Goal: Contribute content: Contribute content

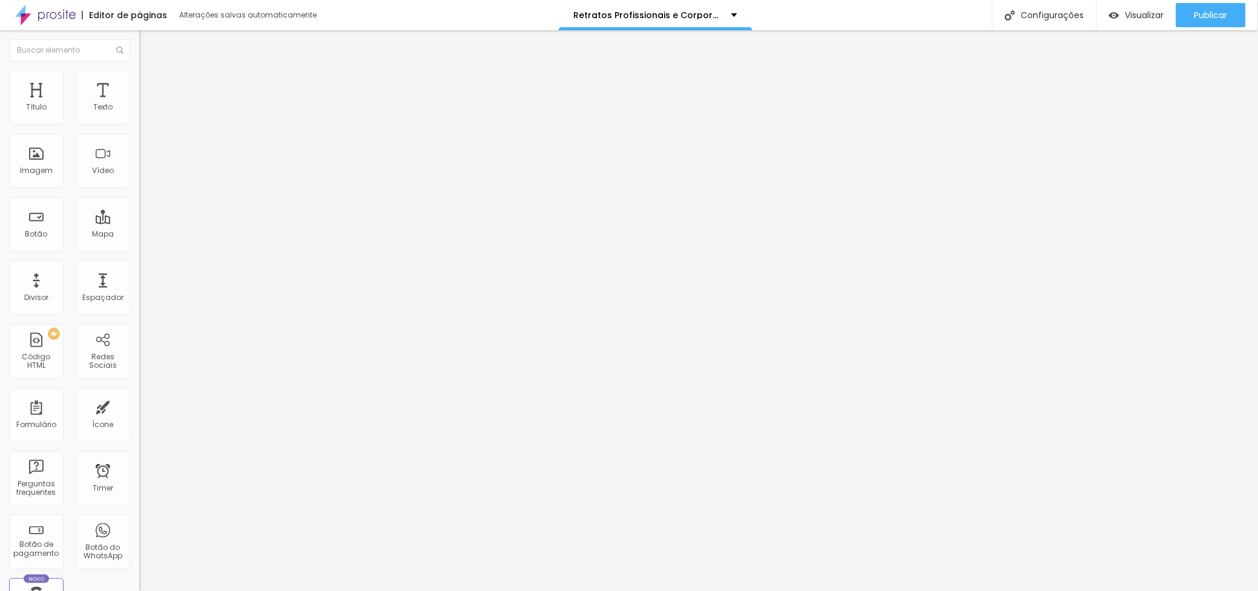
click at [139, 77] on img at bounding box center [144, 75] width 11 height 11
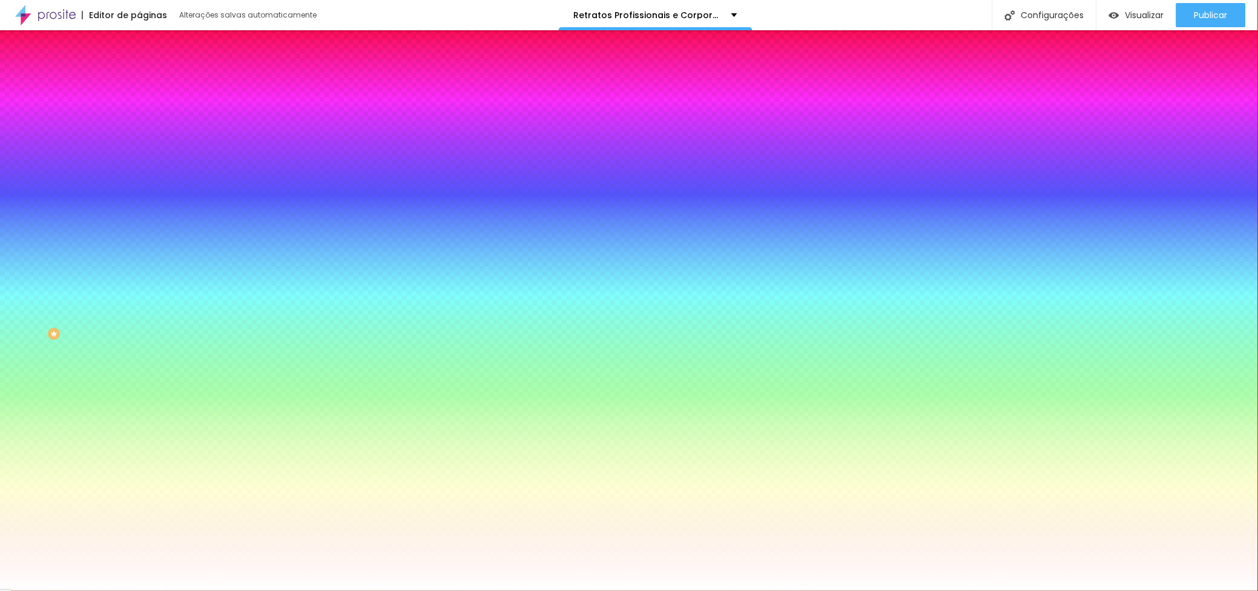
click at [139, 165] on div at bounding box center [208, 165] width 139 height 0
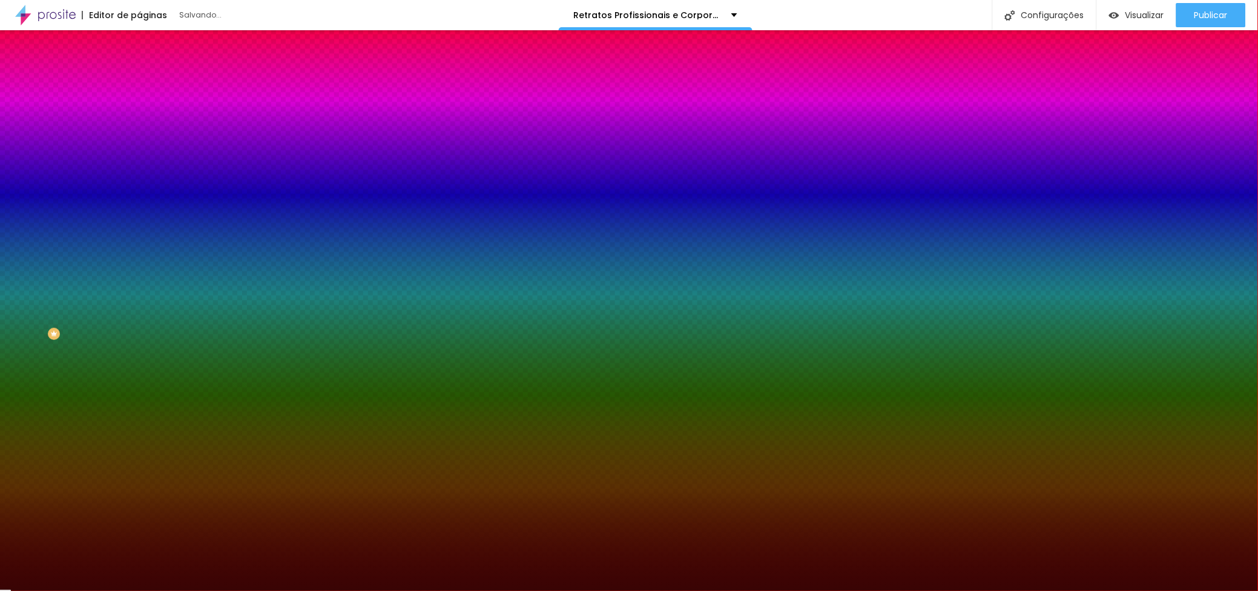
type input "#000000"
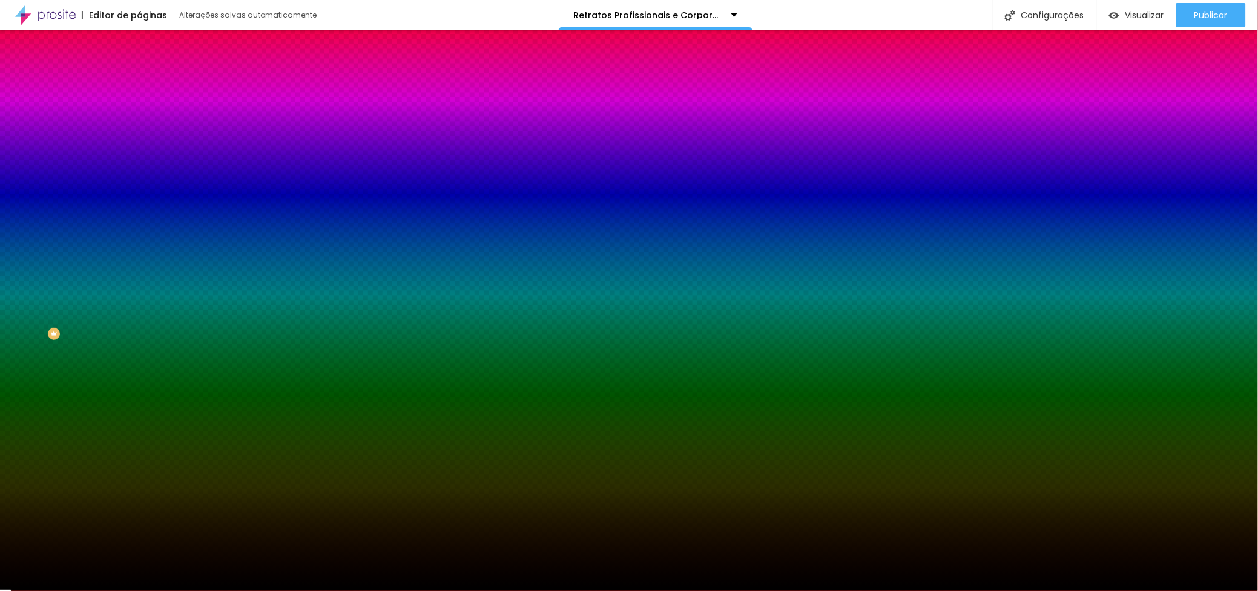
drag, startPoint x: 86, startPoint y: 250, endPoint x: 111, endPoint y: 340, distance: 93.1
click at [139, 340] on div "Editar Seção Conteúdo Estilo Avançado Imagem de fundo Adicionar imagem Efeito d…" at bounding box center [208, 310] width 139 height 561
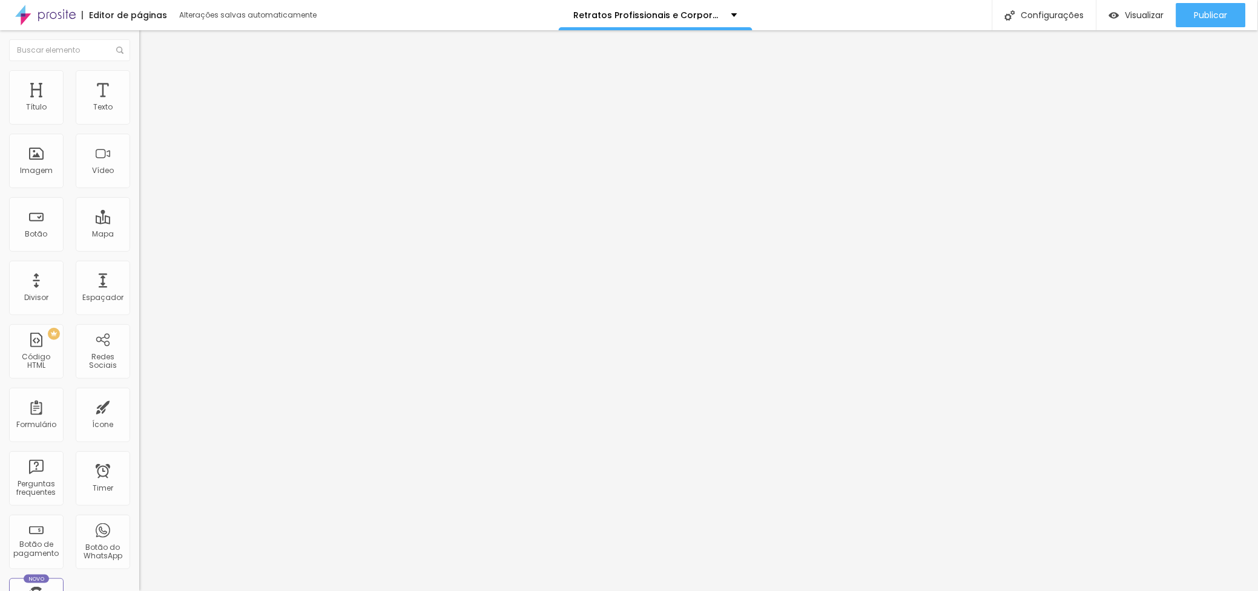
click at [139, 73] on img at bounding box center [144, 75] width 11 height 11
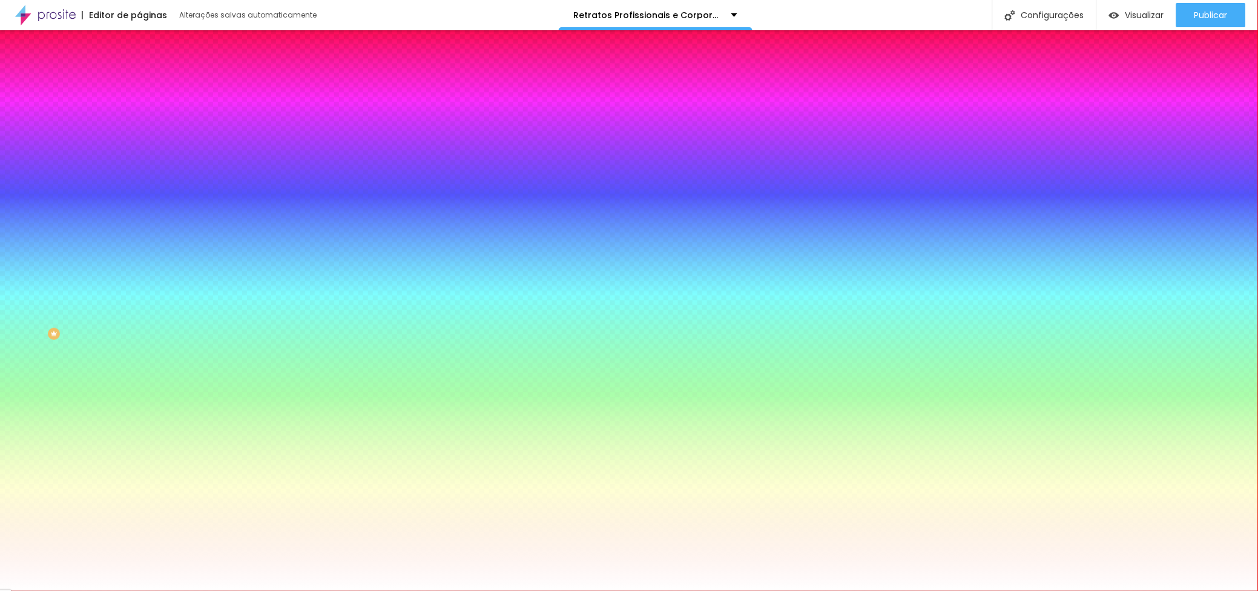
click at [139, 165] on div at bounding box center [208, 165] width 139 height 0
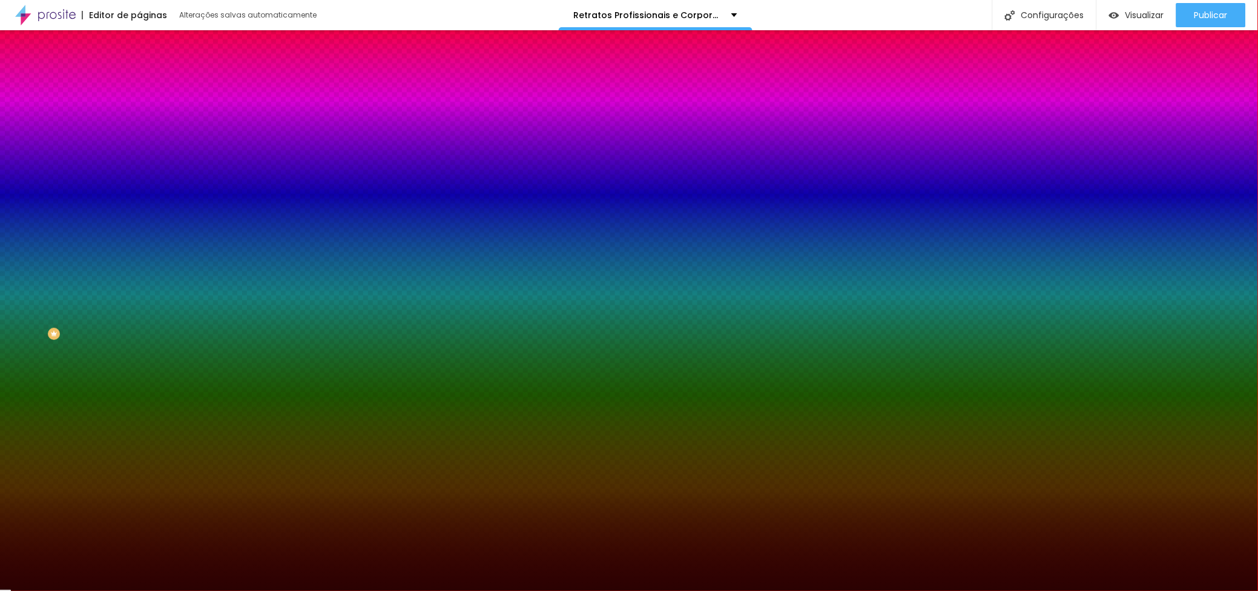
type input "#000000"
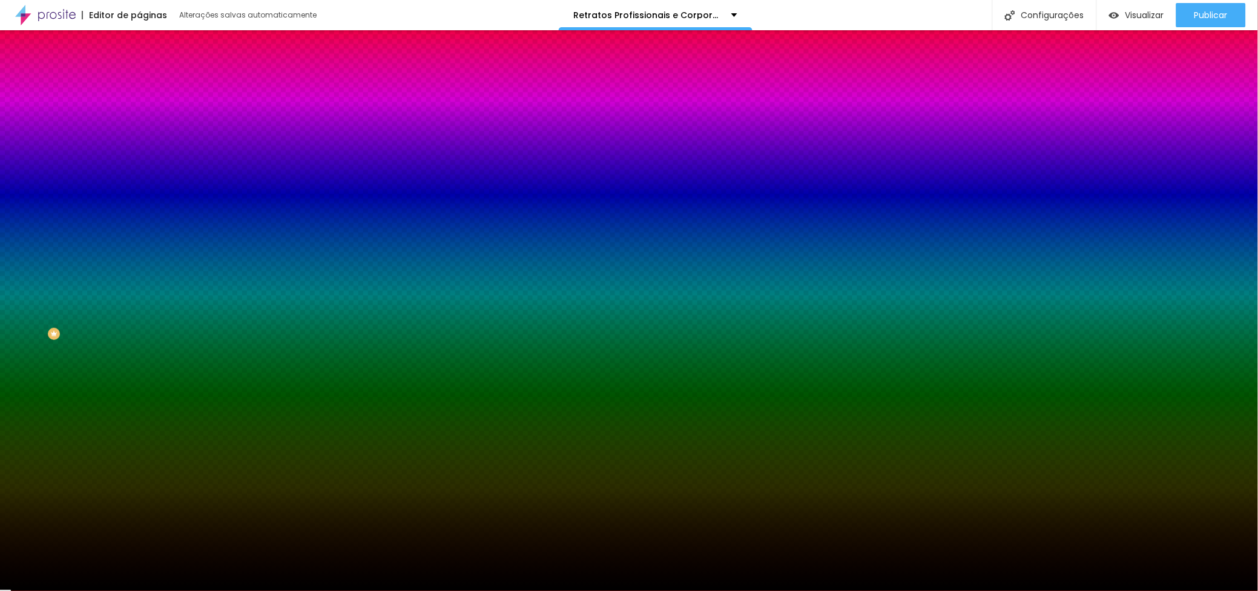
drag, startPoint x: 94, startPoint y: 308, endPoint x: 99, endPoint y: 339, distance: 31.9
click at [139, 339] on div "Editar Seção Conteúdo Estilo Avançado Imagem de fundo Adicionar imagem Efeito d…" at bounding box center [208, 310] width 139 height 561
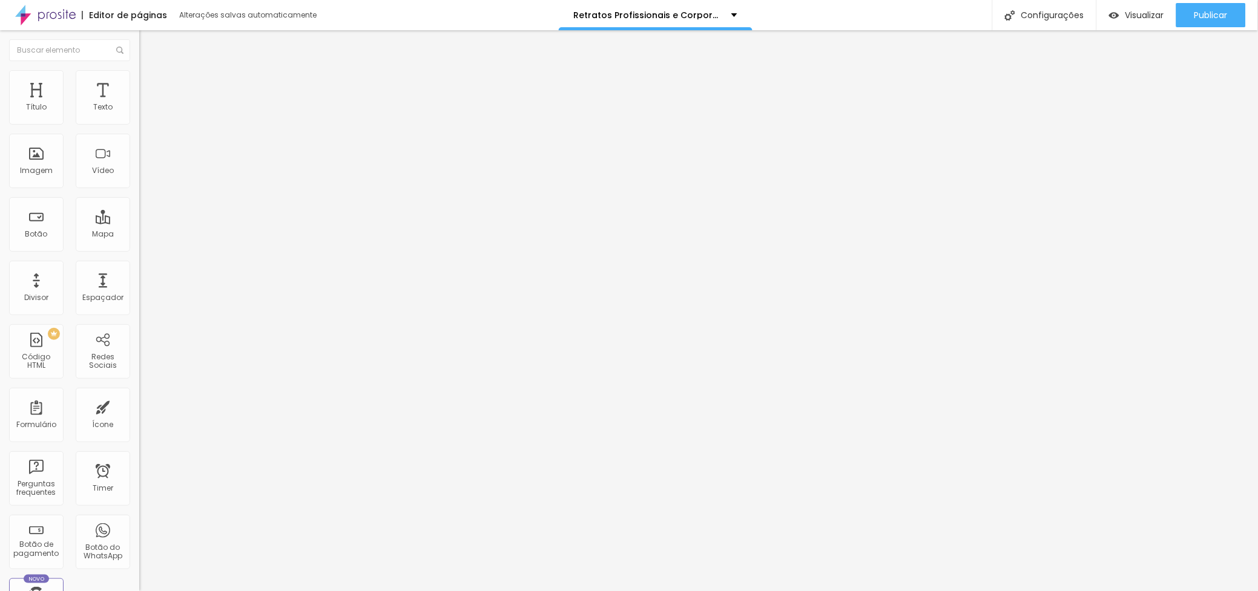
click at [139, 86] on img at bounding box center [144, 85] width 11 height 11
click at [139, 92] on li "Avançado" at bounding box center [208, 98] width 139 height 12
click at [139, 87] on img at bounding box center [144, 85] width 11 height 11
click at [144, 312] on icon "button" at bounding box center [147, 315] width 7 height 7
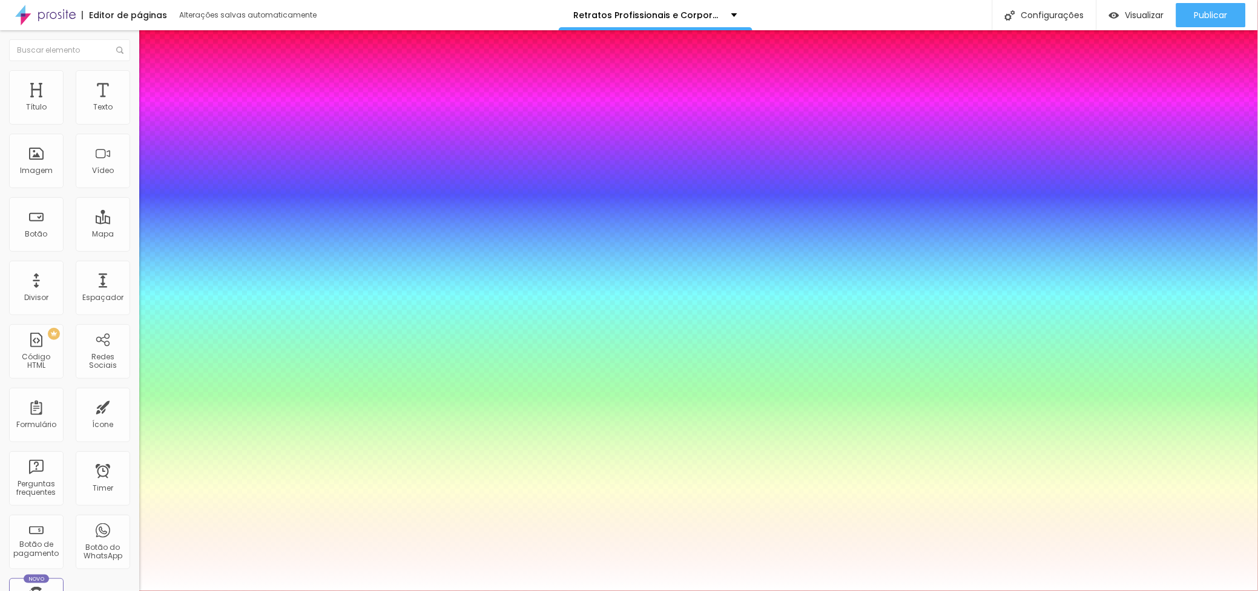
type input "#FFFFFF"
drag, startPoint x: 216, startPoint y: 480, endPoint x: 165, endPoint y: 455, distance: 57.4
click at [123, 591] on div at bounding box center [629, 601] width 1258 height 0
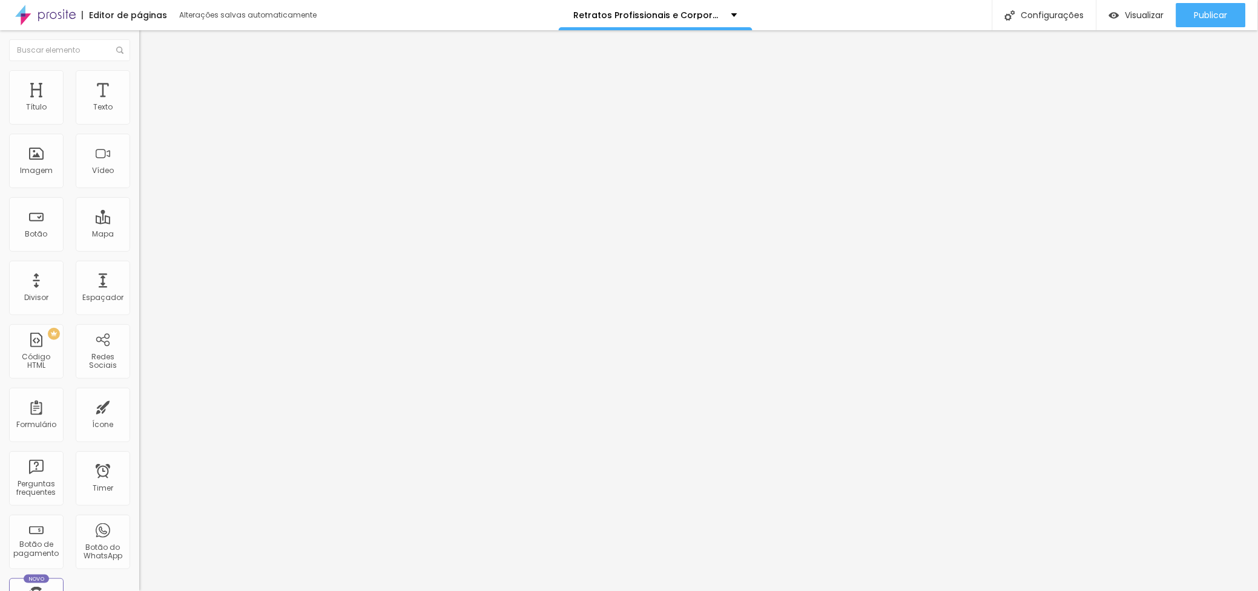
click at [144, 360] on icon "button" at bounding box center [147, 355] width 7 height 7
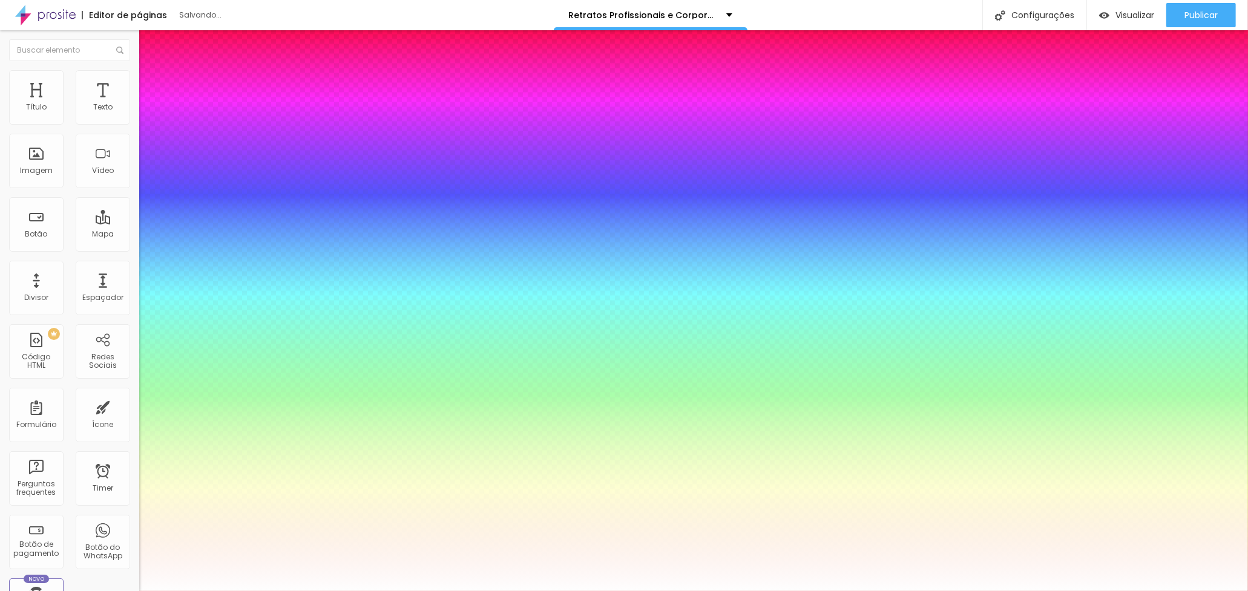
type input "#FFFFFF"
drag, startPoint x: 204, startPoint y: 532, endPoint x: 166, endPoint y: 512, distance: 42.5
click at [336, 591] on div at bounding box center [624, 601] width 1248 height 0
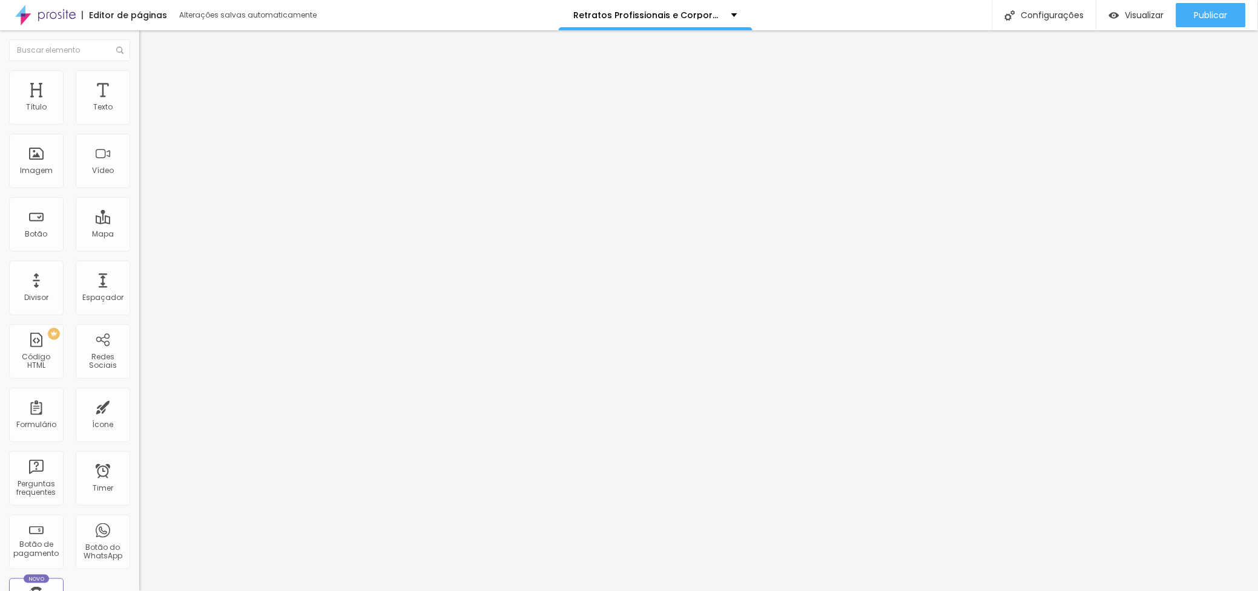
click at [139, 104] on span "Trocar imagem" at bounding box center [172, 99] width 66 height 10
click at [139, 71] on li "Estilo" at bounding box center [208, 76] width 139 height 12
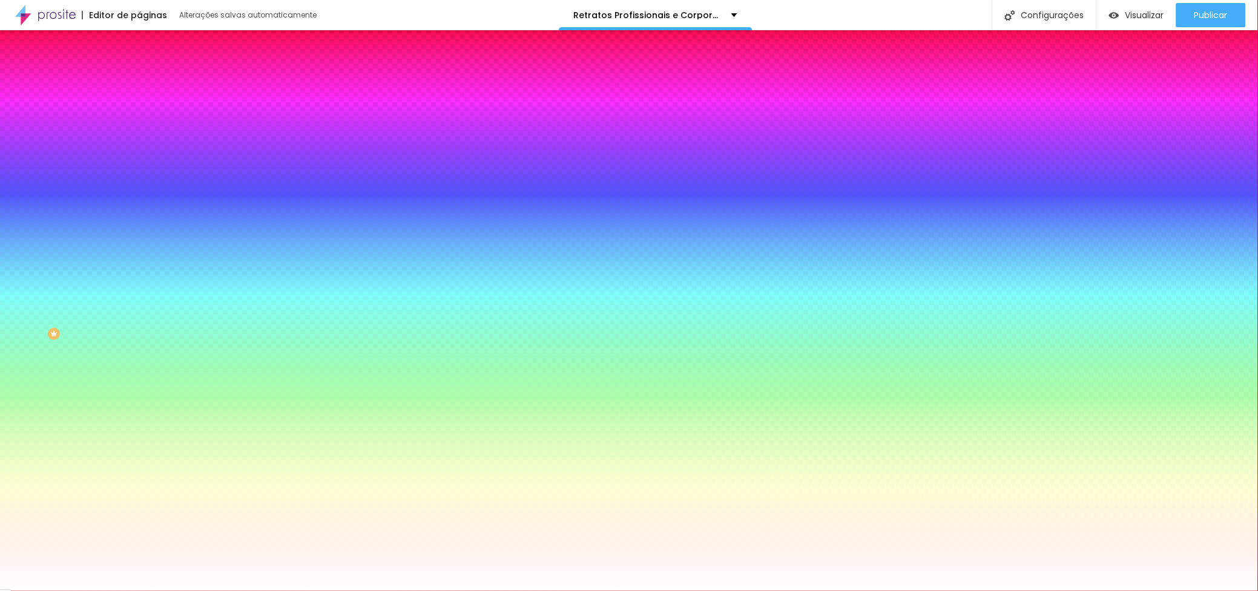
click at [139, 165] on div at bounding box center [208, 165] width 139 height 0
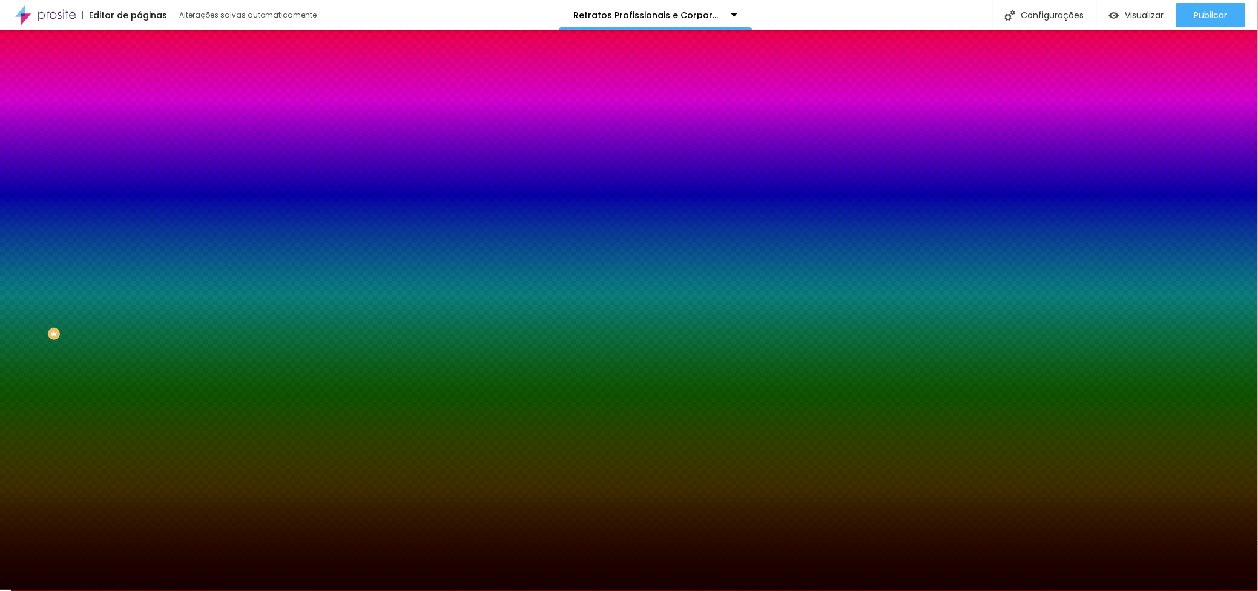
type input "#000000"
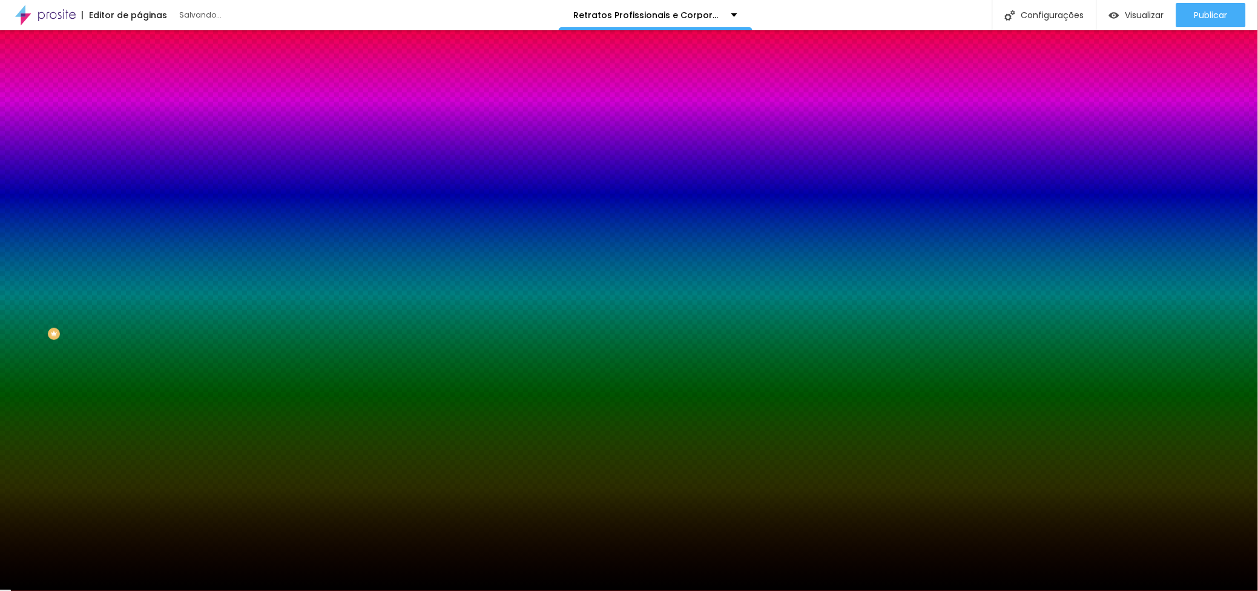
drag, startPoint x: 70, startPoint y: 291, endPoint x: 104, endPoint y: 308, distance: 37.4
click at [139, 332] on div "Editar Seção Conteúdo Estilo Avançado Imagem de fundo Adicionar imagem Efeito d…" at bounding box center [208, 310] width 139 height 561
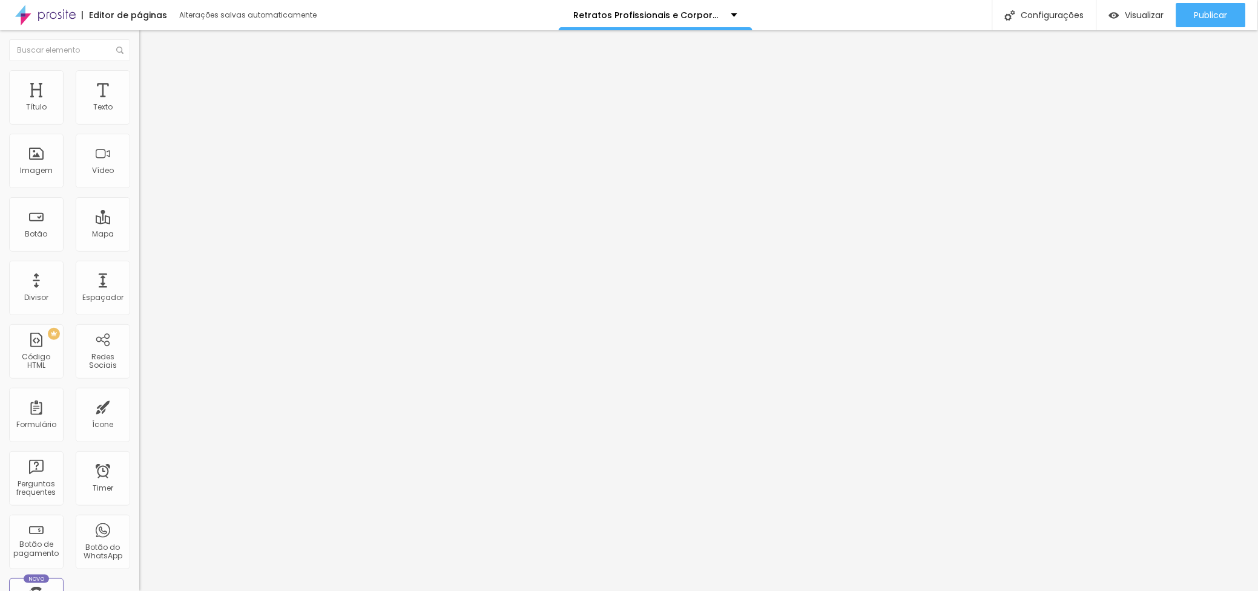
click at [139, 35] on button "Editar Coluna" at bounding box center [208, 44] width 139 height 28
click at [139, 104] on span "Adicionar imagem" at bounding box center [178, 99] width 78 height 10
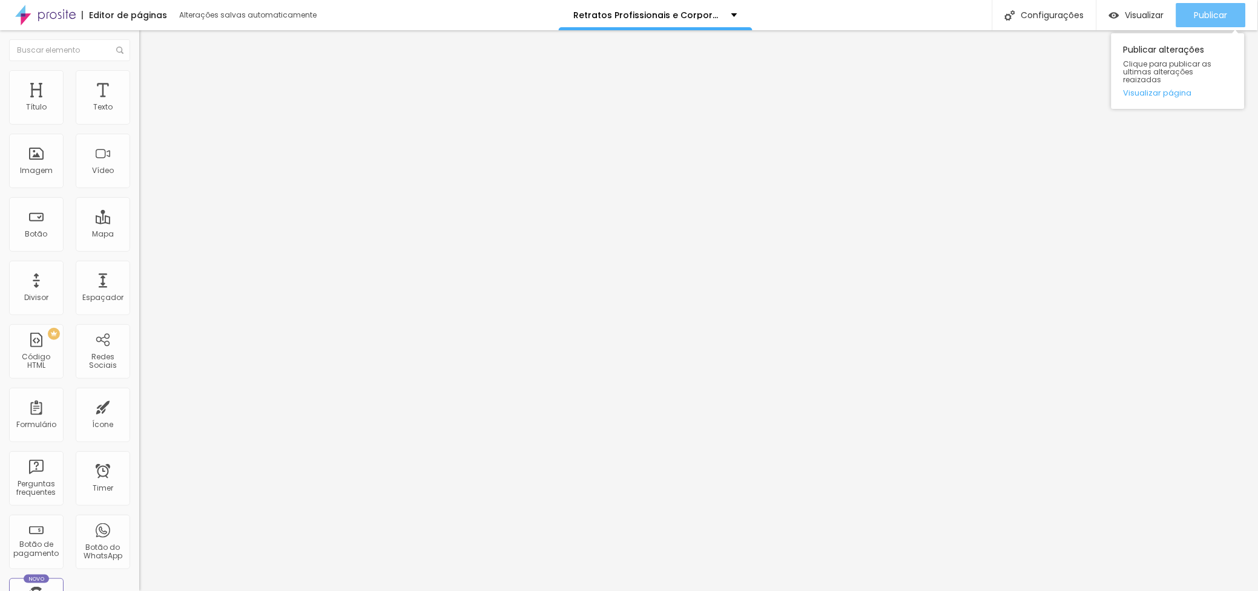
click at [1185, 17] on button "Publicar" at bounding box center [1211, 15] width 70 height 24
click at [139, 122] on input "text" at bounding box center [211, 116] width 145 height 12
type input "fotografia do estudio fotografico de filipe santos"
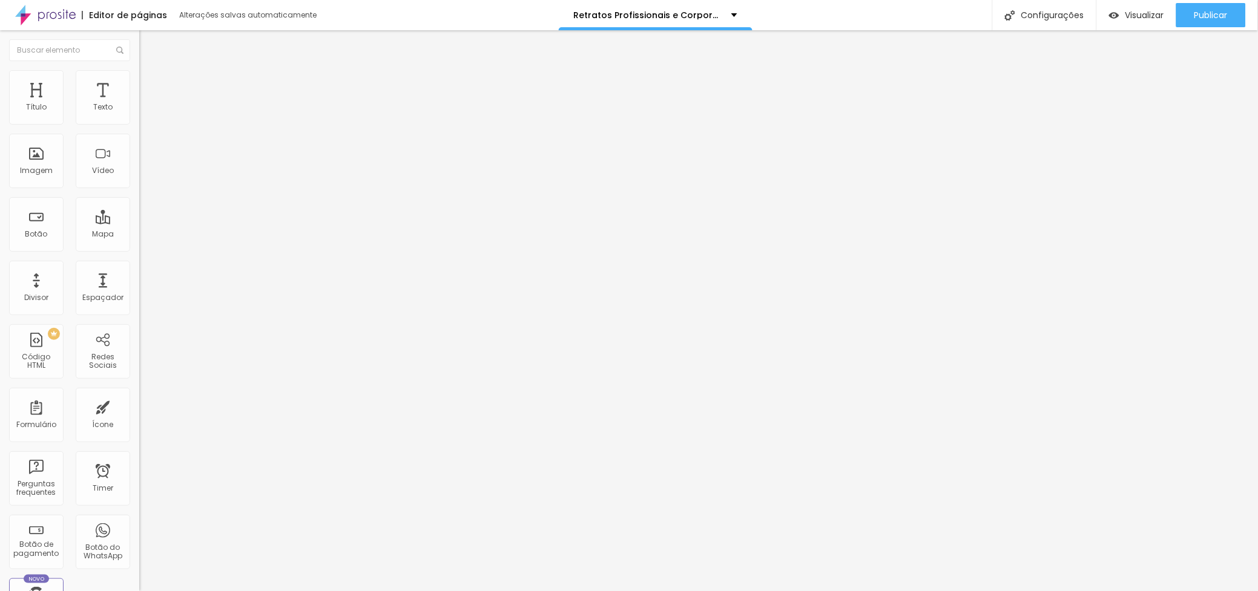
click at [139, 248] on input "text" at bounding box center [211, 242] width 145 height 12
type input "fotografia de retrato profissional em ambiente de trabalho"
click at [139, 122] on input "text" at bounding box center [211, 116] width 145 height 12
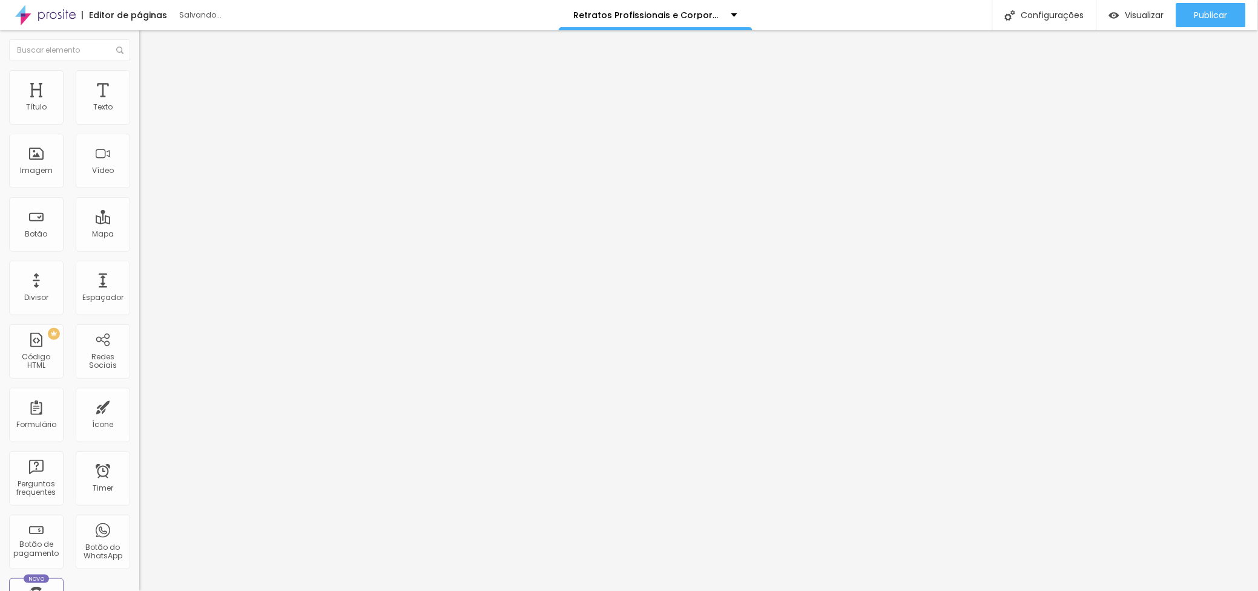
scroll to position [0, 19]
type input "fotografia de retrato de influencer em escadas em estilo artistico"
click at [139, 122] on input "text" at bounding box center [211, 116] width 145 height 12
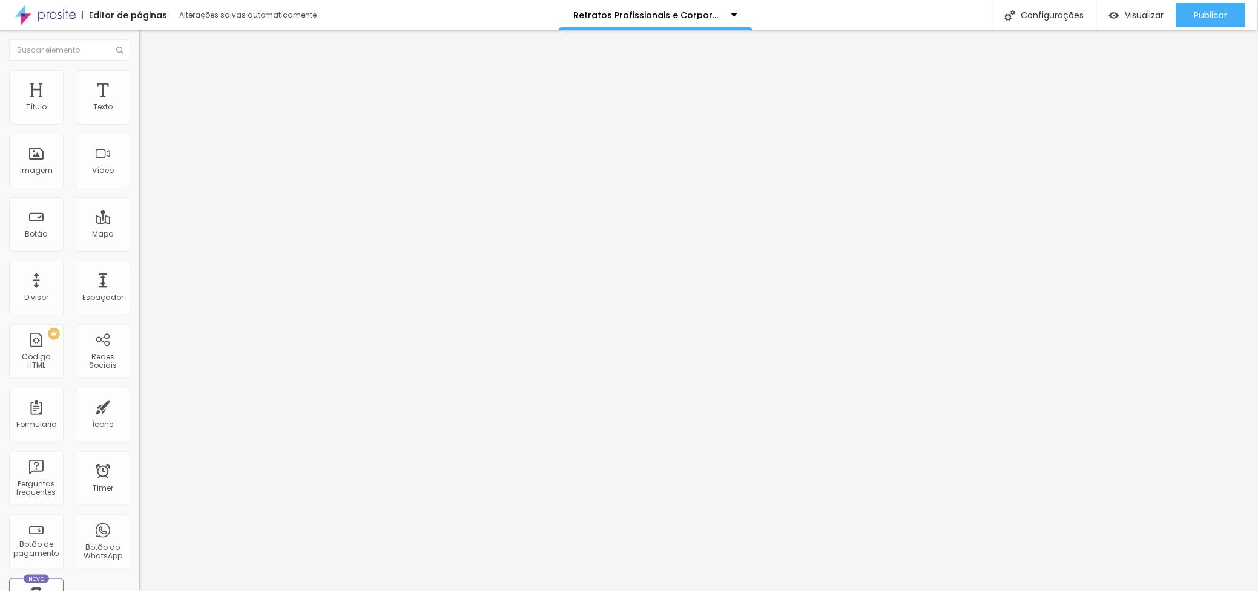
click at [139, 122] on input "fotografia de retrato de C.E.O. no escritorio" at bounding box center [211, 116] width 145 height 12
type input "fotografia de retrato profissional de C.E.O. no escritorio"
click at [1189, 7] on button "Publicar" at bounding box center [1211, 15] width 70 height 24
click at [139, 122] on input "text" at bounding box center [211, 116] width 145 height 12
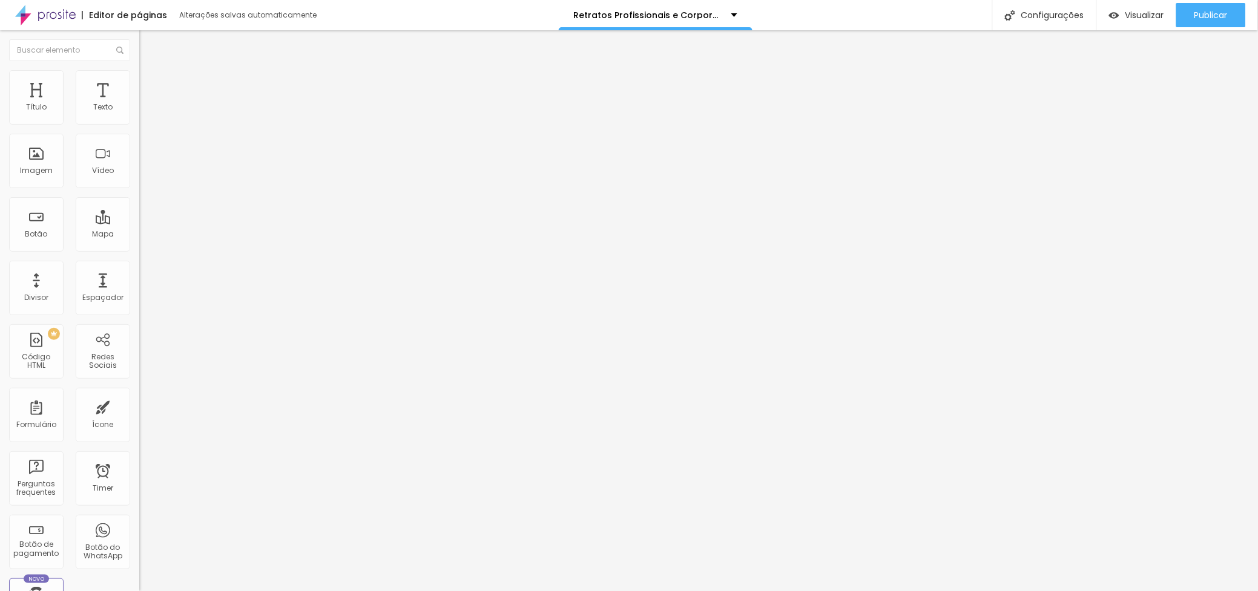
scroll to position [0, 93]
type input "fotografia de retrato profissional em estudio de músico"
click at [1203, 10] on span "Publicar" at bounding box center [1210, 15] width 33 height 10
click at [139, 122] on input "text" at bounding box center [211, 116] width 145 height 12
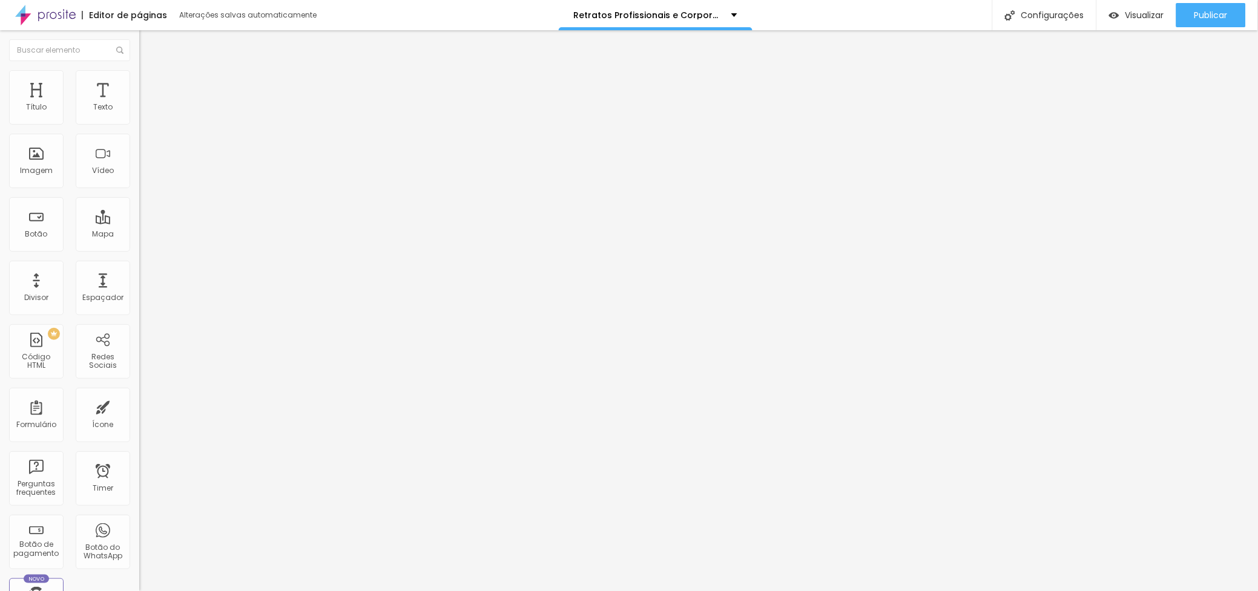
scroll to position [0, 137]
type input "fotografia de retrato profissional de advogada em estúdio no porto"
click at [1219, 16] on span "Publicar" at bounding box center [1210, 15] width 33 height 10
click at [1200, 10] on span "Publicar" at bounding box center [1210, 15] width 33 height 10
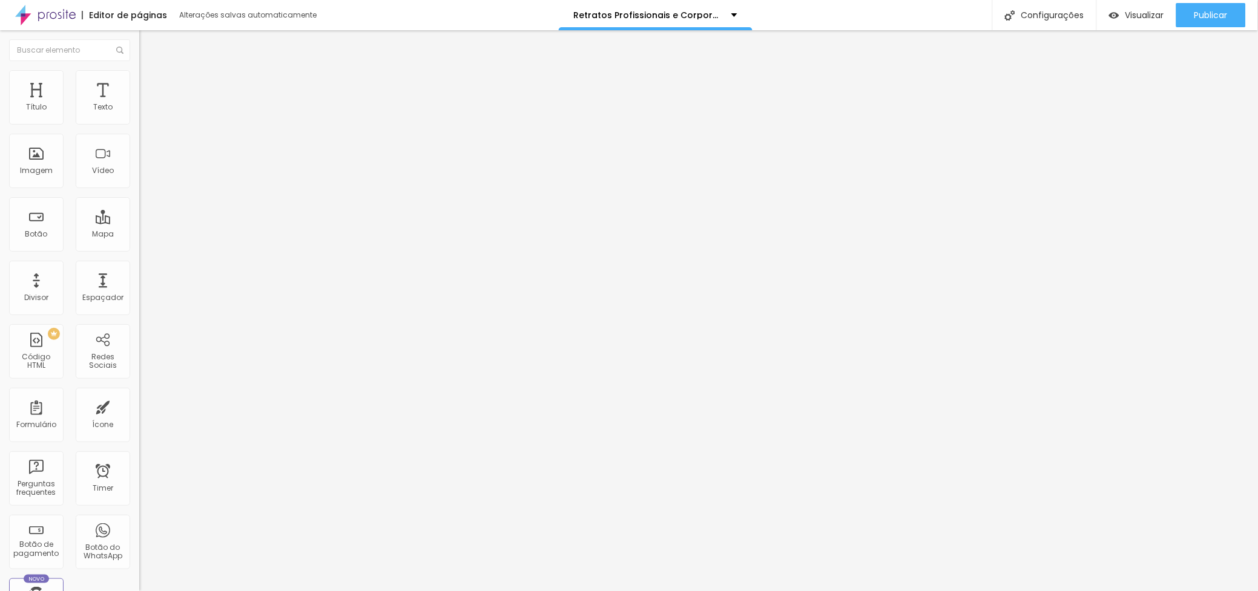
click at [139, 70] on img at bounding box center [144, 75] width 11 height 11
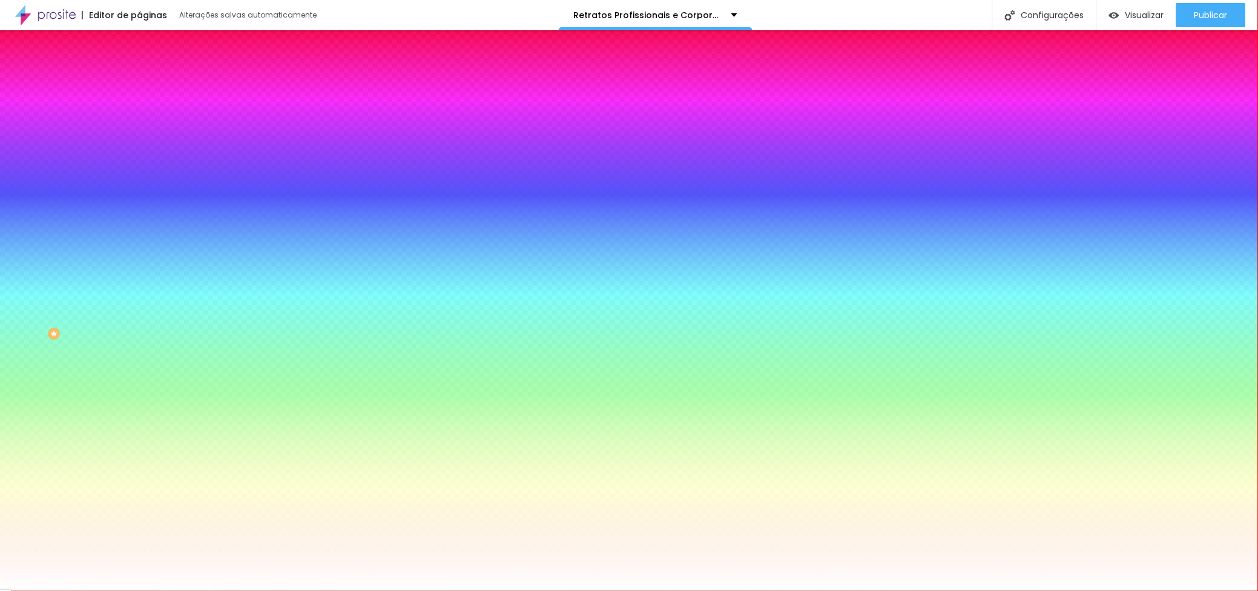
click at [139, 165] on div at bounding box center [208, 165] width 139 height 0
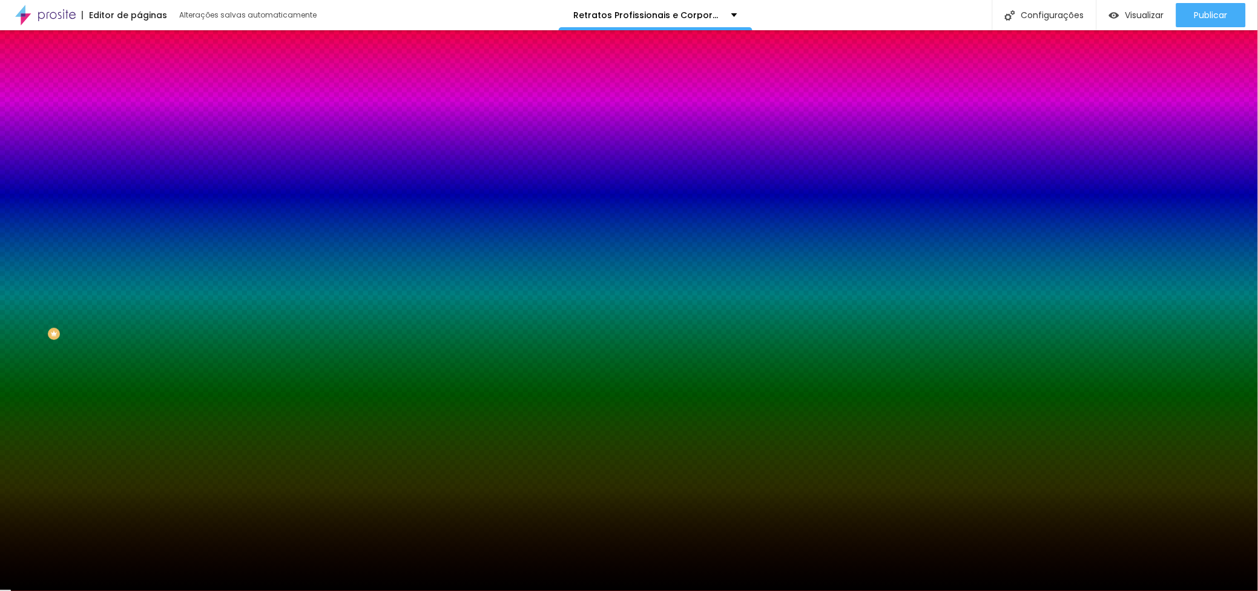
type input "#000000"
click at [139, 251] on div "Imagem de fundo Adicionar imagem Efeito da Imagem Nenhum Nenhum Parallax Cor de…" at bounding box center [208, 172] width 139 height 157
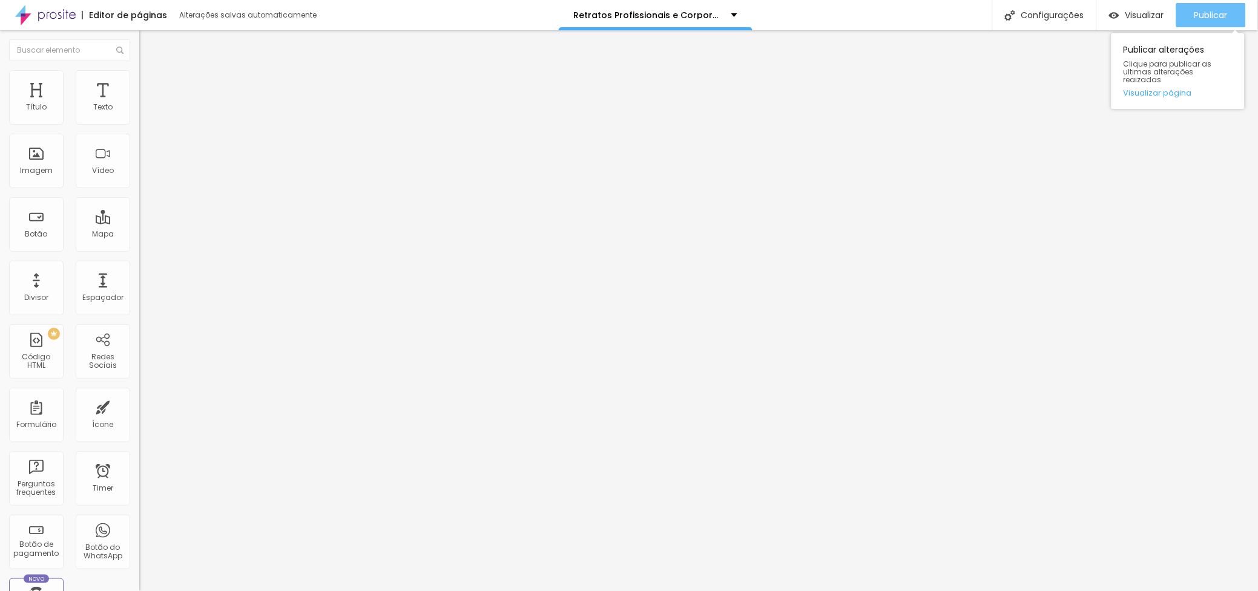
click at [1208, 15] on span "Publicar" at bounding box center [1210, 15] width 33 height 10
click at [1200, 3] on div "Publicar" at bounding box center [1210, 15] width 33 height 24
click at [1202, 15] on span "Publicar" at bounding box center [1210, 15] width 33 height 10
click at [139, 75] on img at bounding box center [144, 75] width 11 height 11
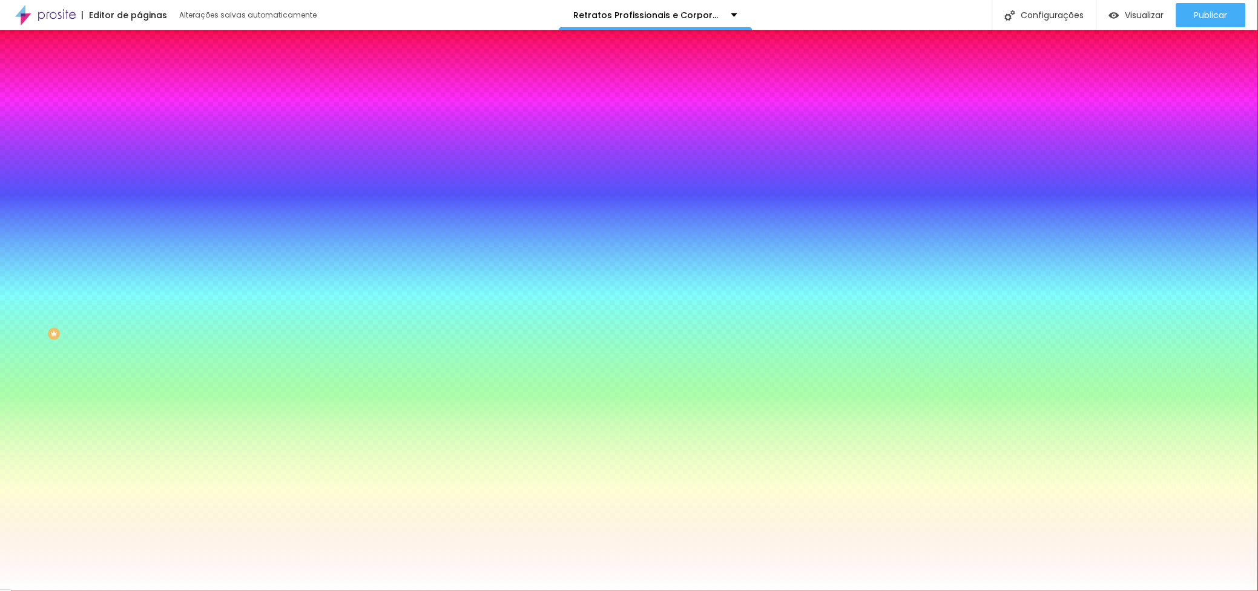
click at [139, 82] on li "Avançado" at bounding box center [208, 88] width 139 height 12
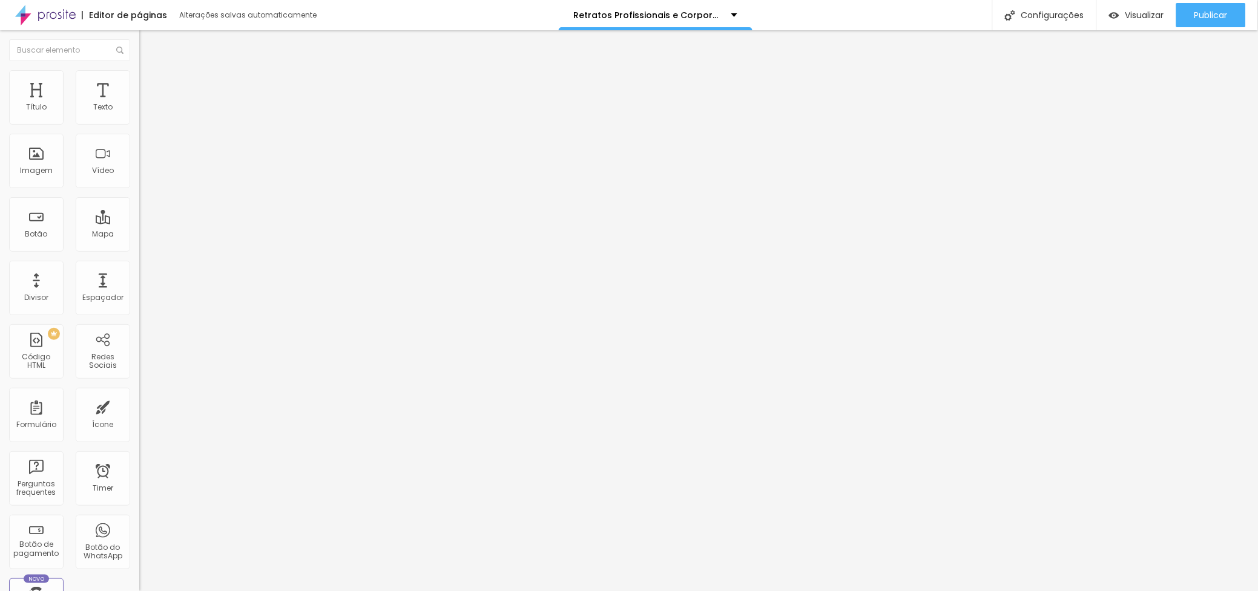
click at [139, 273] on input "text" at bounding box center [211, 279] width 145 height 12
click at [139, 266] on div "ID Html" at bounding box center [208, 269] width 139 height 7
click at [1203, 13] on span "Publicar" at bounding box center [1210, 15] width 33 height 10
click at [150, 84] on span "Estilo" at bounding box center [159, 78] width 19 height 10
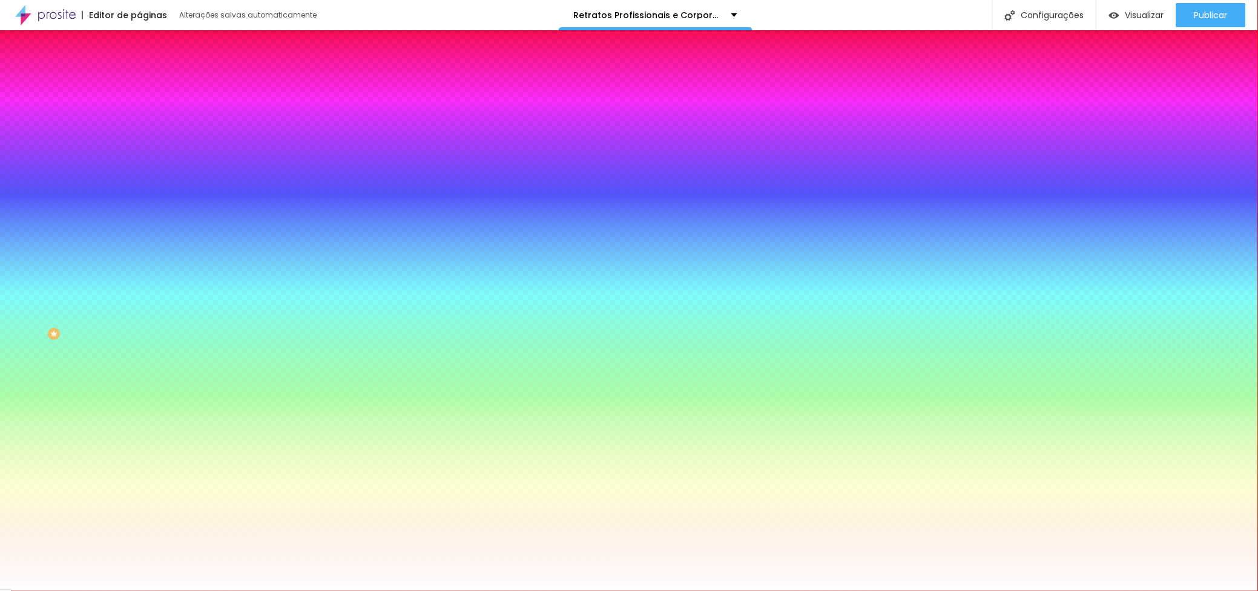
click at [139, 82] on img at bounding box center [144, 87] width 11 height 11
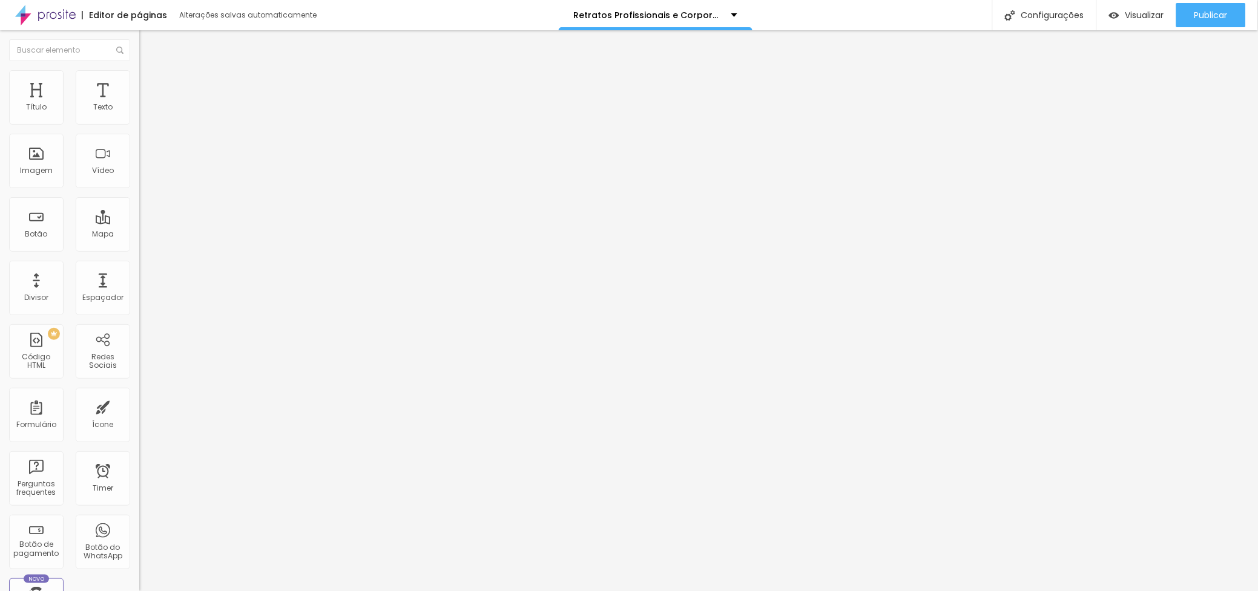
click at [139, 273] on input "text" at bounding box center [211, 279] width 145 height 12
paste input "<div id="precos"></div>"
click at [139, 273] on input "<div id="precos"></div>" at bounding box center [211, 279] width 145 height 12
type input "<div id="precos"></div>"
click at [0, 117] on html "Editor de páginas Alterações salvas automaticamente Retratos Profissionais e Co…" at bounding box center [629, 295] width 1258 height 591
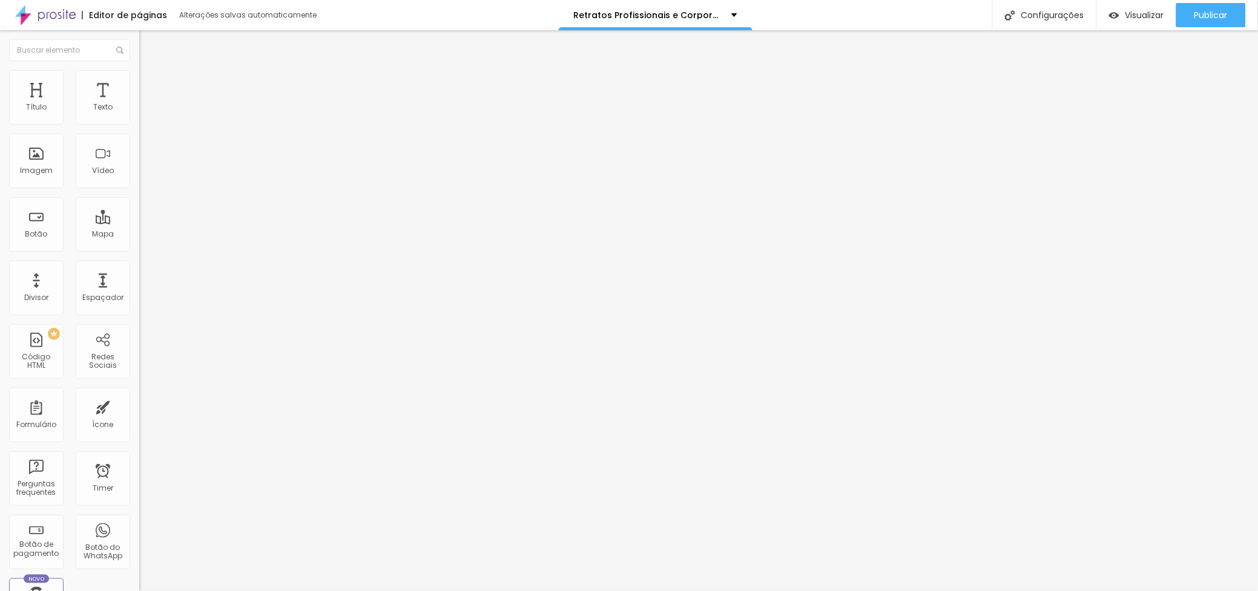
type input "VALORES"
click at [150, 84] on span "Estilo" at bounding box center [159, 78] width 19 height 10
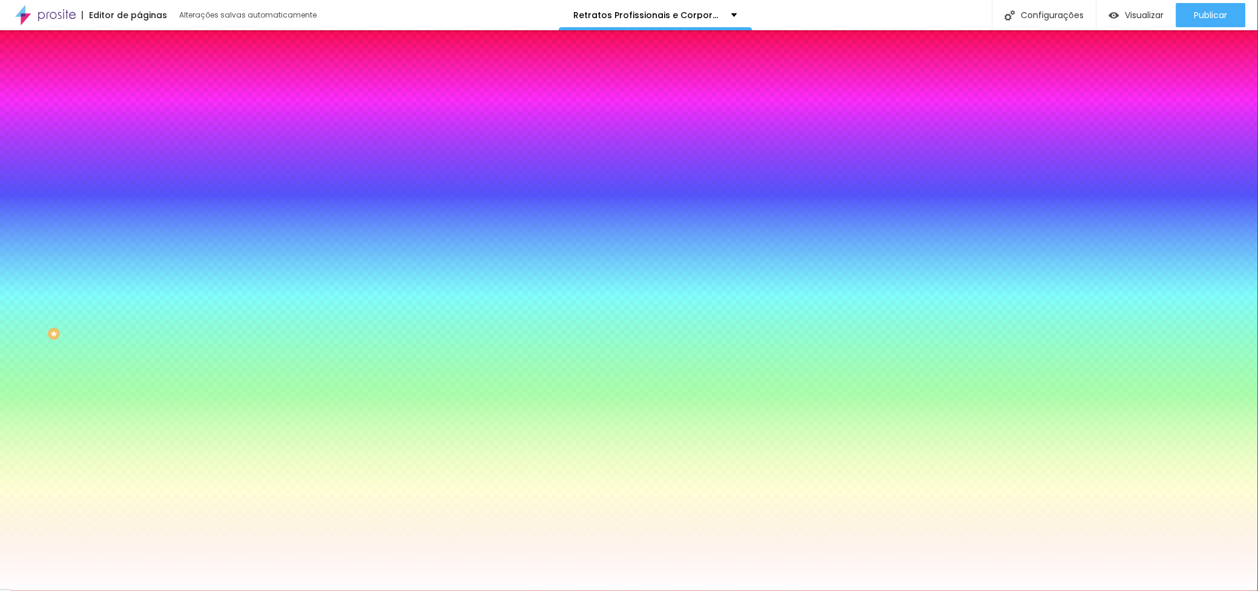
click at [150, 71] on span "Conteúdo" at bounding box center [169, 66] width 38 height 10
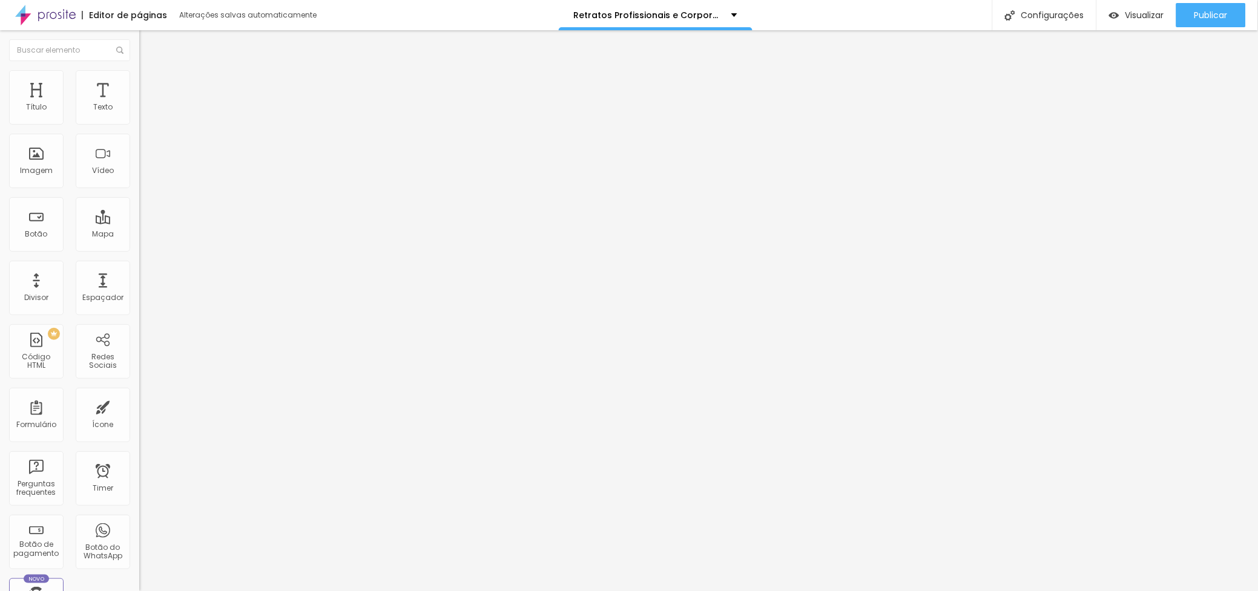
click at [139, 249] on input "https://" at bounding box center [211, 243] width 145 height 12
drag, startPoint x: 62, startPoint y: 250, endPoint x: -13, endPoint y: 235, distance: 76.6
click at [0, 235] on html "Editor de páginas Alterações salvas automaticamente Retratos Profissionais e Co…" at bounding box center [629, 295] width 1258 height 591
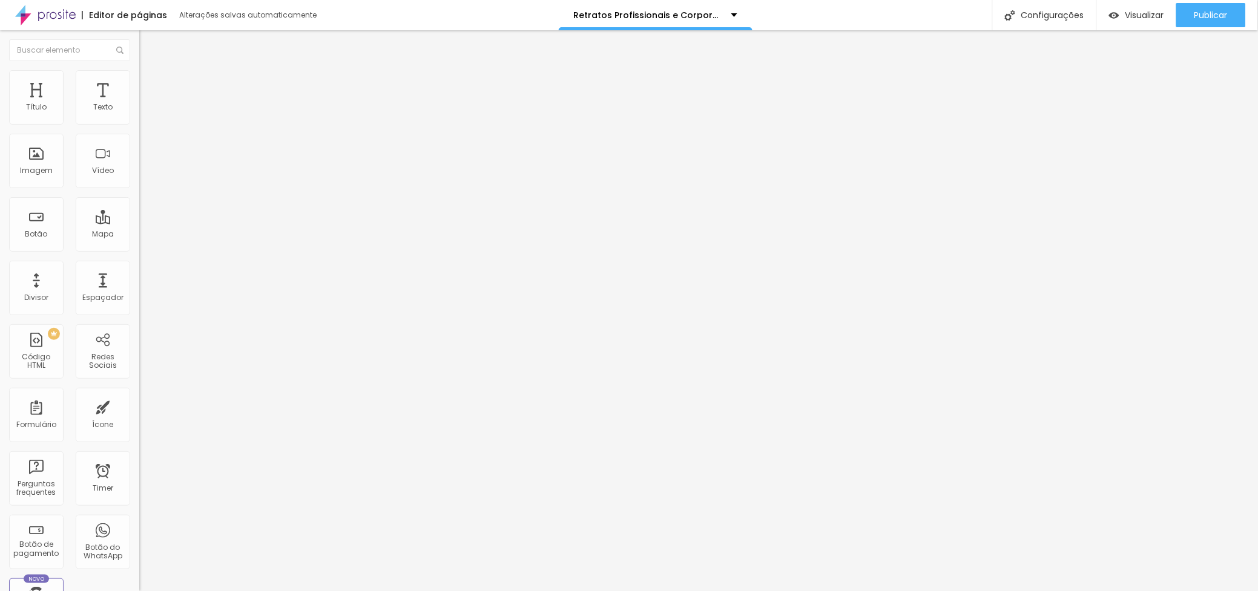
paste input "#precos"
type input "#precos"
click at [139, 306] on div "Editar Botão Conteúdo Estilo Avançado Texto VALORES Alinhamento Tamanho Normal …" at bounding box center [208, 310] width 139 height 561
click at [1214, 12] on span "Publicar" at bounding box center [1210, 15] width 33 height 10
drag, startPoint x: 8, startPoint y: 232, endPoint x: 38, endPoint y: 252, distance: 36.6
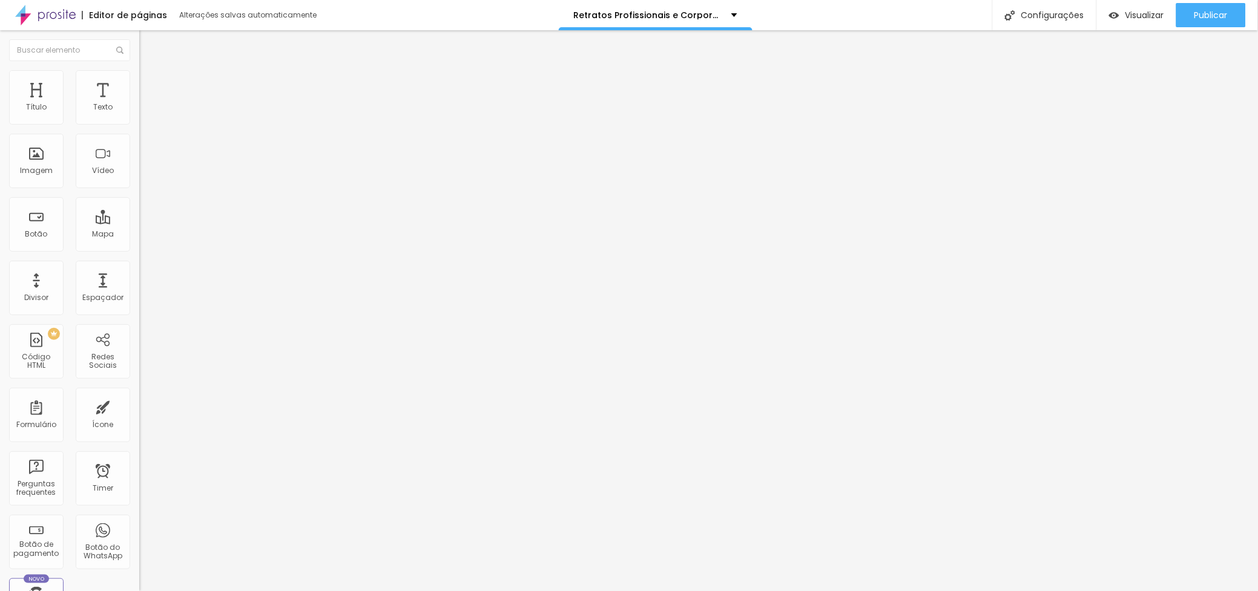
click at [139, 252] on div "Texto VALORES Alinhamento Tamanho Normal Pequeno Normal Grande Link URL #precos…" at bounding box center [208, 182] width 139 height 176
drag, startPoint x: 51, startPoint y: 253, endPoint x: -10, endPoint y: 206, distance: 77.4
click at [0, 206] on html "Editor de páginas Alterações salvas automaticamente Retratos Profissionais e Co…" at bounding box center [629, 295] width 1258 height 591
click at [139, 230] on div "URL #precos" at bounding box center [208, 245] width 139 height 30
click at [139, 249] on input "#precos" at bounding box center [211, 243] width 145 height 12
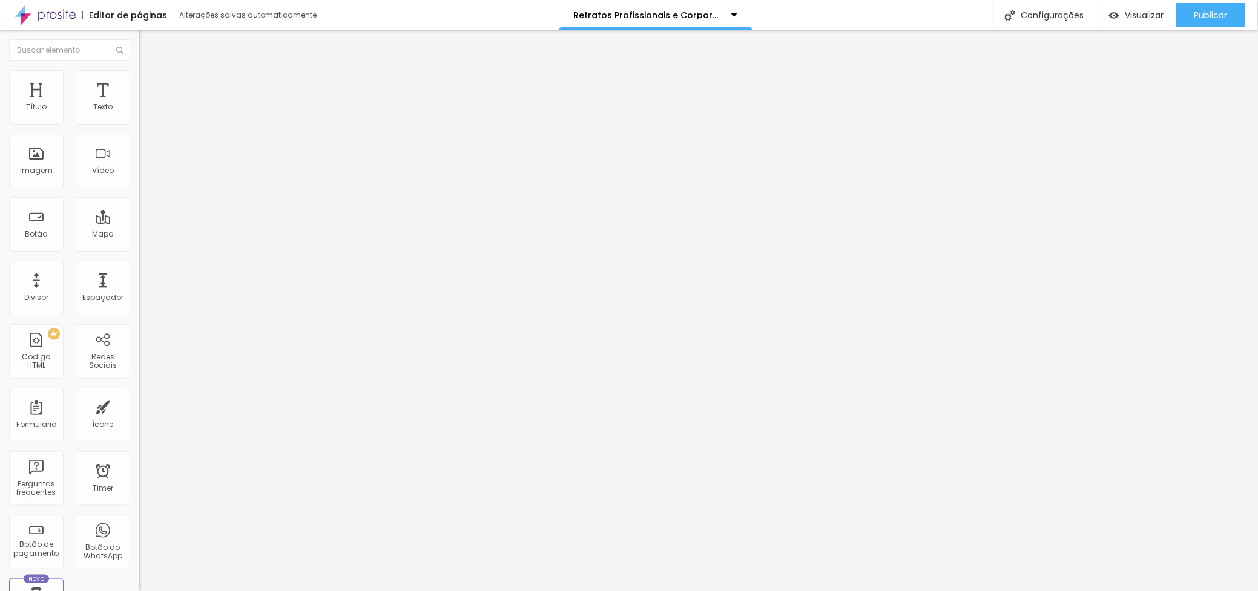
click at [139, 70] on img at bounding box center [144, 75] width 11 height 11
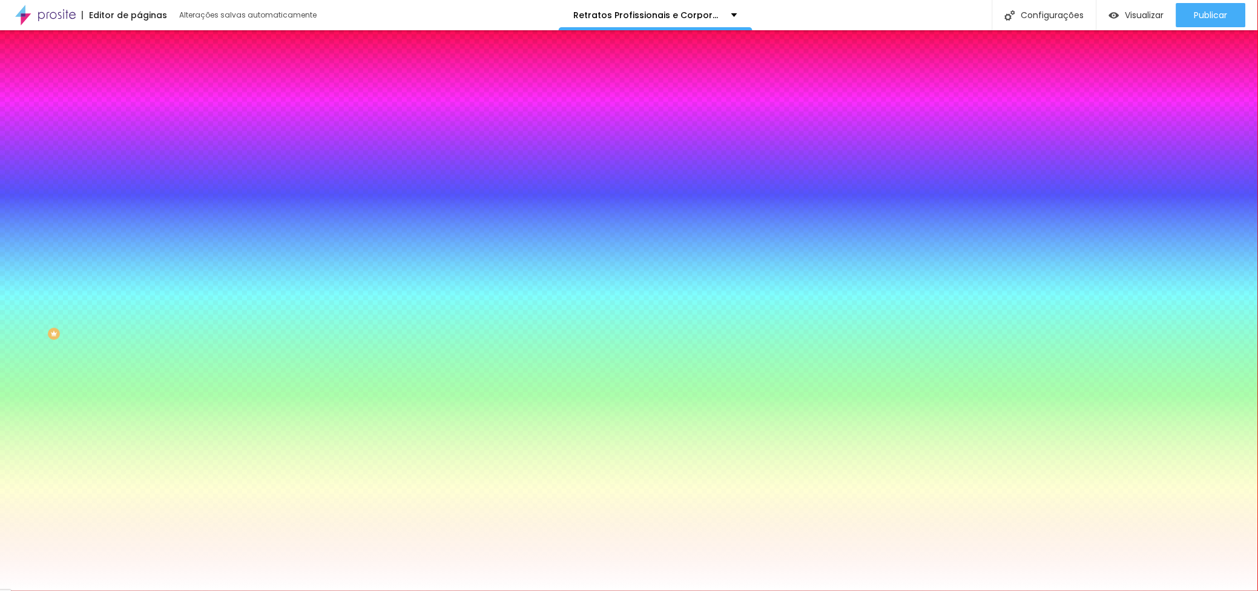
click at [139, 82] on li "Avançado" at bounding box center [208, 88] width 139 height 12
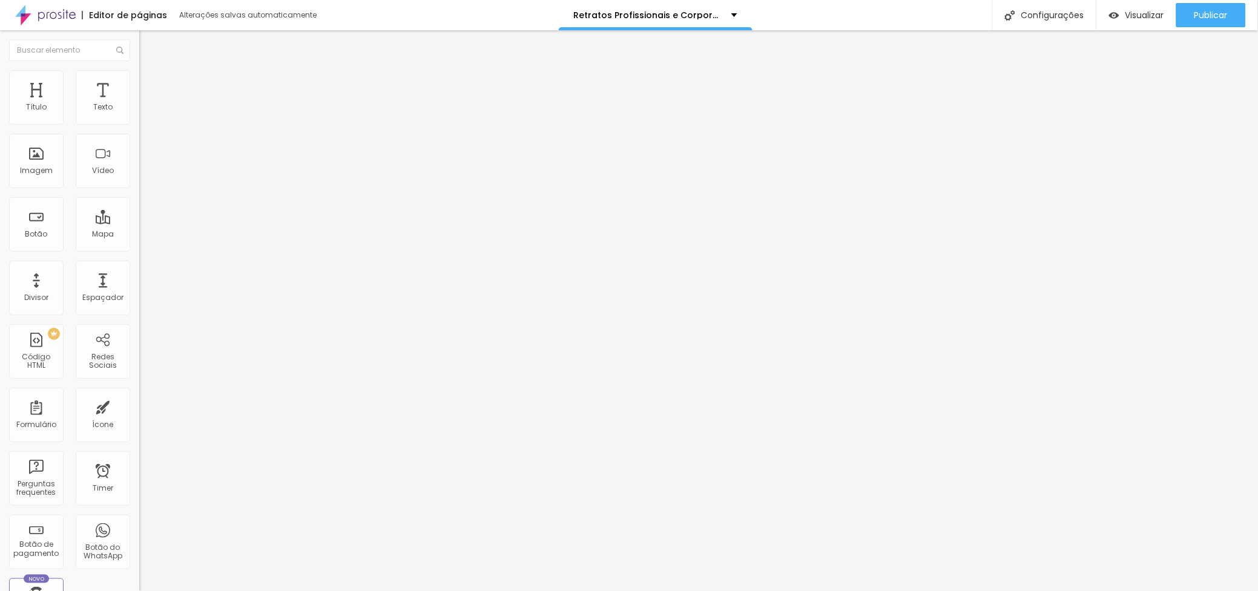
drag, startPoint x: 112, startPoint y: 156, endPoint x: 2, endPoint y: 149, distance: 110.4
click at [139, 149] on div "50 px Espaçamento Interno ID Html <div id="precos"></div> Classes Html Visível …" at bounding box center [208, 263] width 139 height 338
click at [139, 433] on div at bounding box center [208, 480] width 139 height 94
click at [139, 433] on div "< div id= "precos" >< / div >" at bounding box center [208, 480] width 139 height 94
click at [1217, 10] on span "Publicar" at bounding box center [1210, 15] width 33 height 10
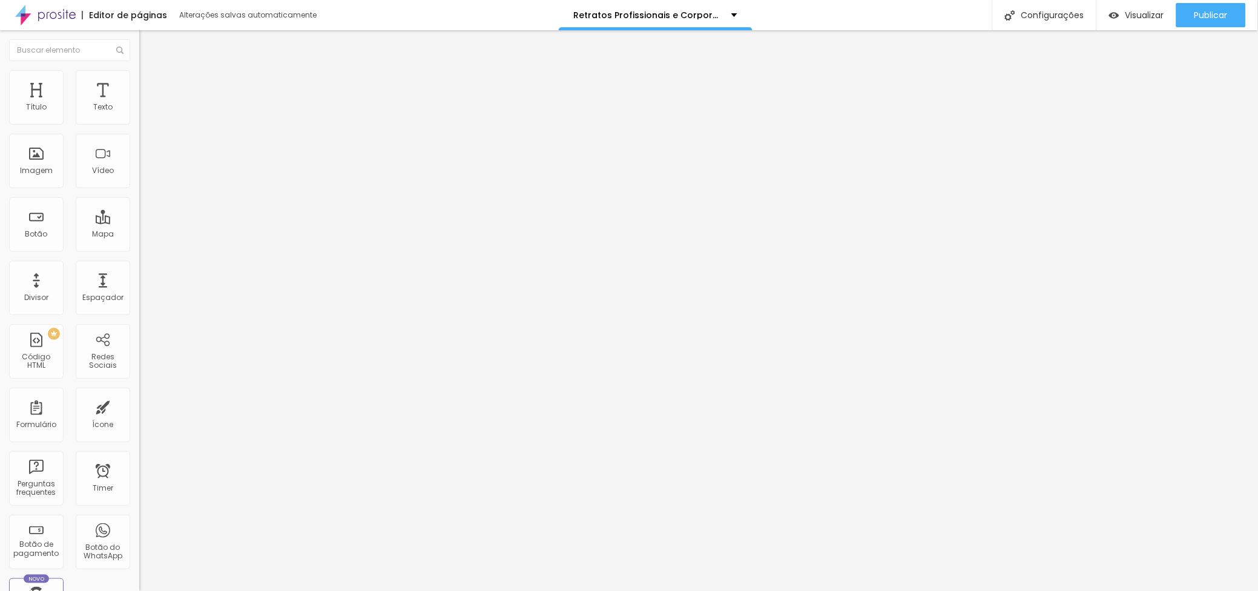
click at [139, 113] on span "Titulo 2" at bounding box center [158, 108] width 39 height 10
click at [139, 77] on img at bounding box center [144, 75] width 11 height 11
click at [139, 425] on div "ID Html" at bounding box center [208, 440] width 139 height 30
paste input "<div id="precos"></div>"
type input "<div id="precos"></div>"
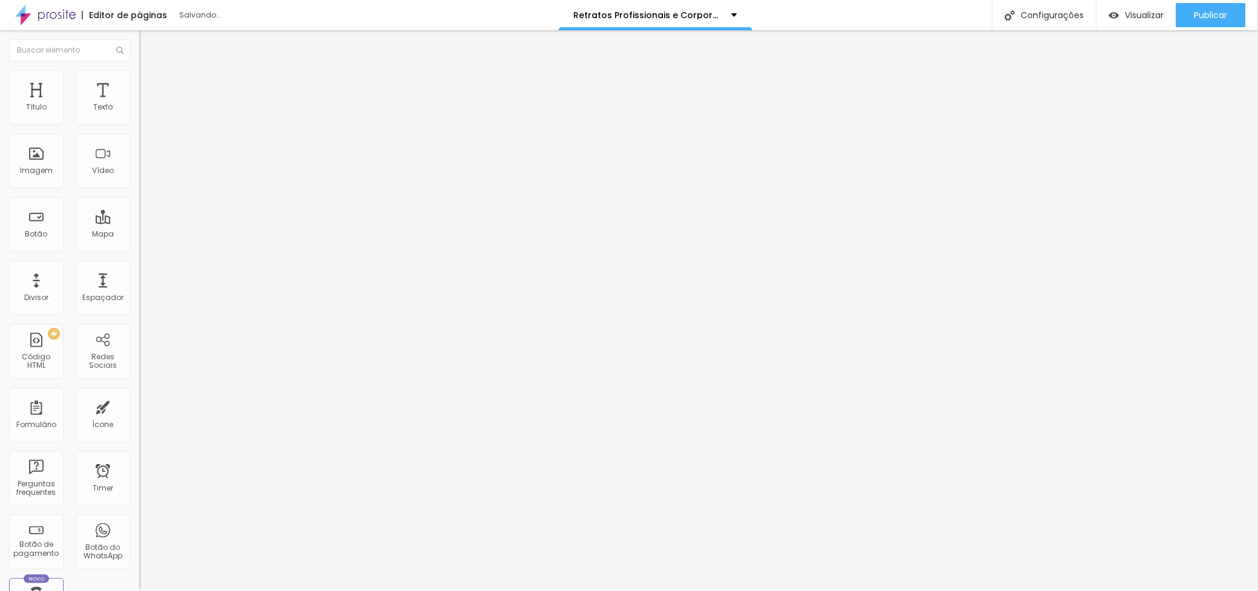
click at [139, 467] on input "text" at bounding box center [211, 473] width 145 height 12
paste input "<div id="precos"></div>"
type input "<div id="precos"></div>"
click at [1211, 13] on span "Publicar" at bounding box center [1210, 15] width 33 height 10
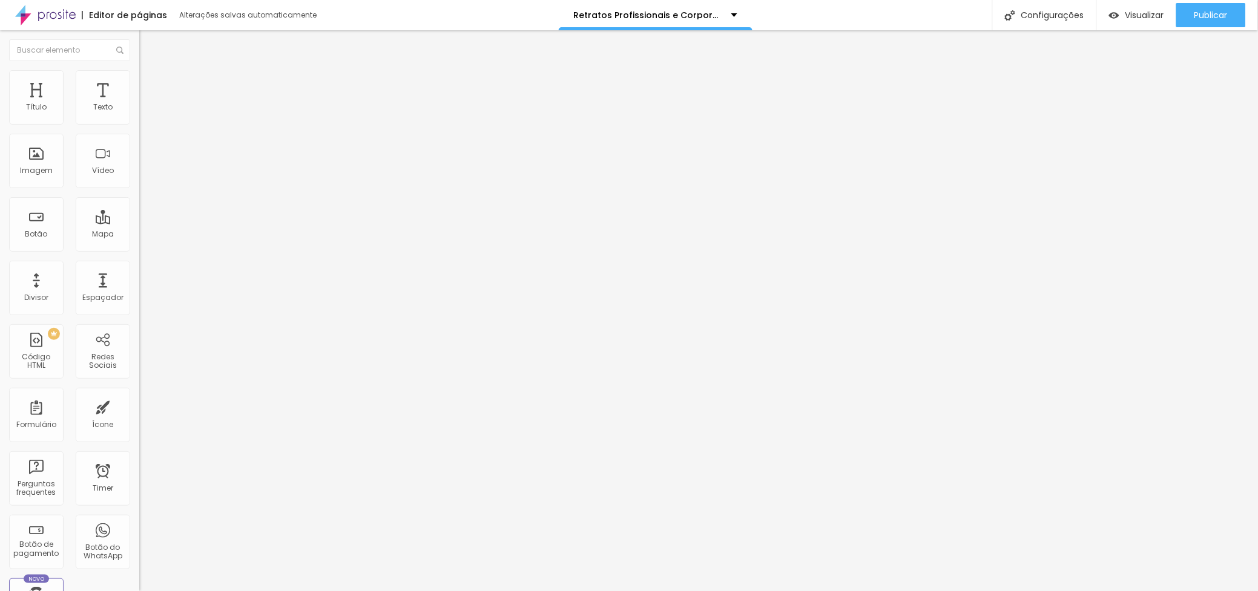
click at [139, 74] on img at bounding box center [144, 75] width 11 height 11
click at [139, 82] on li "Avançado" at bounding box center [208, 88] width 139 height 12
click at [1214, 19] on span "Publicar" at bounding box center [1210, 15] width 33 height 10
click at [1227, 15] on span "Publicar" at bounding box center [1210, 15] width 33 height 10
click at [150, 84] on span "Estilo" at bounding box center [159, 78] width 19 height 10
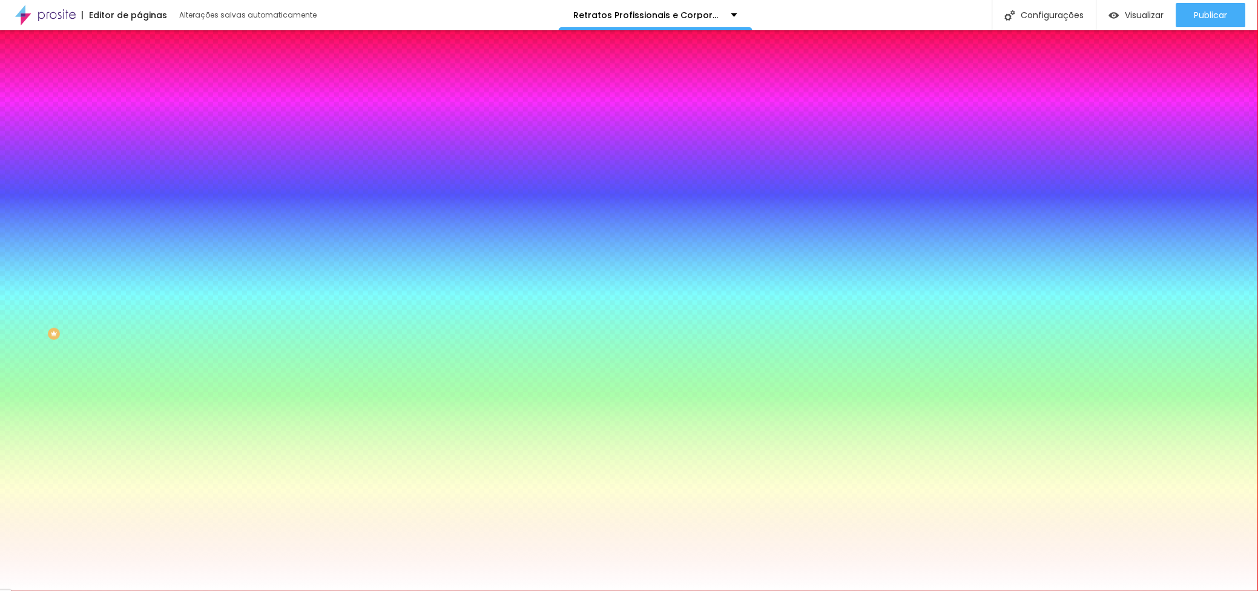
click at [139, 82] on li "Avançado" at bounding box center [208, 88] width 139 height 12
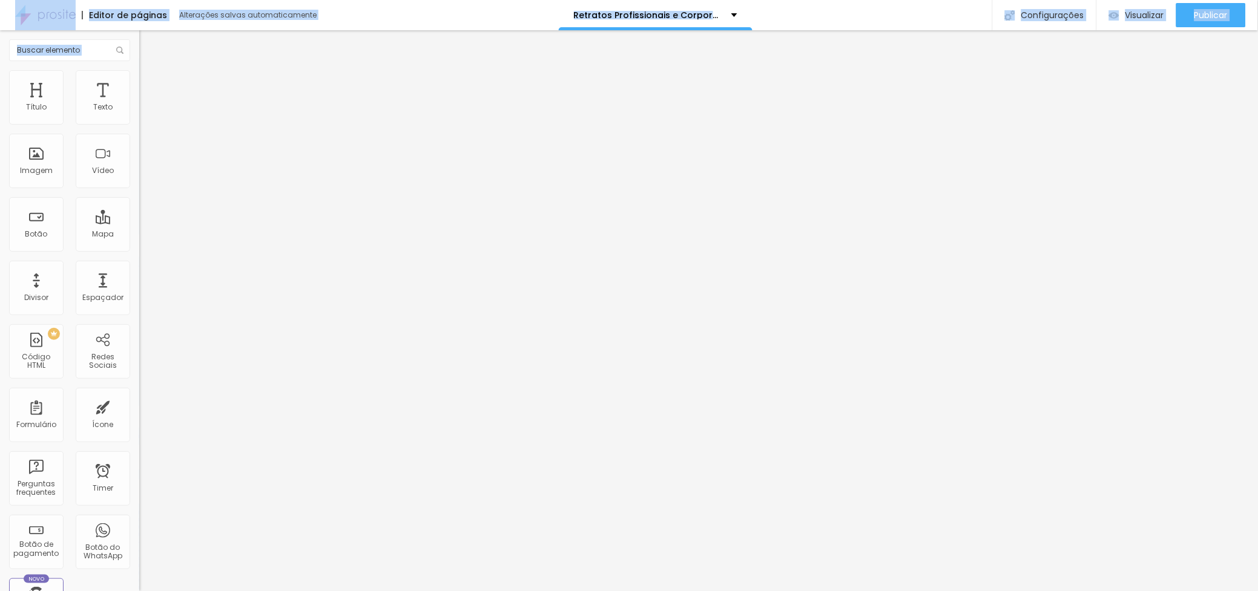
drag, startPoint x: 4, startPoint y: 22, endPoint x: 132, endPoint y: 432, distance: 429.3
click at [132, 432] on div "Editor de páginas Alterações salvas automaticamente Retratos Profissionais e Co…" at bounding box center [629, 295] width 1258 height 591
copy div "Editor de páginas Alterações salvas automaticamente Retratos Profissionais e Co…"
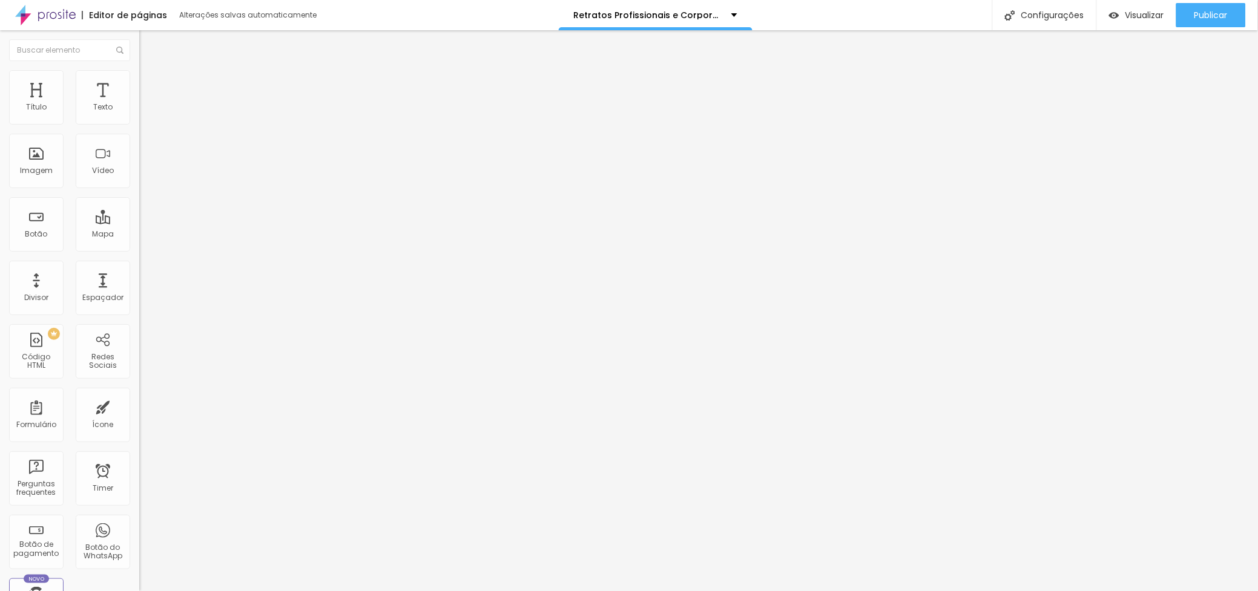
click at [139, 76] on img at bounding box center [144, 75] width 11 height 11
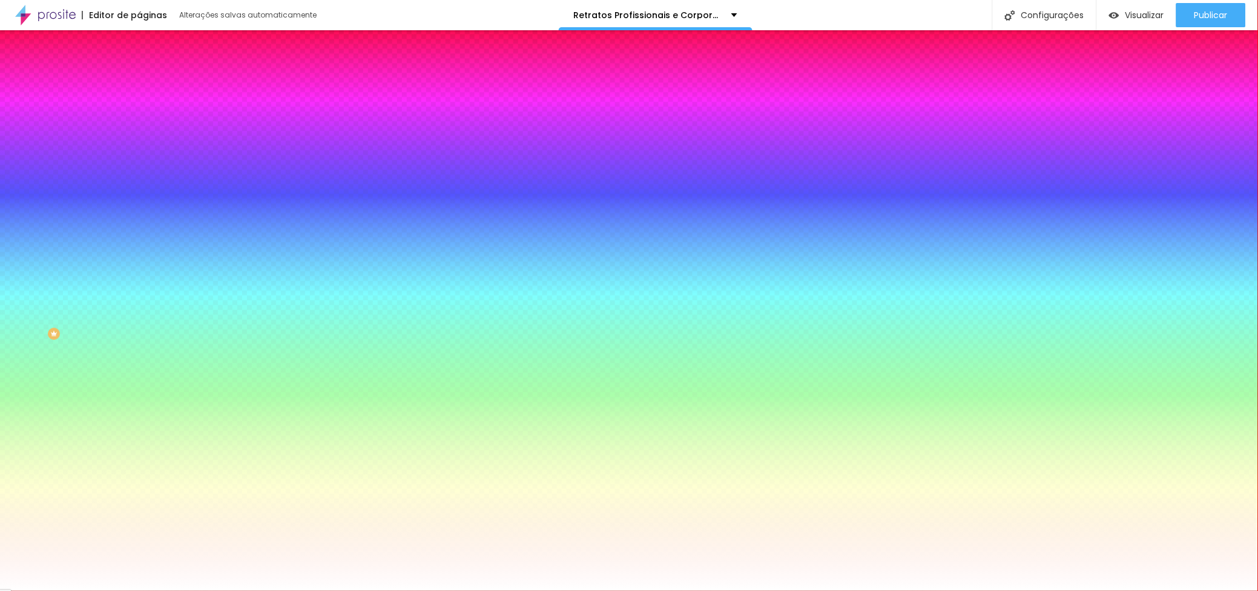
click at [139, 82] on li "Avançado" at bounding box center [208, 88] width 139 height 12
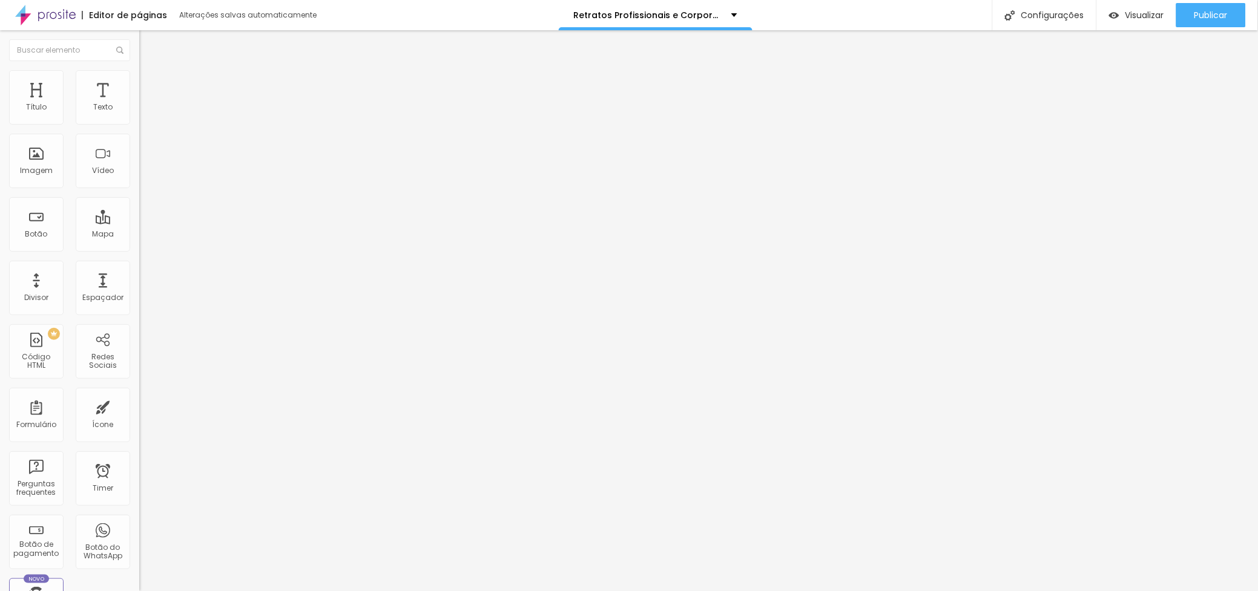
drag, startPoint x: 109, startPoint y: 155, endPoint x: -29, endPoint y: 154, distance: 138.0
click at [0, 154] on html "Editor de páginas Alterações salvas automaticamente Retratos Profissionais e Co…" at bounding box center [629, 295] width 1258 height 591
click at [139, 308] on input "text" at bounding box center [211, 314] width 145 height 12
paste input "<div id="precos"></div>"
type input "<div id="precos"></div>"
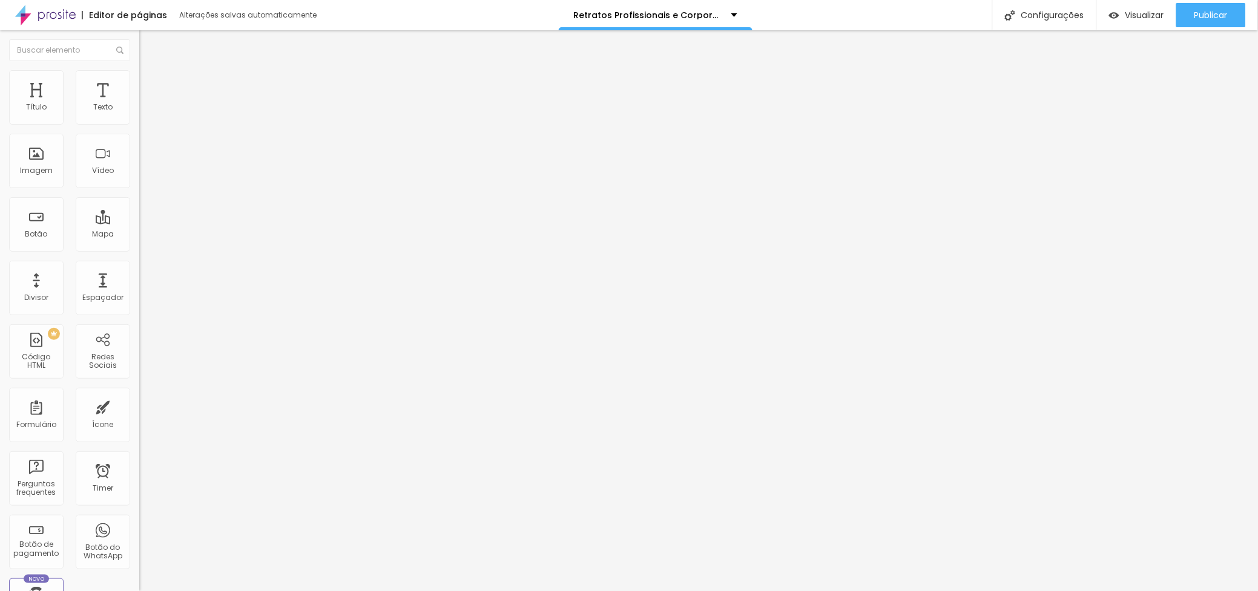
click at [139, 433] on div "< div id= "precos" >< / div >" at bounding box center [208, 480] width 139 height 94
click at [1211, 13] on span "Publicar" at bounding box center [1210, 15] width 33 height 10
click at [1219, 8] on div "Publicar" at bounding box center [1210, 15] width 33 height 24
click at [1210, 5] on div "Publicar" at bounding box center [1210, 15] width 33 height 24
click at [139, 113] on span "Titulo 2" at bounding box center [158, 108] width 39 height 10
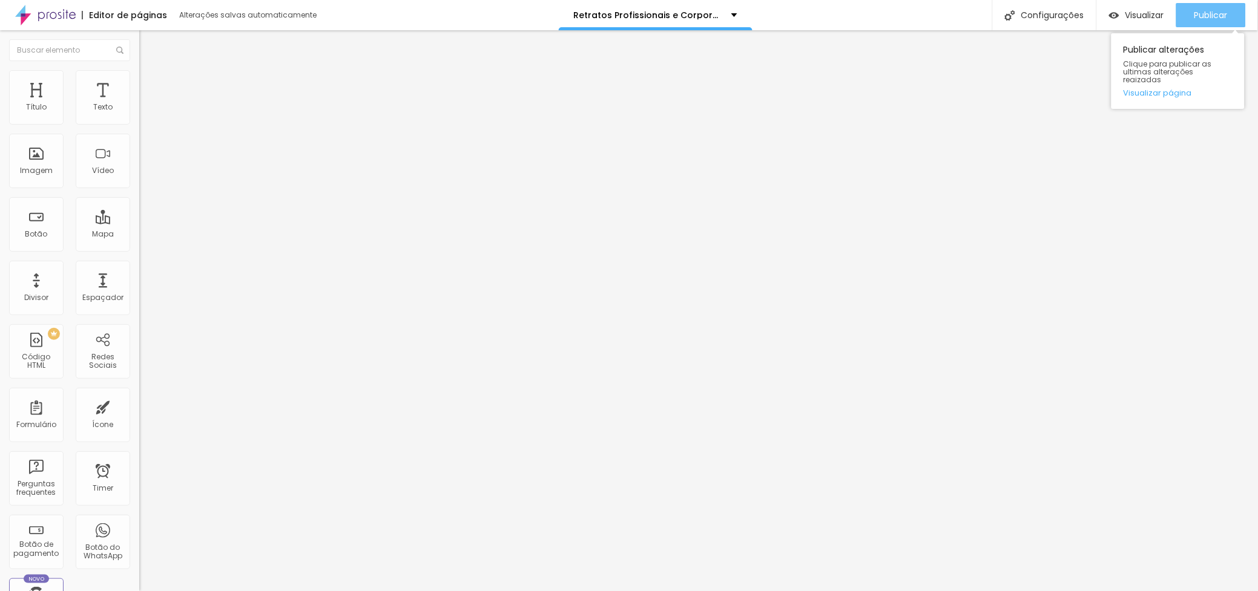
drag, startPoint x: 1214, startPoint y: 8, endPoint x: 1200, endPoint y: 33, distance: 27.9
click at [1214, 10] on span "Publicar" at bounding box center [1210, 15] width 33 height 10
click at [1211, 8] on div "Publicar" at bounding box center [1210, 15] width 33 height 24
click at [139, 122] on input "retrato profissional Filipe Santos" at bounding box center [211, 116] width 145 height 12
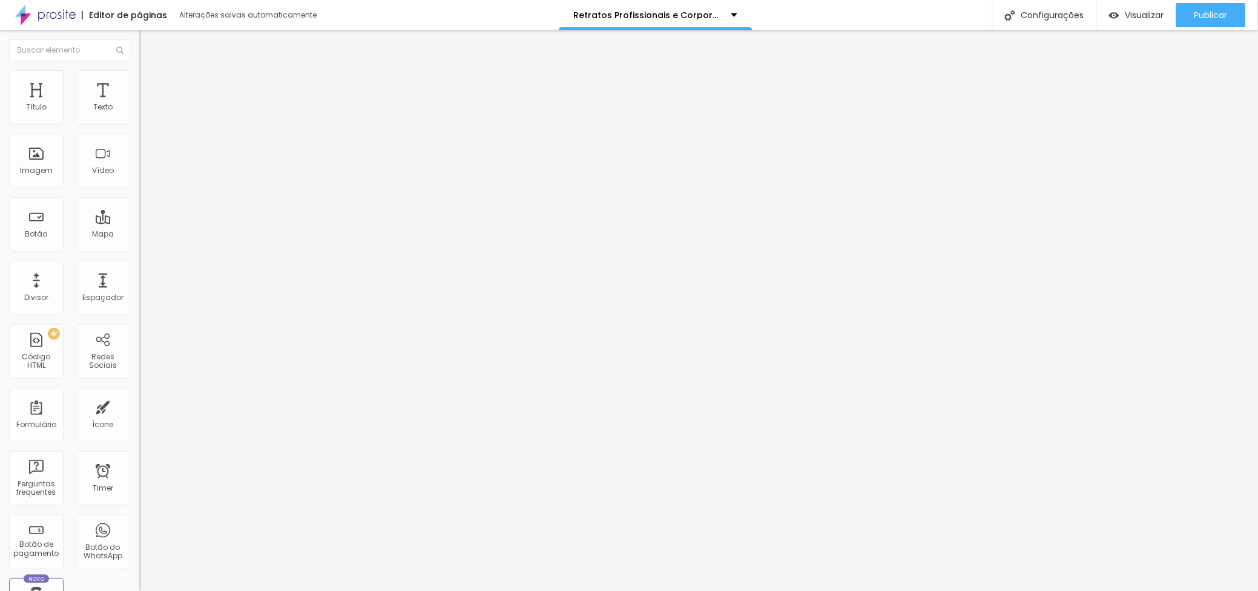
click at [139, 122] on input "retrato profissional Filipe Santos" at bounding box center [211, 116] width 145 height 12
type input "retrato de médica em estudio profissional Filipe Santos"
click at [1214, 10] on span "Publicar" at bounding box center [1210, 15] width 33 height 10
click at [139, 122] on input "retrato profissional Filipe Santos" at bounding box center [211, 116] width 145 height 12
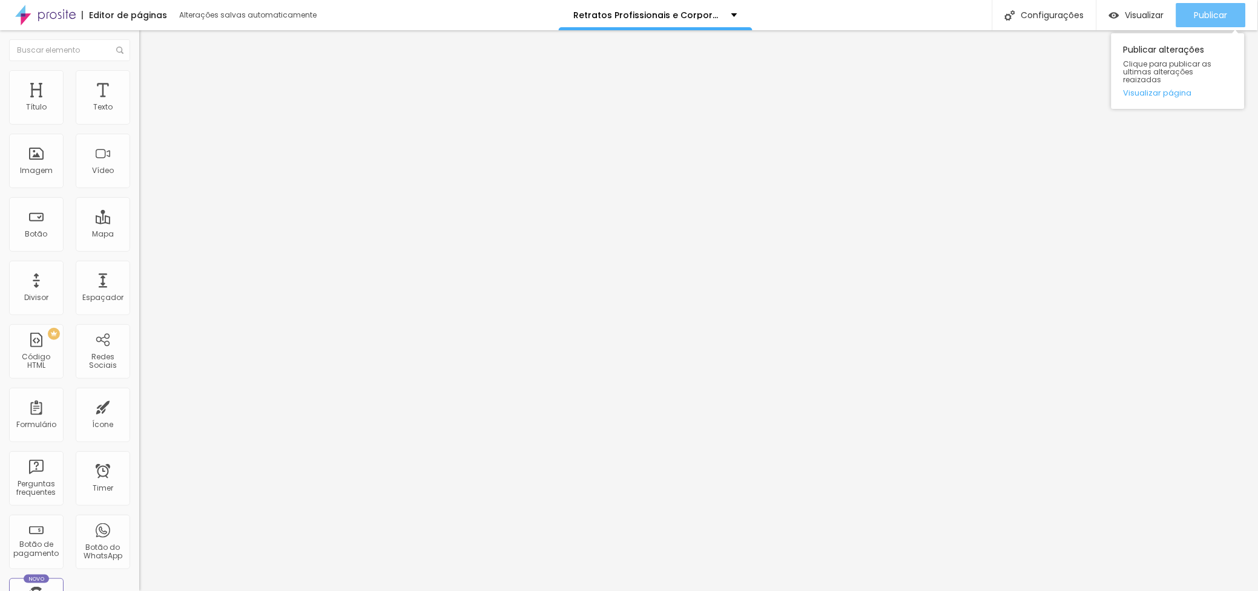
type input "retrato profissional de C.E.O. Filipe Santos"
click at [1207, 15] on span "Publicar" at bounding box center [1210, 15] width 33 height 10
click at [139, 122] on input "Fotografia de retrato para marketing digital e linkedin de artista de harmoniza…" at bounding box center [211, 116] width 145 height 12
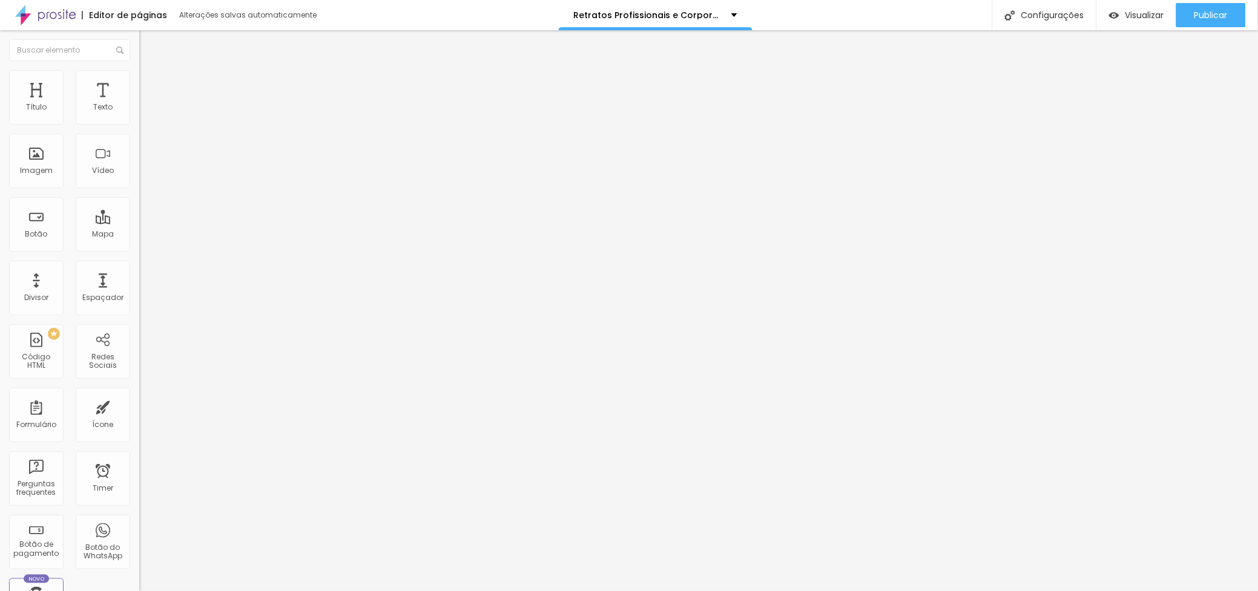
click at [139, 122] on input "retrato profissional Filipe Santos" at bounding box center [211, 116] width 145 height 12
type input "retrato profissional de advogada em fundo cinza e sentada num banco alto por Fi…"
click at [1202, 12] on span "Publicar" at bounding box center [1210, 15] width 33 height 10
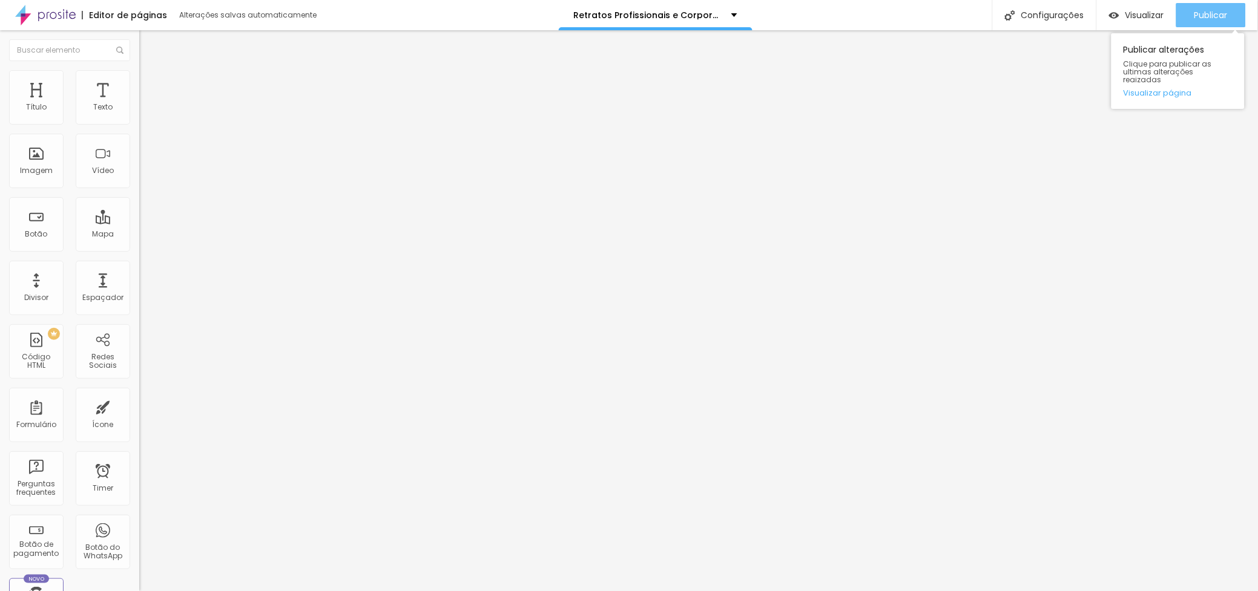
drag, startPoint x: 1203, startPoint y: 10, endPoint x: 1195, endPoint y: 13, distance: 8.4
click at [1202, 10] on span "Publicar" at bounding box center [1210, 15] width 33 height 10
click at [1210, 5] on div "Publicar" at bounding box center [1210, 15] width 33 height 24
click at [1202, 21] on div "Publicar" at bounding box center [1210, 15] width 33 height 24
click at [1224, 7] on div "Publicar" at bounding box center [1210, 15] width 33 height 24
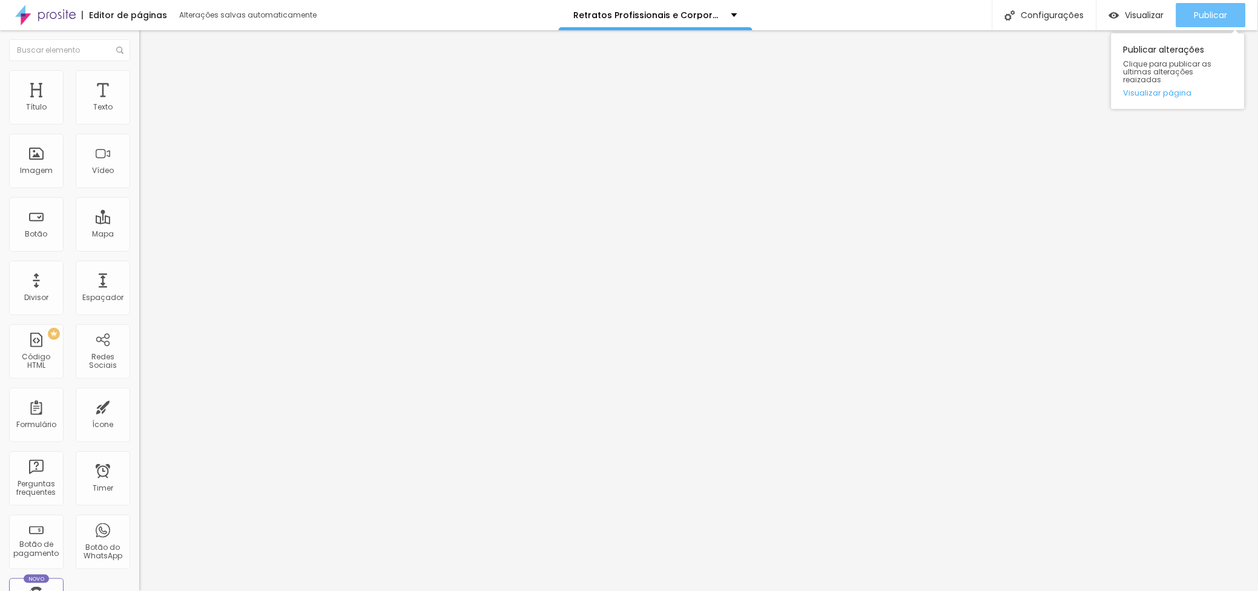
click at [1213, 7] on div "Publicar" at bounding box center [1210, 15] width 33 height 24
click at [1218, 10] on span "Publicar" at bounding box center [1210, 15] width 33 height 10
click at [1207, 13] on span "Publicar" at bounding box center [1210, 15] width 33 height 10
click at [1202, 4] on div "Publicar" at bounding box center [1210, 15] width 33 height 24
click at [1196, 20] on div "Publicar" at bounding box center [1210, 15] width 33 height 24
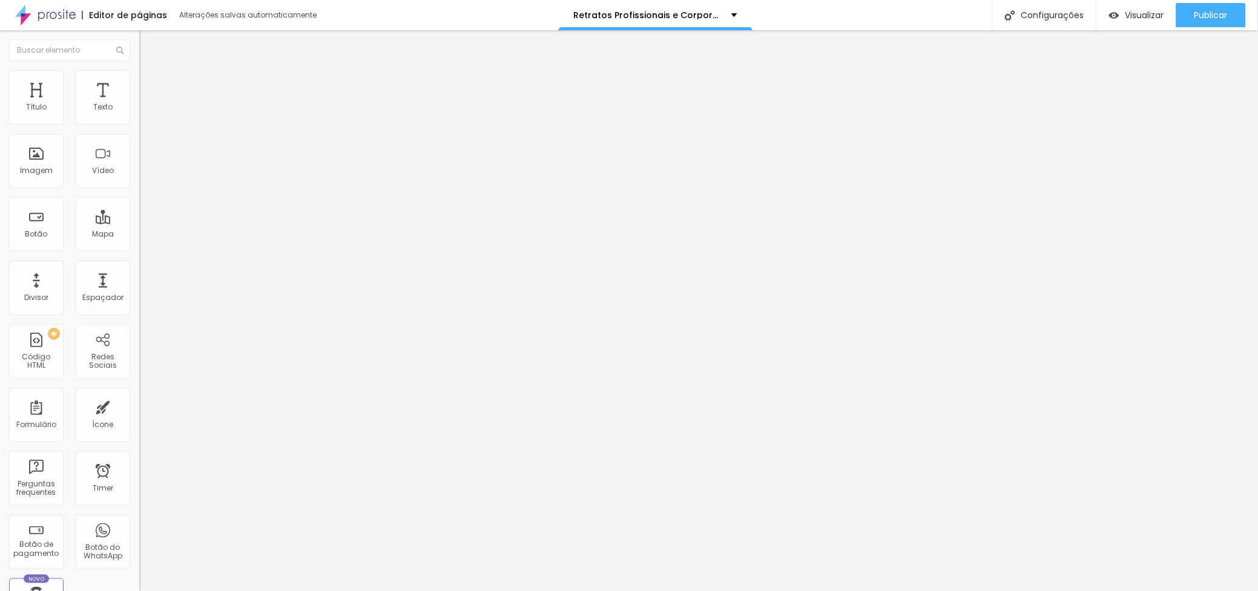
click at [139, 87] on li "Estilo" at bounding box center [208, 86] width 139 height 12
click at [144, 156] on img at bounding box center [147, 159] width 7 height 7
radio input "true"
radio input "false"
click at [139, 124] on button at bounding box center [147, 117] width 17 height 13
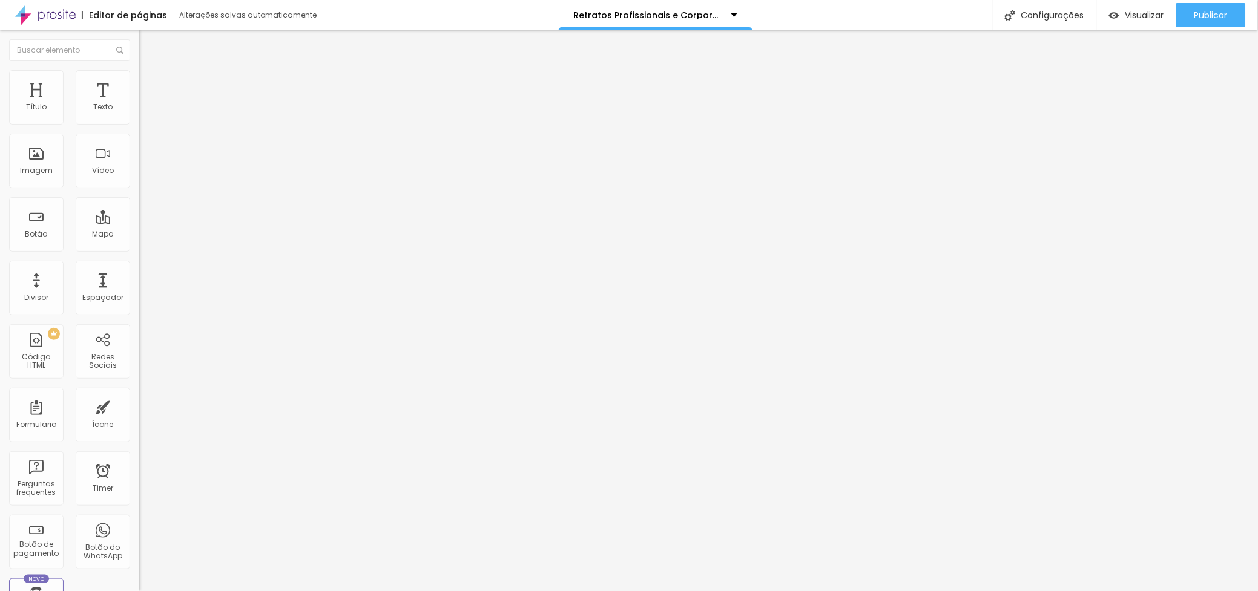
radio input "false"
radio input "true"
click at [139, 412] on span "Direita" at bounding box center [150, 407] width 23 height 10
click at [139, 386] on span "Abrir" at bounding box center [147, 381] width 16 height 10
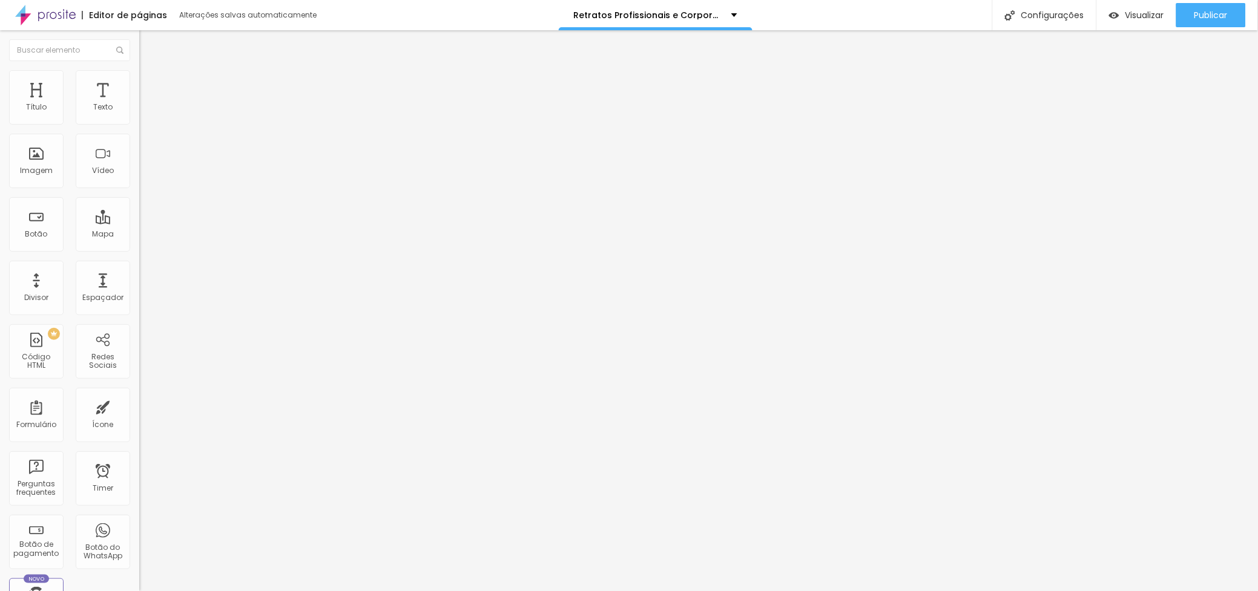
click at [139, 386] on span "Abrir" at bounding box center [147, 381] width 16 height 10
click at [144, 360] on icon "button" at bounding box center [147, 355] width 7 height 7
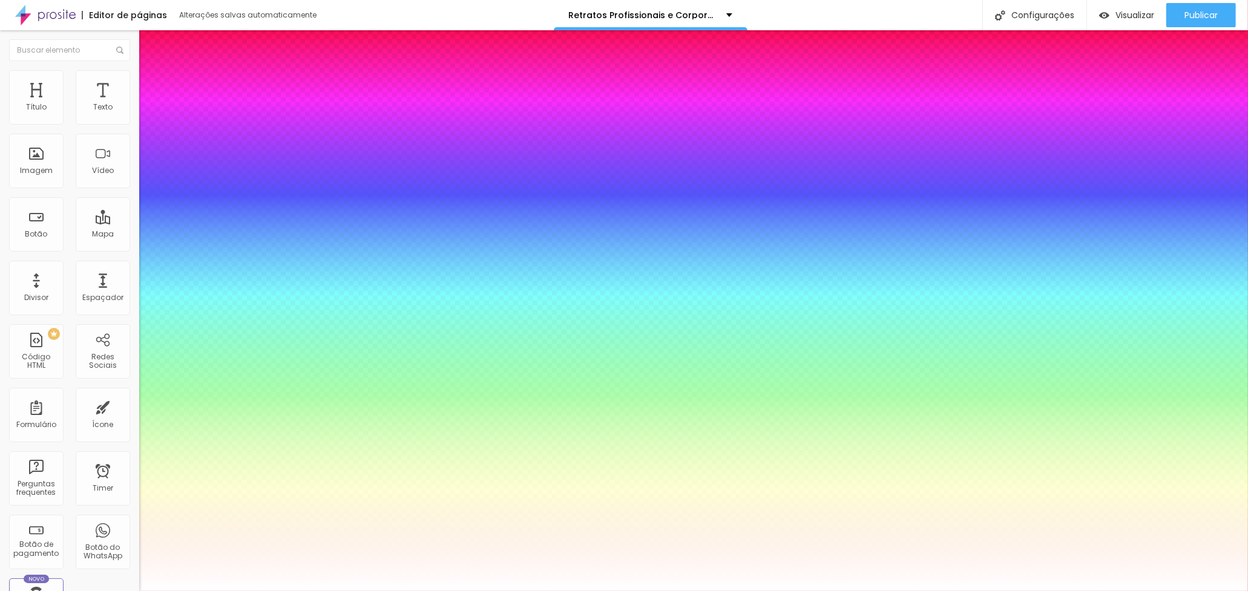
click at [124, 591] on div at bounding box center [624, 601] width 1248 height 0
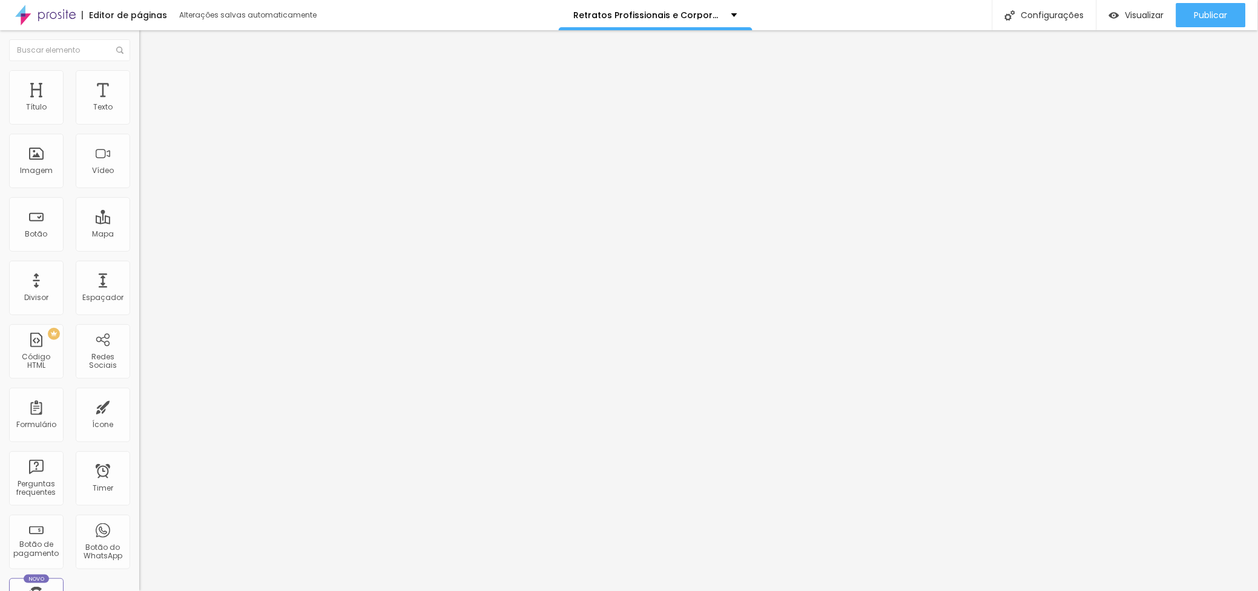
click at [139, 92] on li "Avançado" at bounding box center [208, 98] width 139 height 12
click at [139, 93] on ul "Conteúdo Estilo Avançado" at bounding box center [208, 86] width 139 height 36
click at [150, 91] on span "Estilo" at bounding box center [159, 88] width 19 height 10
click at [139, 412] on span "Direita" at bounding box center [150, 407] width 23 height 10
click at [139, 420] on span "Esquerda" at bounding box center [157, 414] width 36 height 10
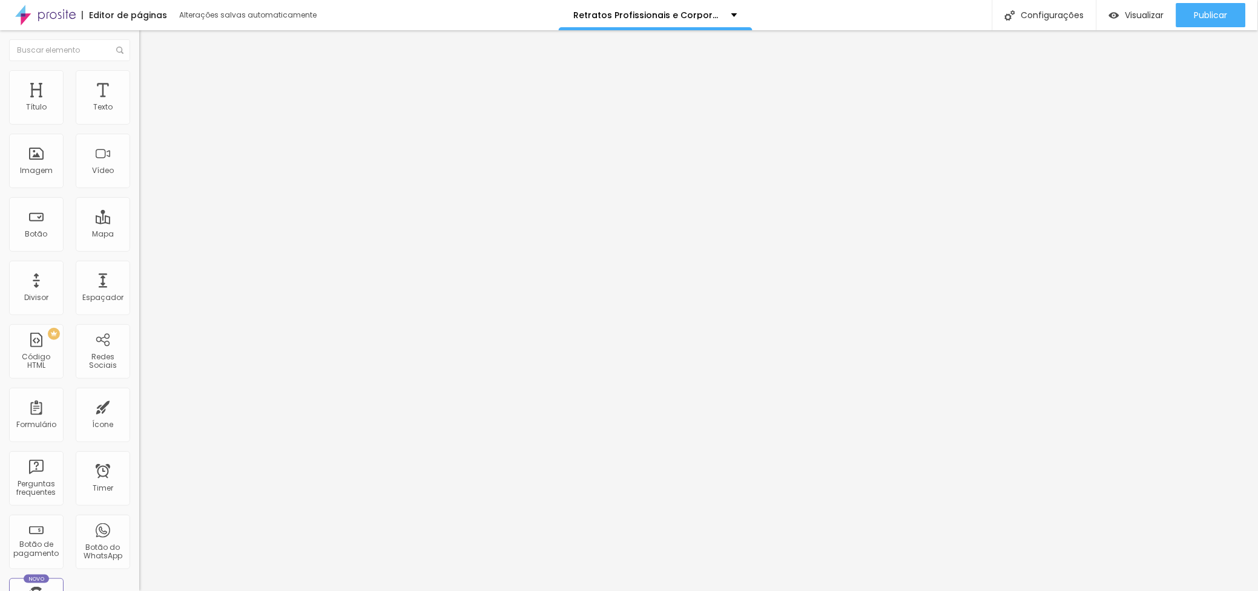
click at [139, 431] on span "Direita" at bounding box center [150, 426] width 23 height 10
click at [139, 418] on div "Esquerda" at bounding box center [208, 414] width 139 height 7
click at [1205, 10] on span "Publicar" at bounding box center [1210, 15] width 33 height 10
click at [1210, 7] on div "Publicar" at bounding box center [1210, 15] width 33 height 24
click at [139, 77] on img at bounding box center [144, 75] width 11 height 11
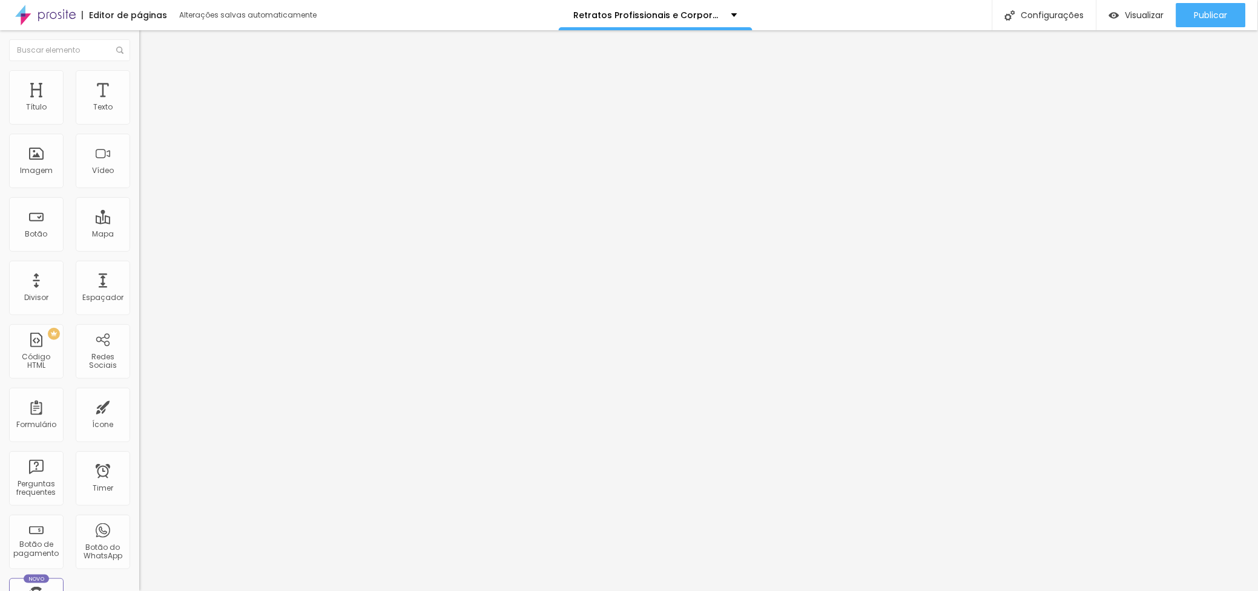
click at [139, 114] on input "30" at bounding box center [165, 108] width 52 height 13
drag, startPoint x: 85, startPoint y: 116, endPoint x: 125, endPoint y: 153, distance: 53.6
click at [139, 125] on div "Tamanho 30 px %" at bounding box center [208, 109] width 139 height 31
type input "5"
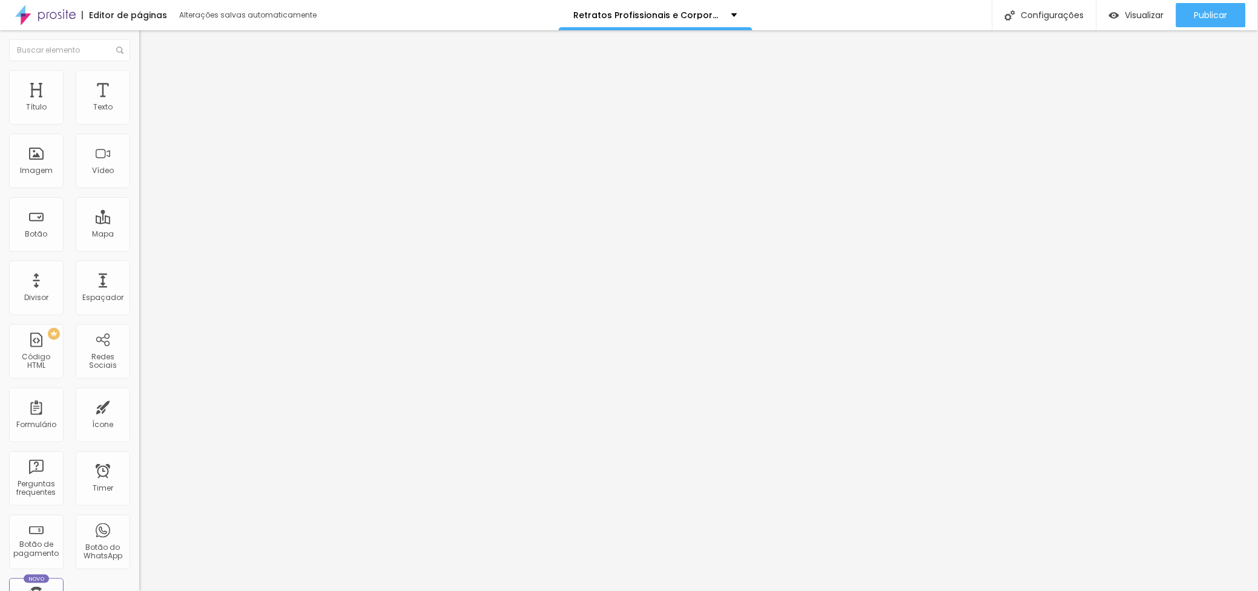
type input "10"
type input "50"
click at [1205, 18] on span "Publicar" at bounding box center [1210, 15] width 33 height 10
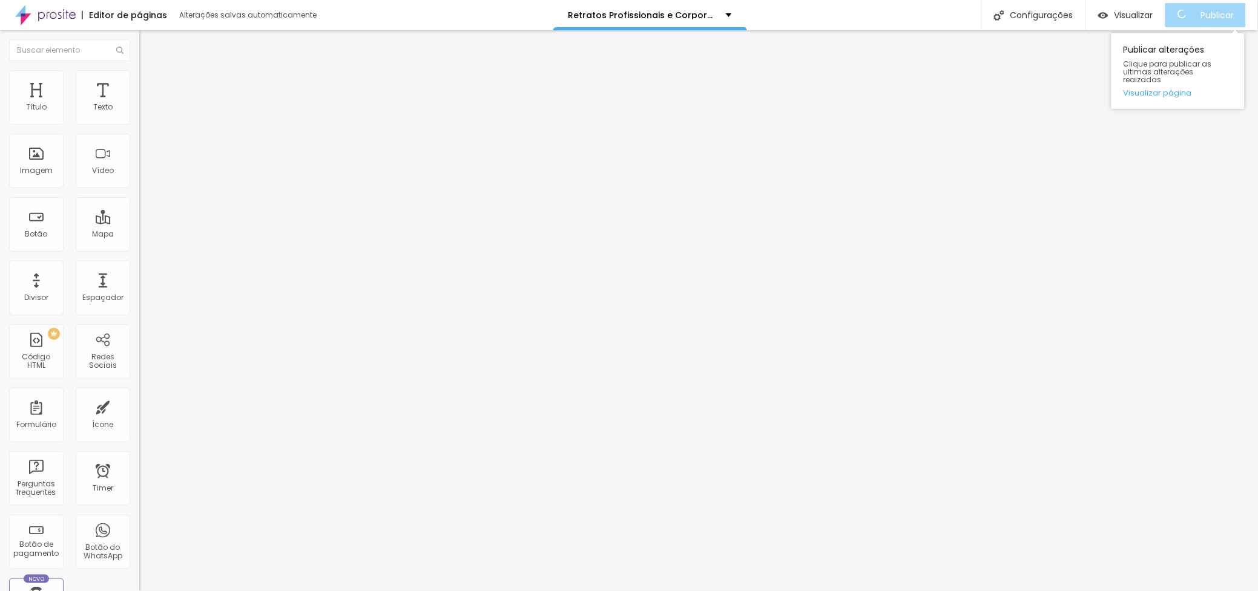
scroll to position [0, 0]
click at [1200, 15] on span "Publicar" at bounding box center [1210, 15] width 33 height 10
click at [139, 104] on span "Trocar imagem" at bounding box center [172, 99] width 66 height 10
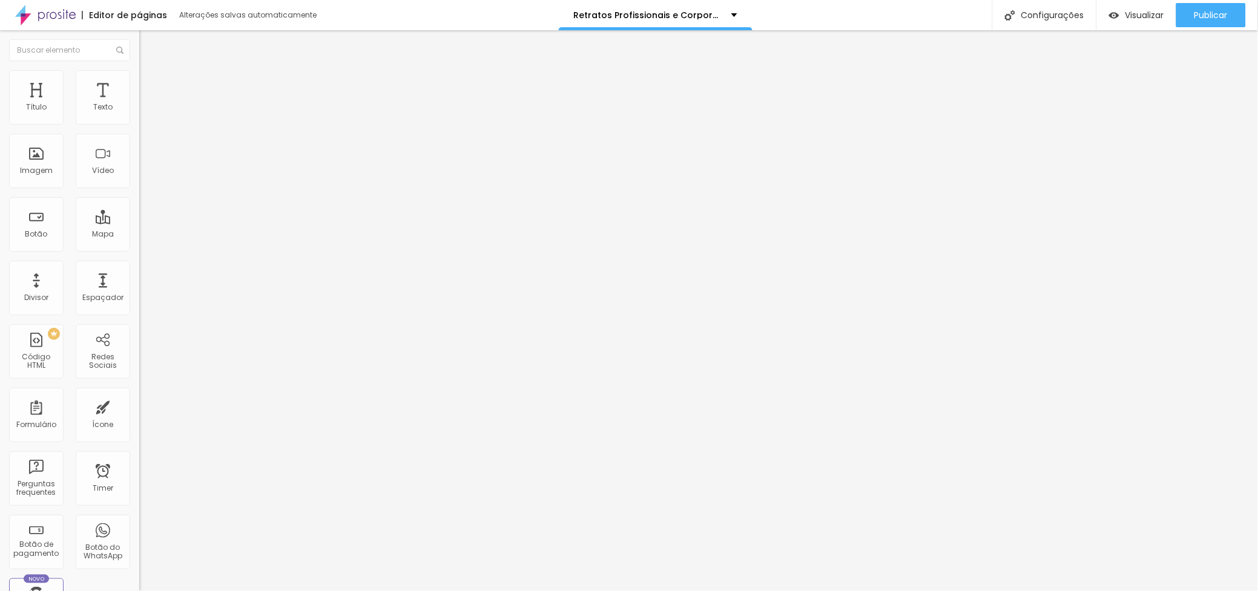
click at [139, 104] on span "Trocar imagem" at bounding box center [172, 99] width 66 height 10
click at [1191, 13] on button "Publicar" at bounding box center [1211, 15] width 70 height 24
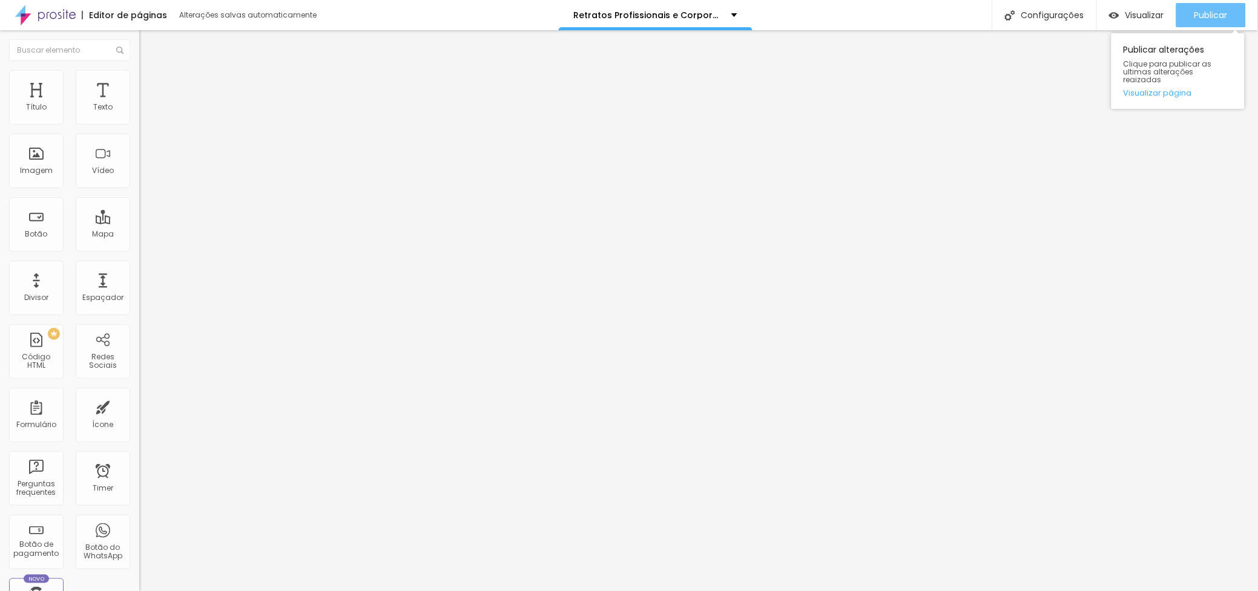
click at [1205, 10] on span "Publicar" at bounding box center [1210, 15] width 33 height 10
click at [139, 31] on button "Editar Coluna" at bounding box center [208, 44] width 139 height 28
click at [139, 104] on span "Adicionar imagem" at bounding box center [178, 99] width 78 height 10
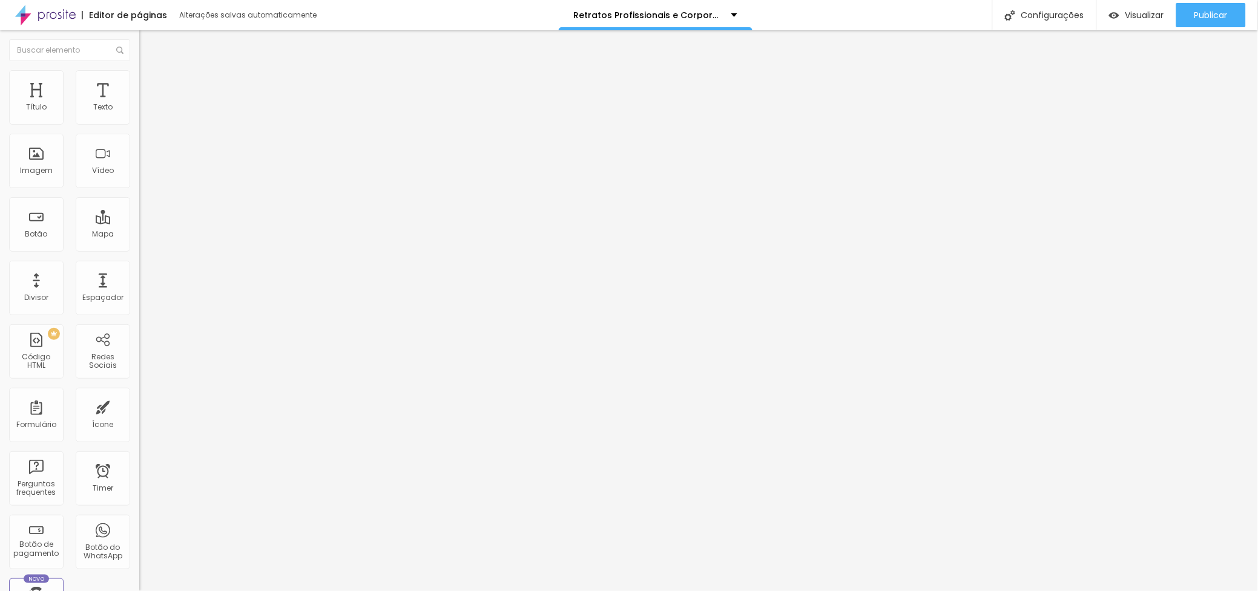
click at [148, 41] on img "button" at bounding box center [153, 44] width 10 height 10
click at [139, 104] on span "Adicionar imagem" at bounding box center [178, 99] width 78 height 10
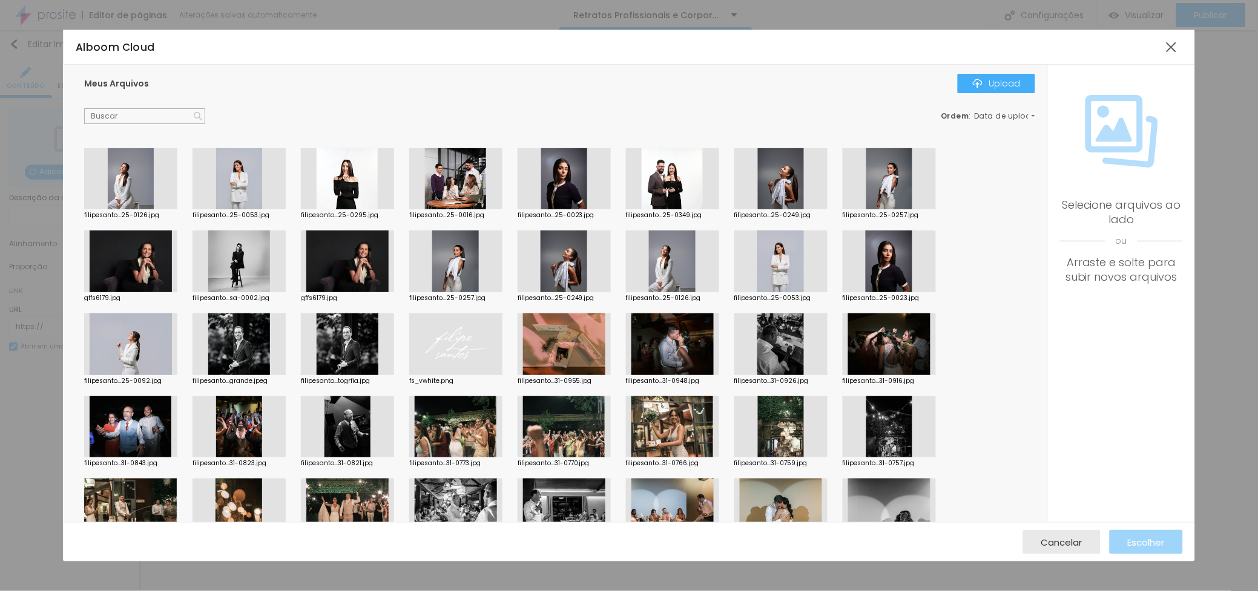
click at [678, 185] on div at bounding box center [672, 179] width 93 height 62
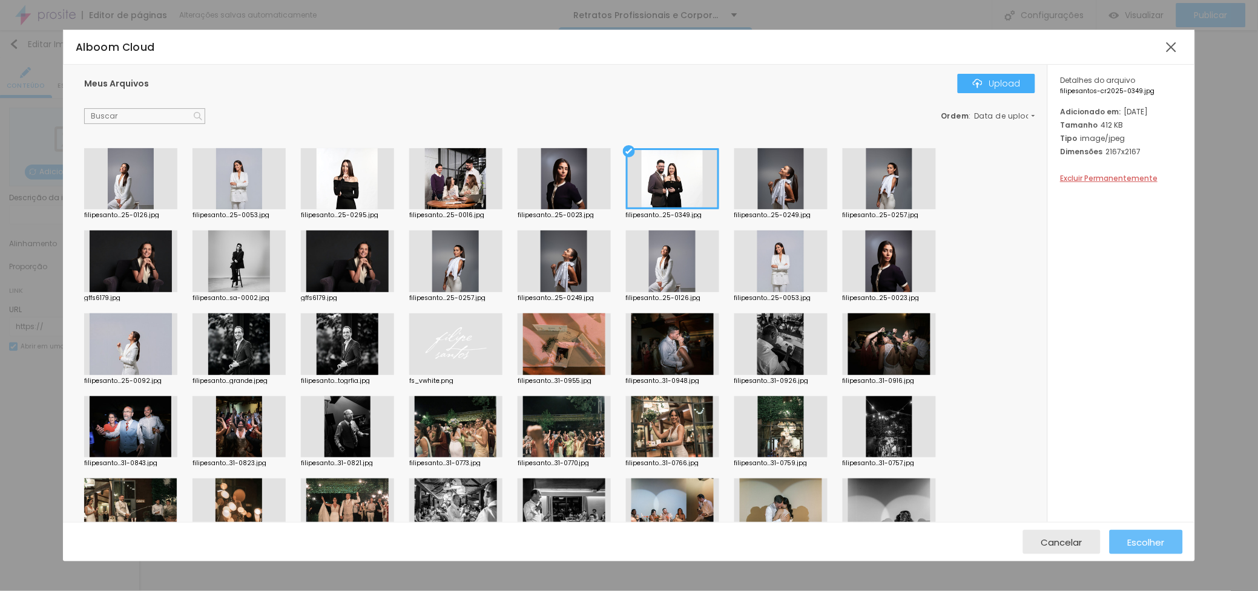
click at [1125, 530] on button "Escolher" at bounding box center [1146, 542] width 73 height 24
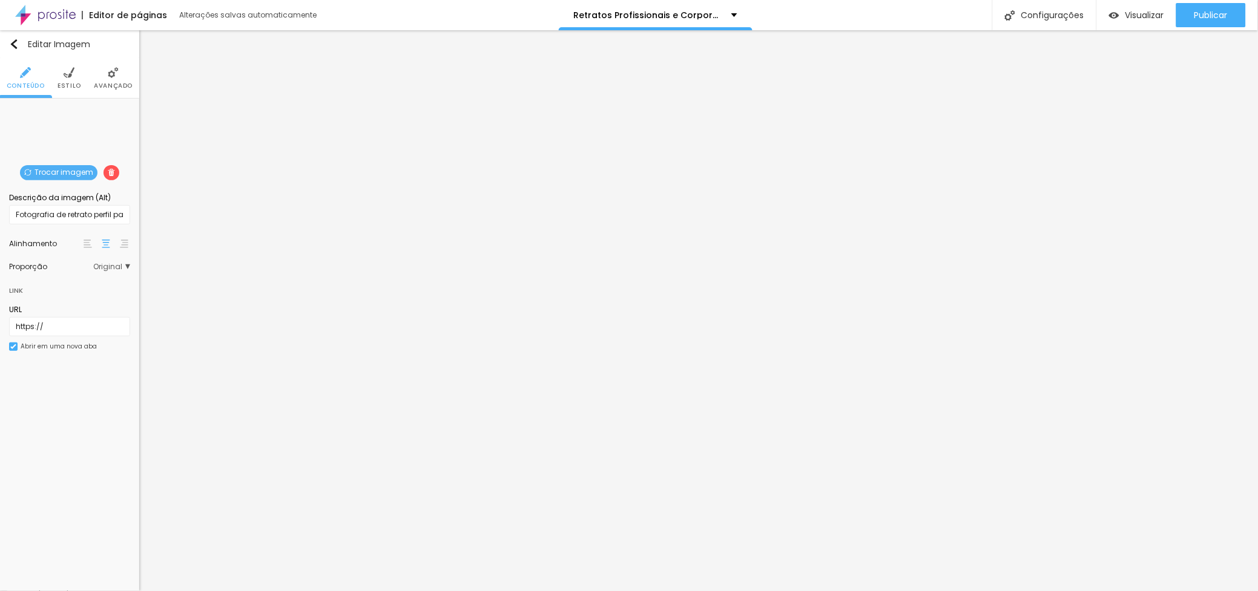
click at [81, 171] on span "Trocar imagem" at bounding box center [58, 172] width 77 height 15
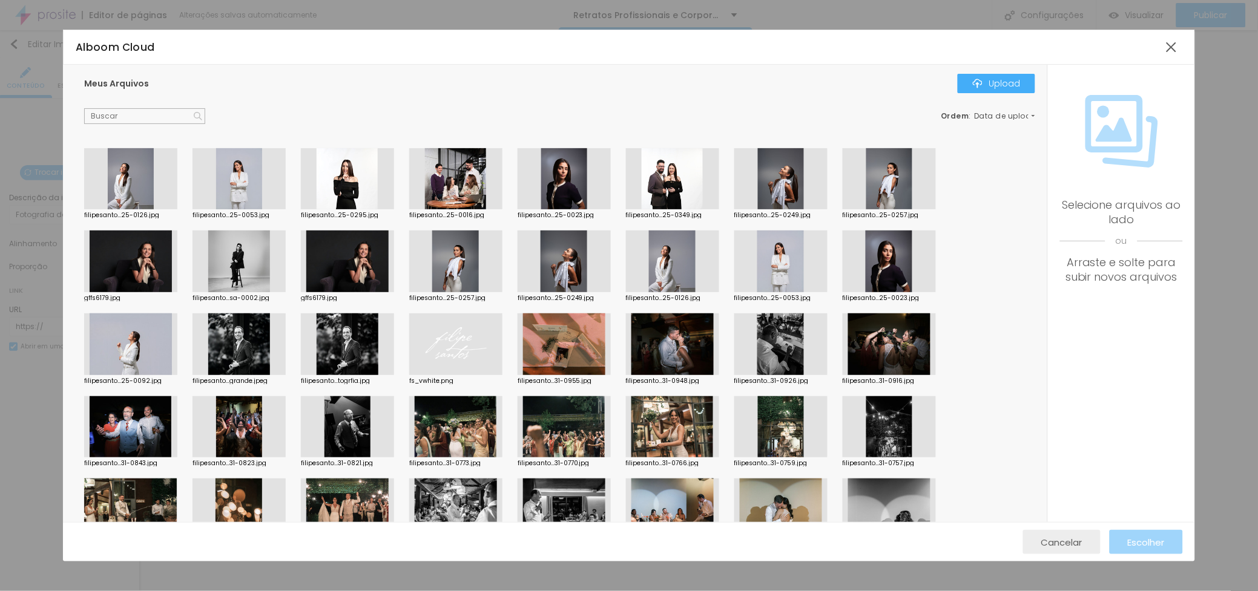
click at [1068, 546] on span "Cancelar" at bounding box center [1061, 543] width 41 height 10
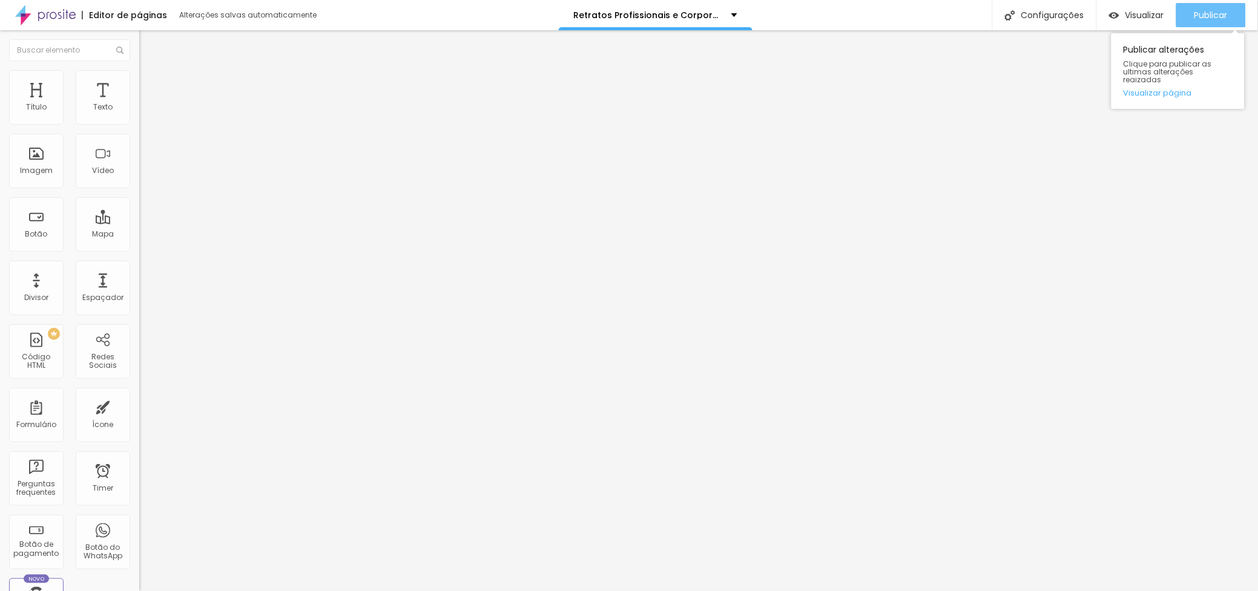
click at [1195, 10] on span "Publicar" at bounding box center [1210, 15] width 33 height 10
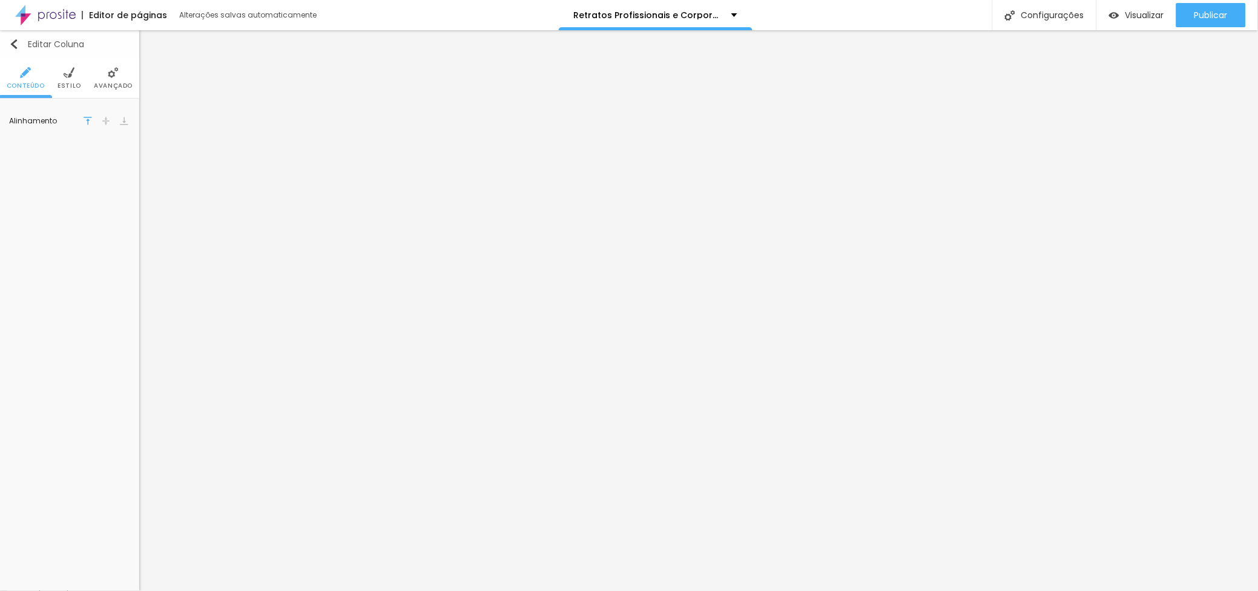
click at [31, 42] on div "Editar Coluna" at bounding box center [46, 44] width 75 height 10
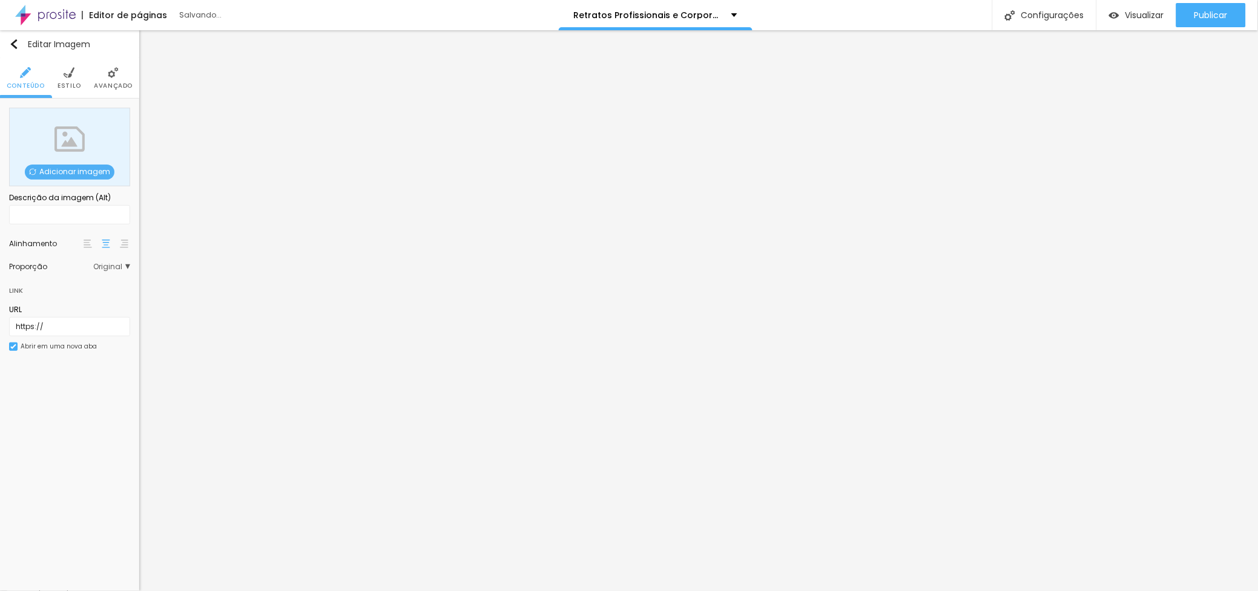
click at [74, 173] on span "Adicionar imagem" at bounding box center [70, 172] width 90 height 15
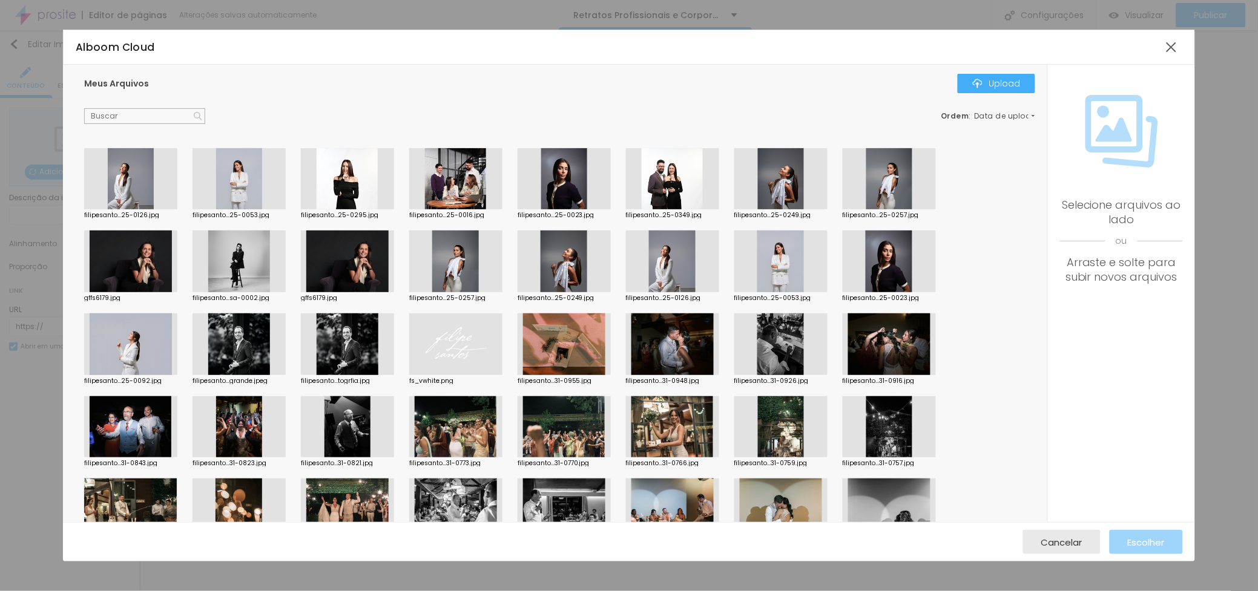
click at [438, 177] on div at bounding box center [455, 179] width 93 height 62
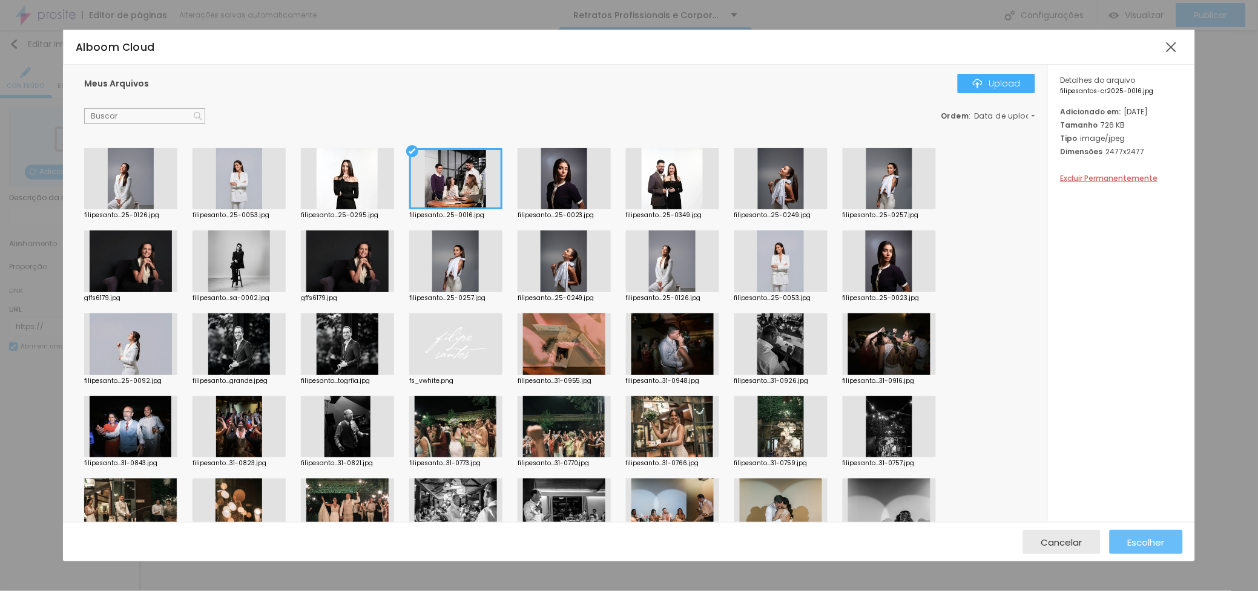
click at [1173, 535] on button "Escolher" at bounding box center [1146, 542] width 73 height 24
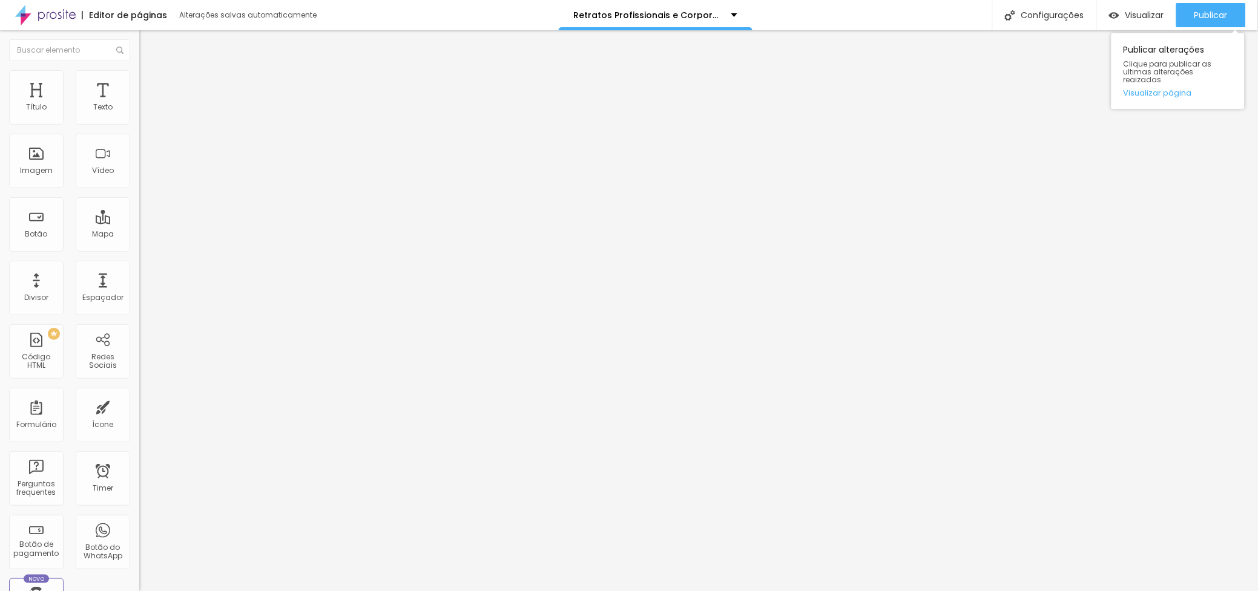
drag, startPoint x: 1199, startPoint y: 10, endPoint x: 1128, endPoint y: 77, distance: 97.2
click at [1199, 12] on span "Publicar" at bounding box center [1210, 15] width 33 height 10
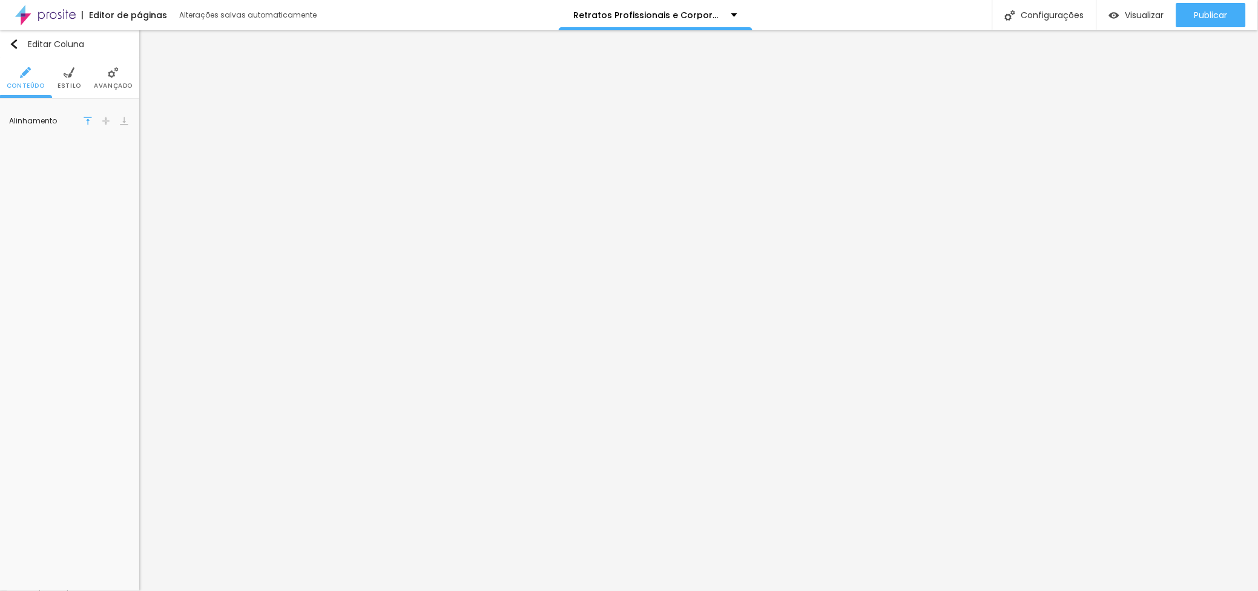
click at [62, 83] on span "Estilo" at bounding box center [70, 86] width 24 height 6
click at [109, 77] on img at bounding box center [113, 72] width 11 height 11
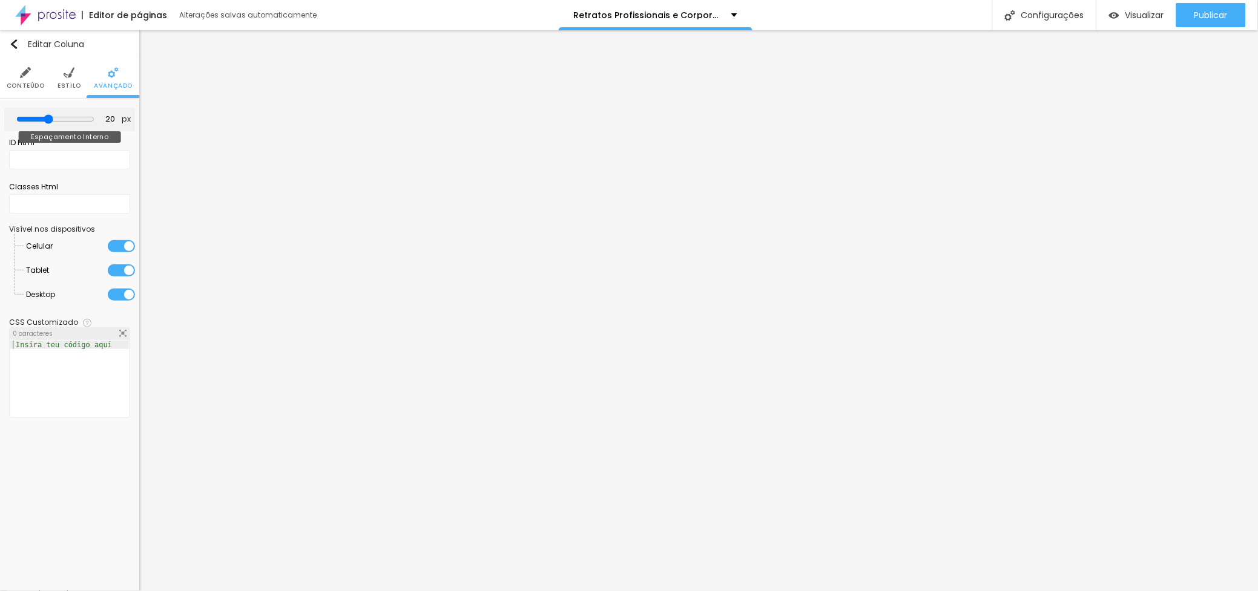
type input "25"
type input "50"
type input "0"
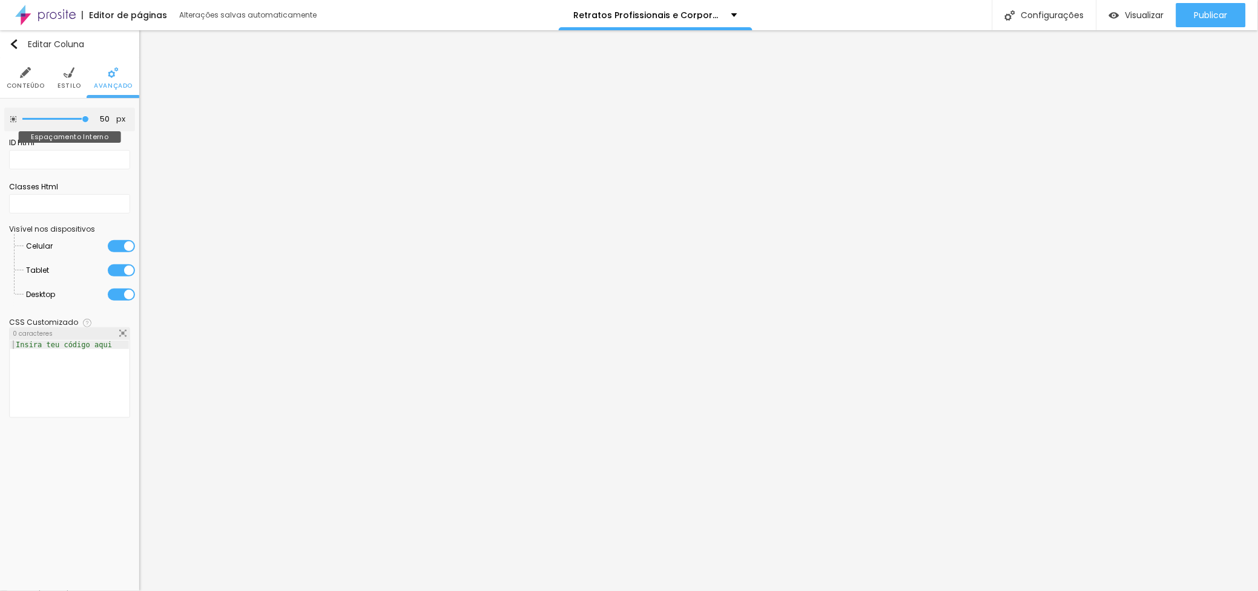
type input "0"
drag, startPoint x: 50, startPoint y: 116, endPoint x: -31, endPoint y: 112, distance: 80.6
type input "0"
click at [22, 116] on input "range" at bounding box center [55, 119] width 67 height 6
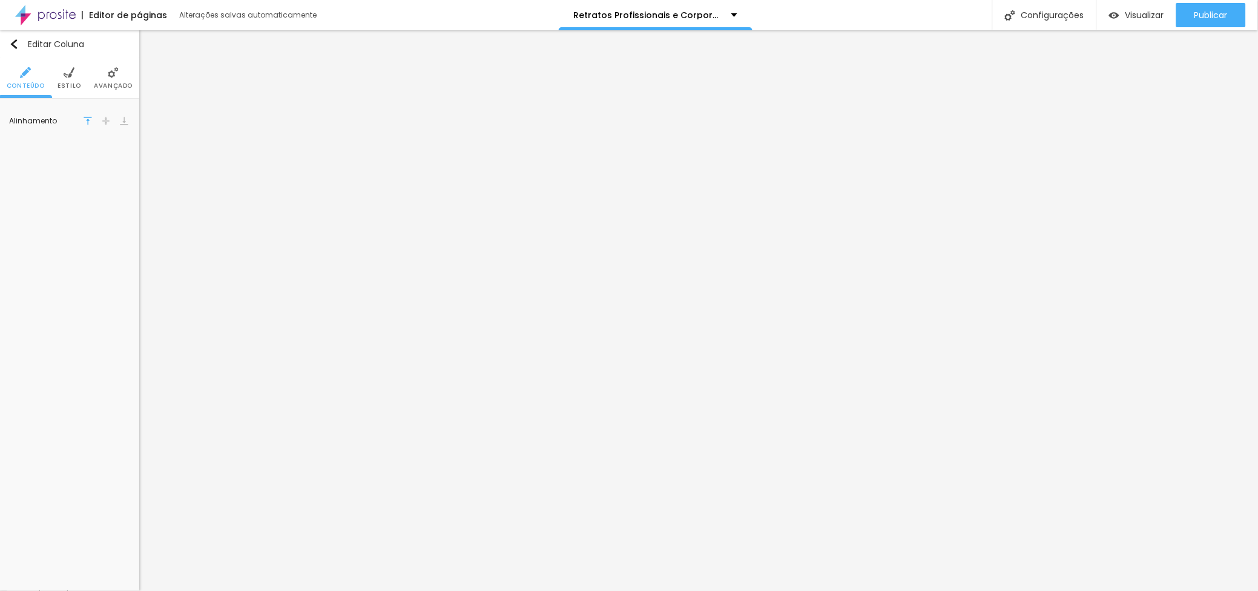
click at [116, 84] on span "Avançado" at bounding box center [113, 86] width 39 height 6
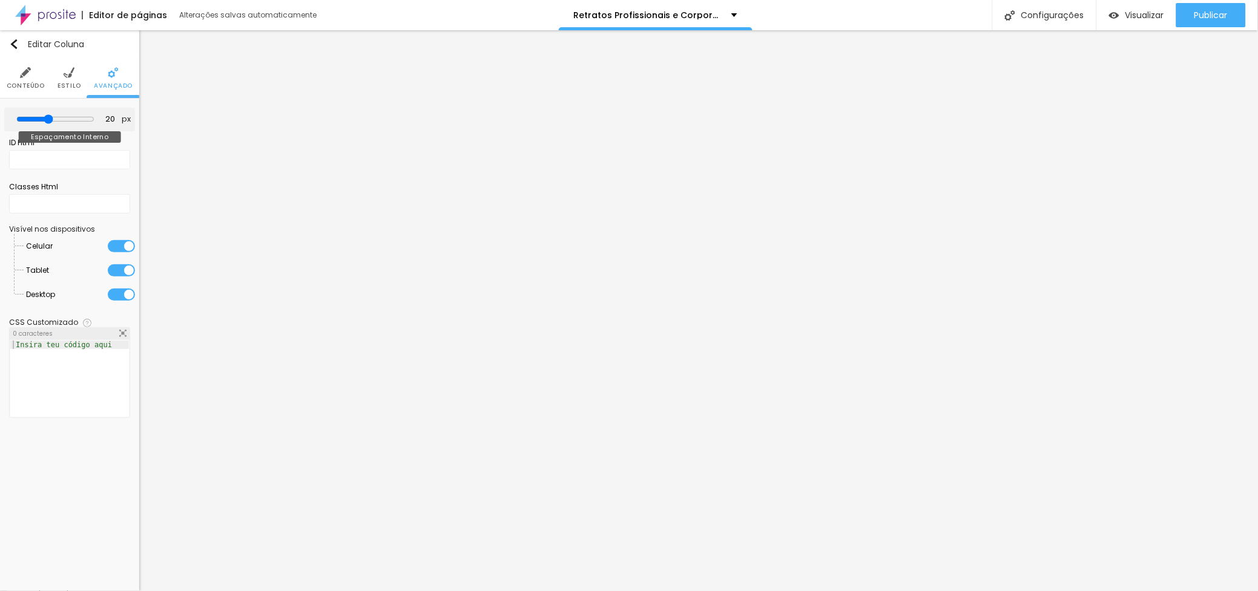
type input "30"
type input "50"
type input "45"
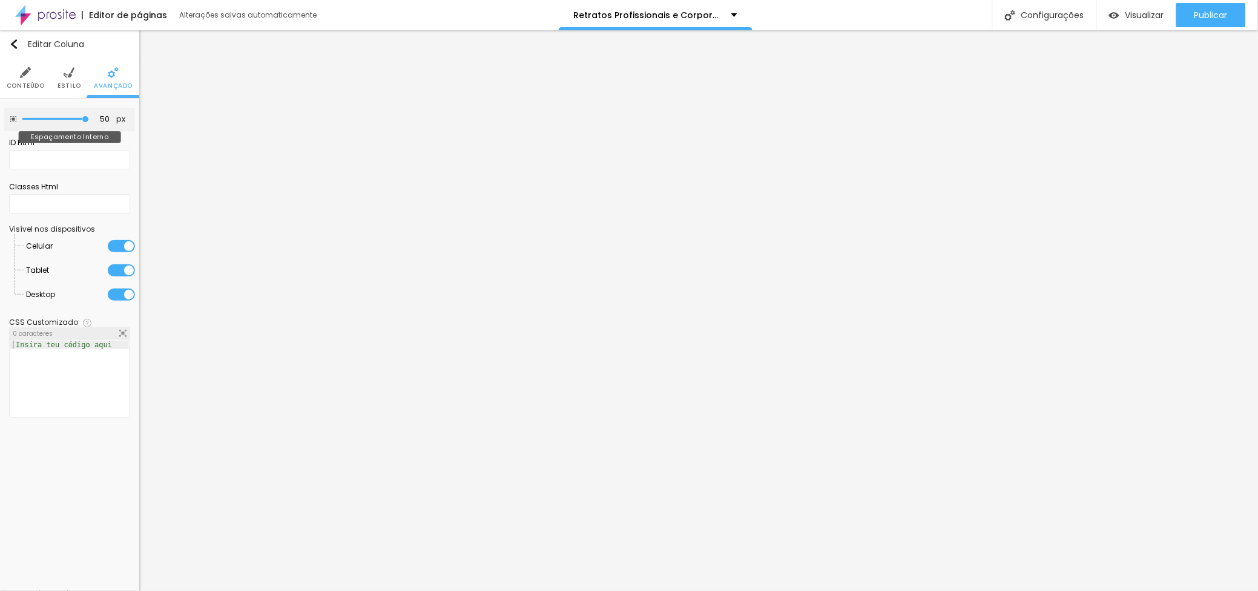
type input "45"
type input "0"
drag, startPoint x: 50, startPoint y: 117, endPoint x: -31, endPoint y: 119, distance: 80.5
type input "0"
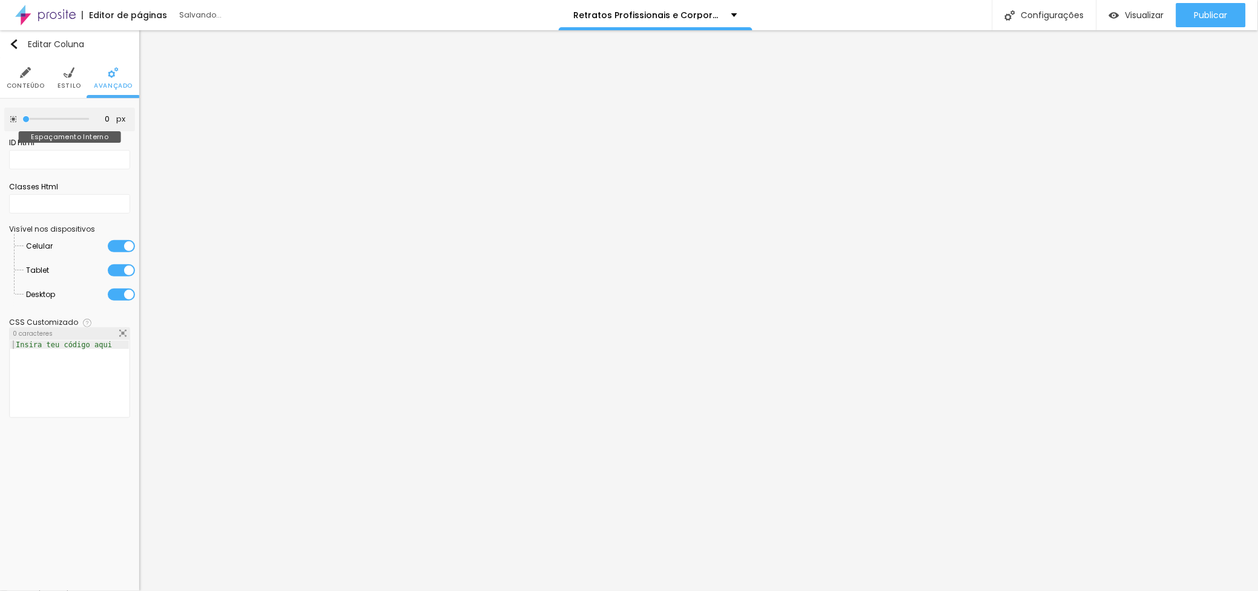
click at [22, 119] on input "range" at bounding box center [55, 119] width 67 height 6
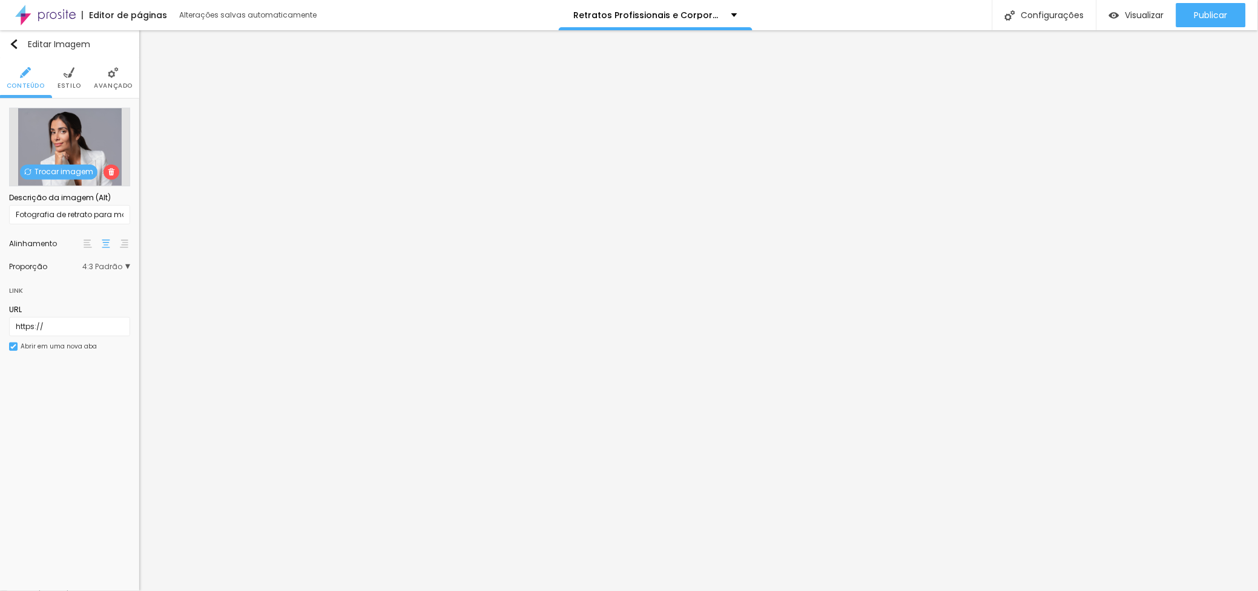
click at [111, 77] on img at bounding box center [113, 72] width 11 height 11
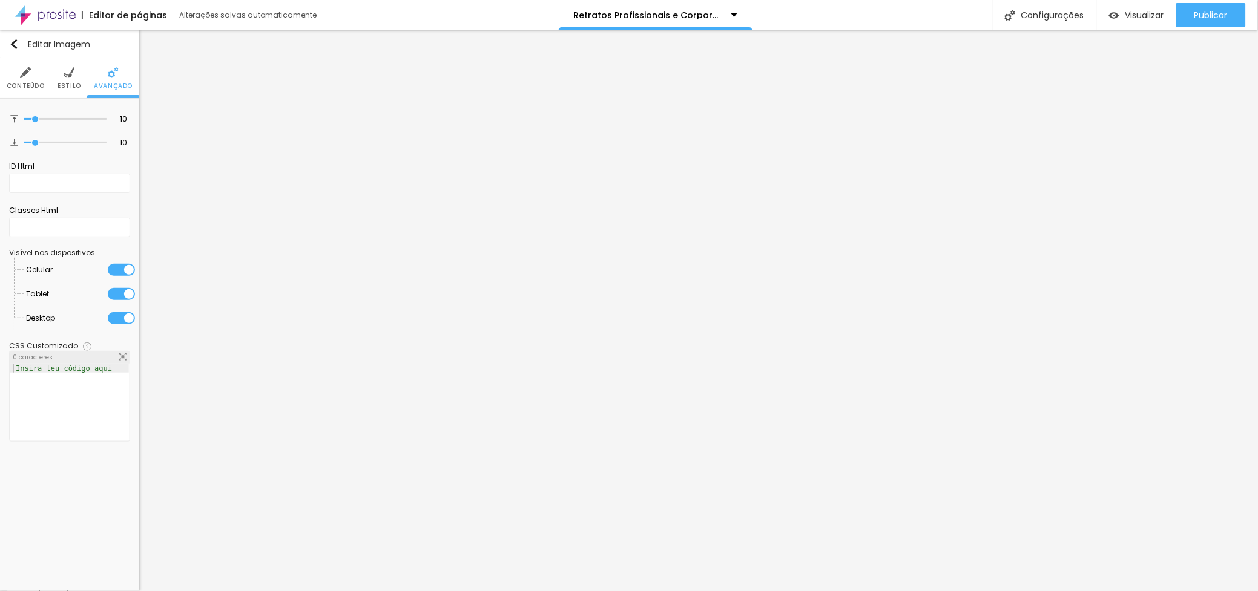
click at [71, 87] on span "Estilo" at bounding box center [70, 86] width 24 height 6
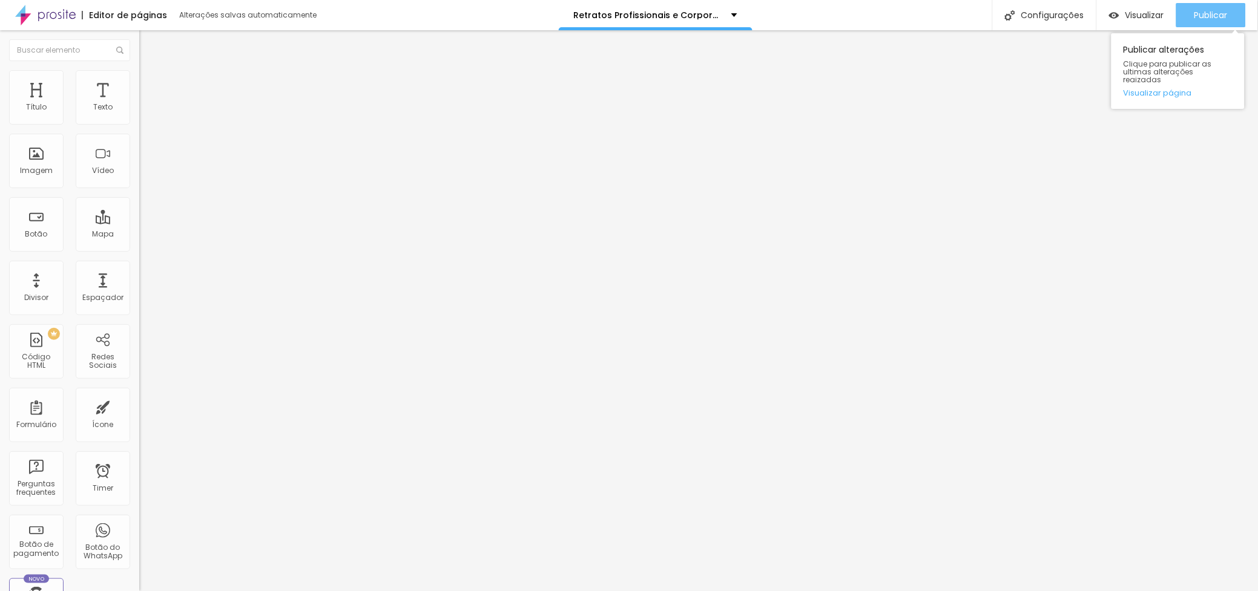
click at [1207, 15] on span "Publicar" at bounding box center [1210, 15] width 33 height 10
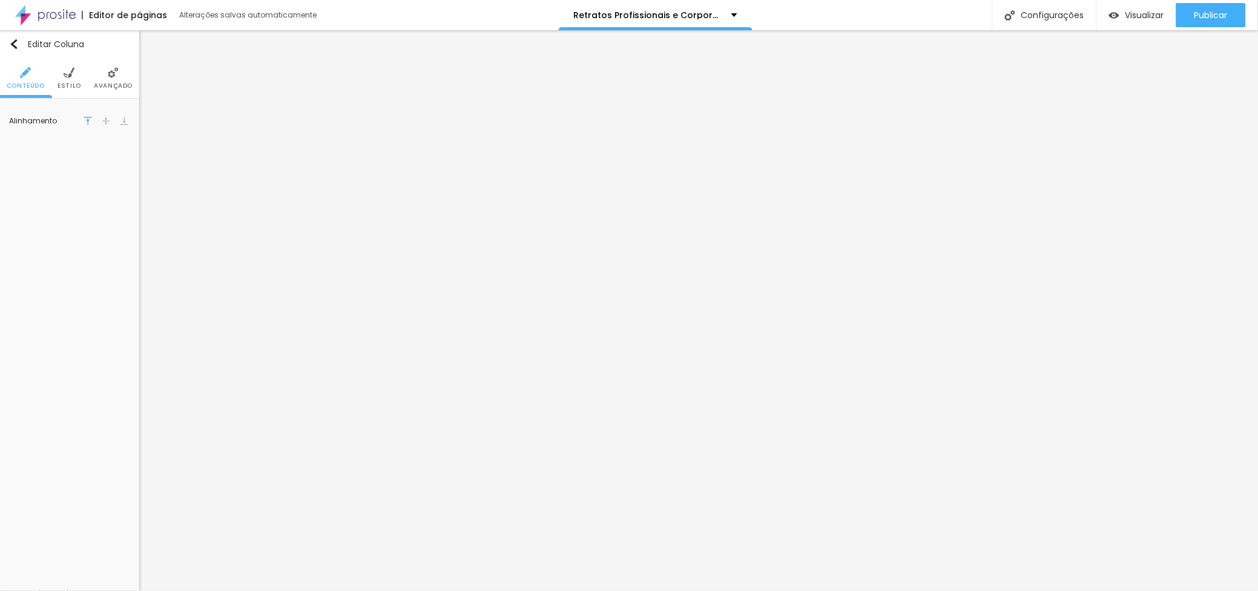
click at [59, 81] on li "Estilo" at bounding box center [70, 78] width 24 height 40
click at [126, 70] on li "Avançado" at bounding box center [113, 78] width 39 height 40
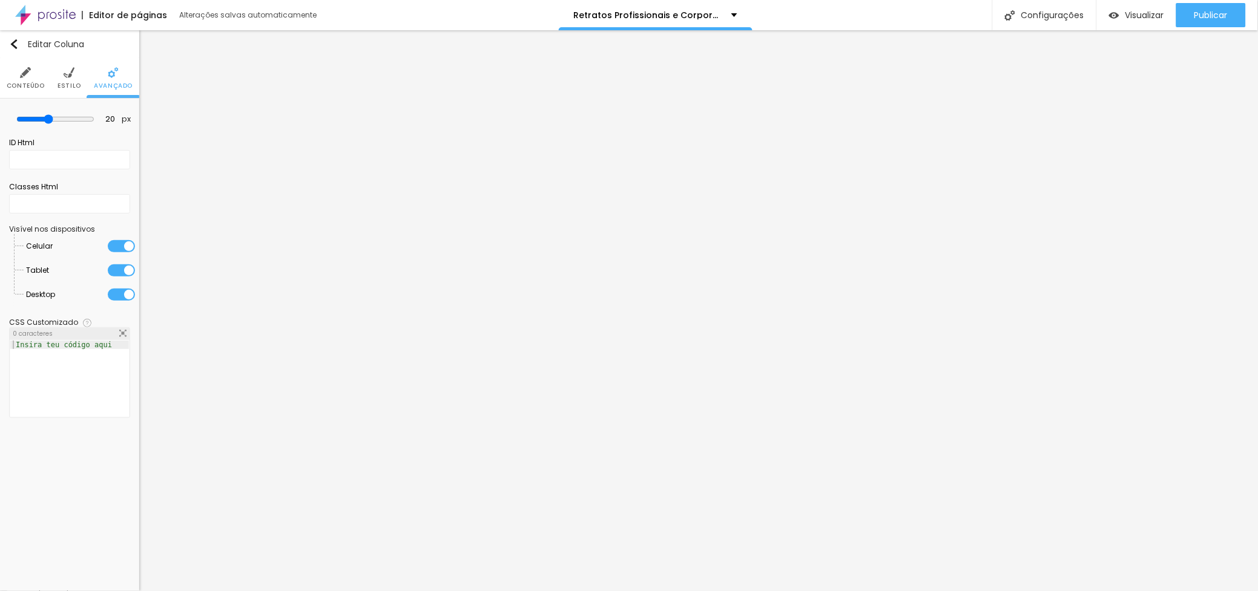
click at [69, 73] on img at bounding box center [69, 72] width 11 height 11
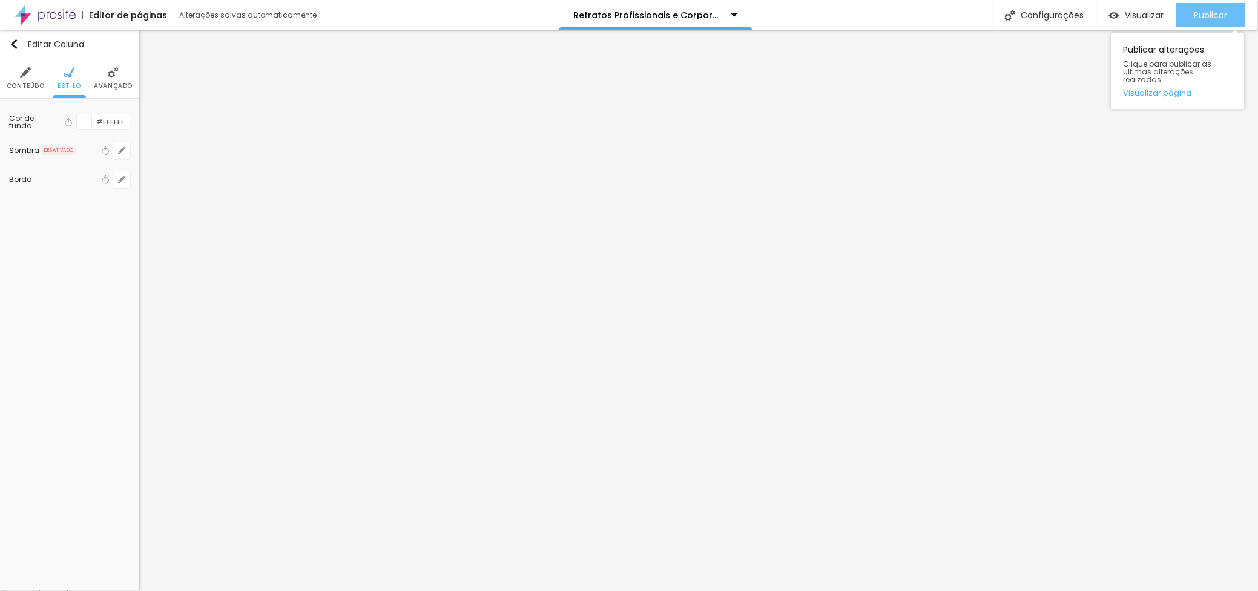
click at [1191, 8] on button "Publicar" at bounding box center [1211, 15] width 70 height 24
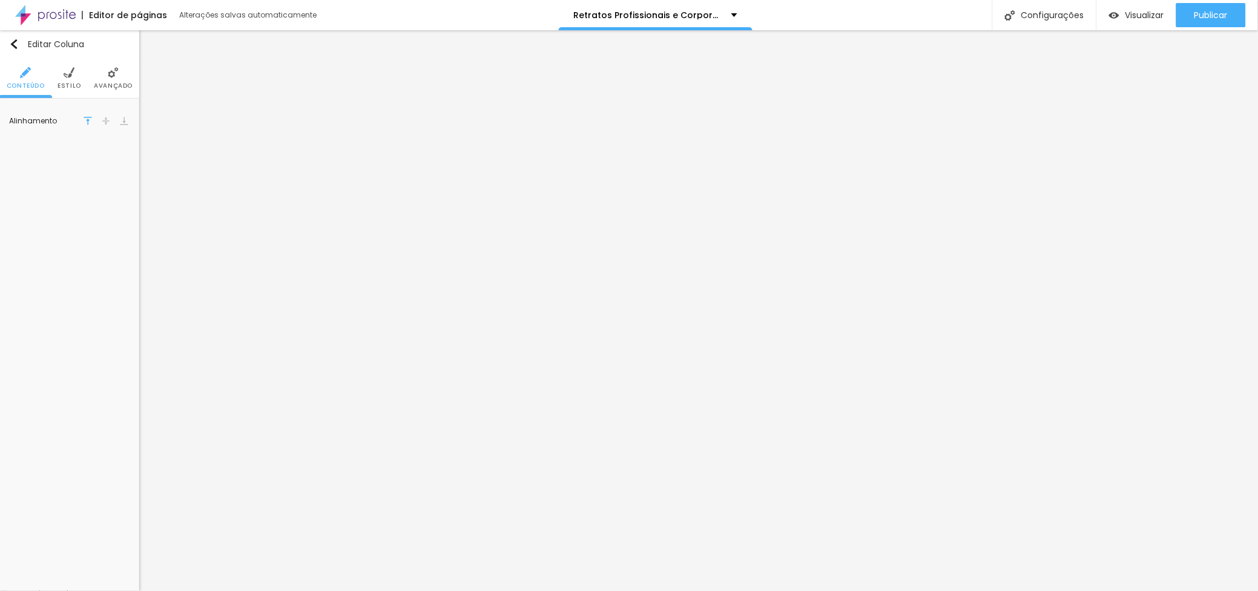
click at [105, 76] on li "Avançado" at bounding box center [113, 78] width 39 height 40
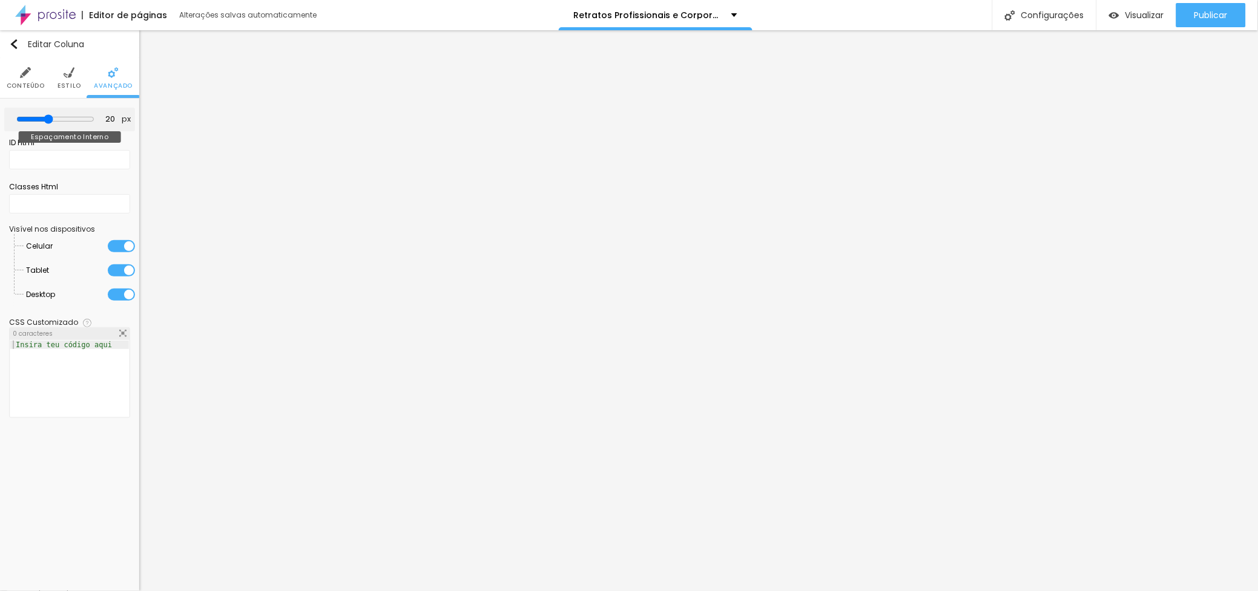
drag, startPoint x: 47, startPoint y: 114, endPoint x: 75, endPoint y: 117, distance: 28.7
click at [75, 117] on div at bounding box center [55, 119] width 78 height 11
type input "45"
type input "50"
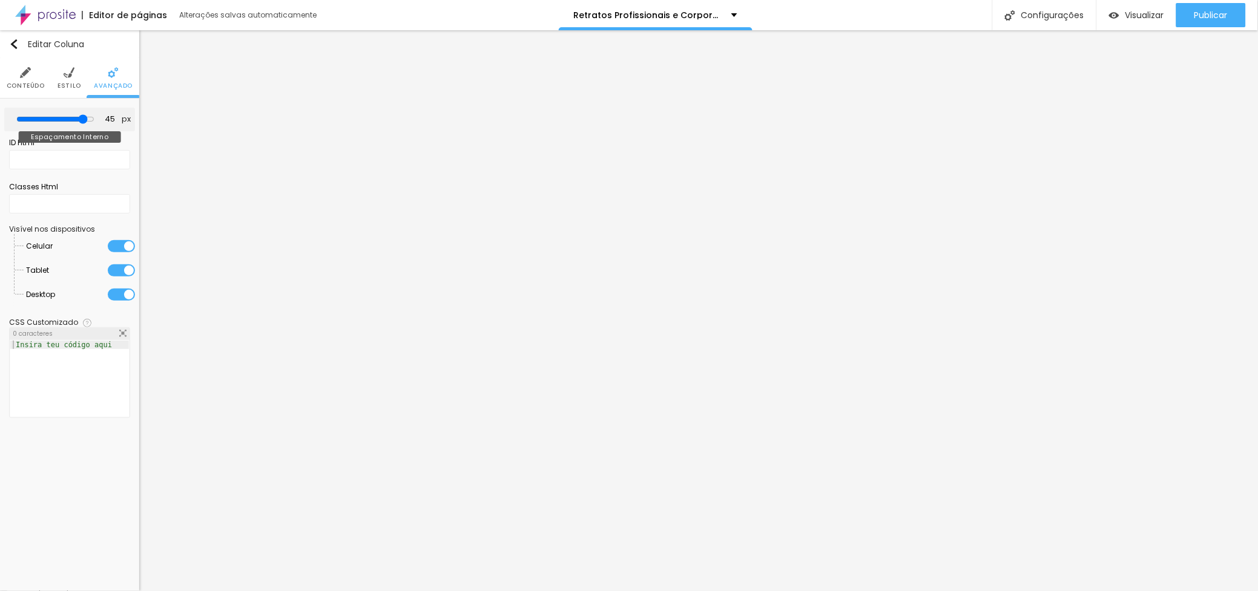
type input "50"
type input "30"
type input "0"
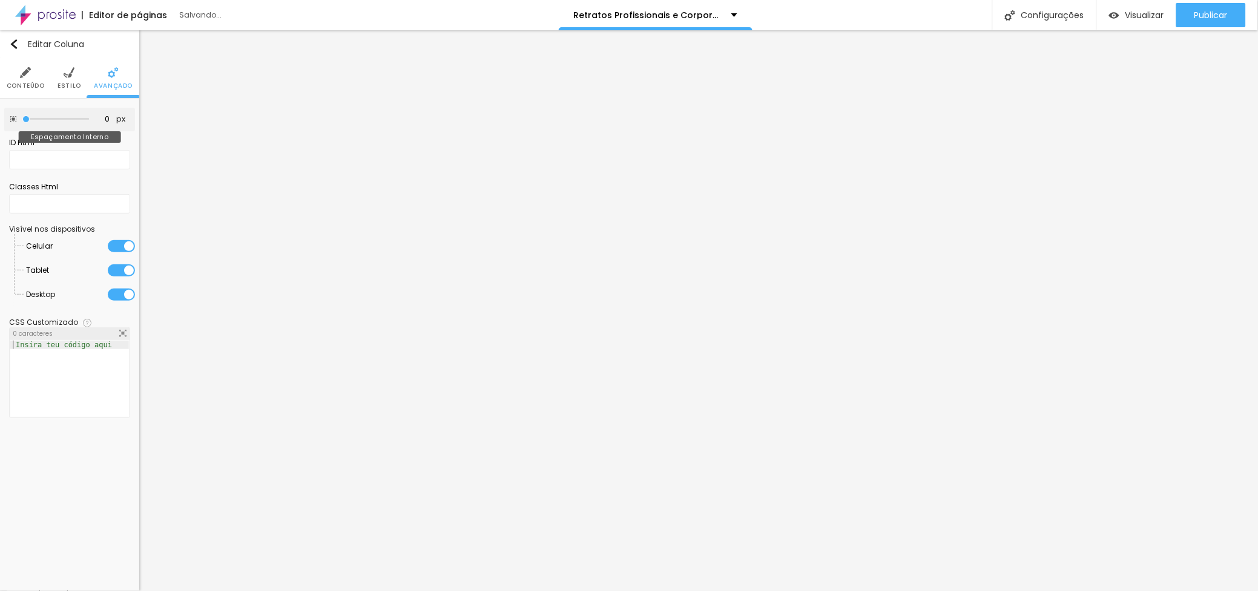
drag, startPoint x: 81, startPoint y: 118, endPoint x: -31, endPoint y: 124, distance: 112.1
type input "0"
click at [22, 122] on input "range" at bounding box center [55, 119] width 67 height 6
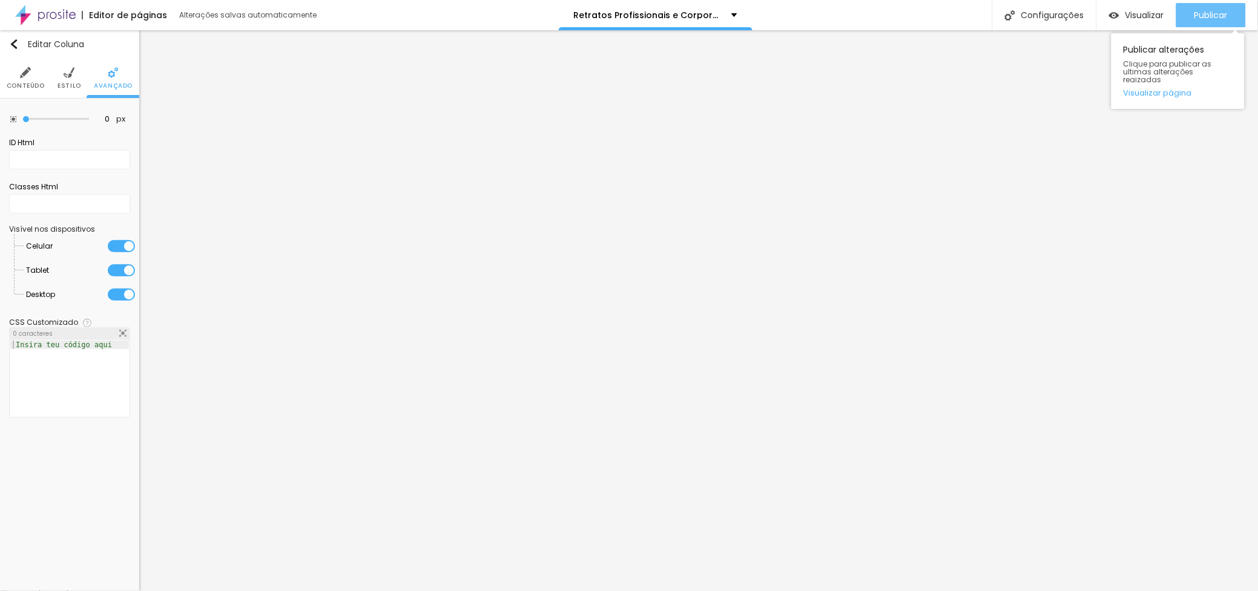
click at [1216, 10] on span "Publicar" at bounding box center [1210, 15] width 33 height 10
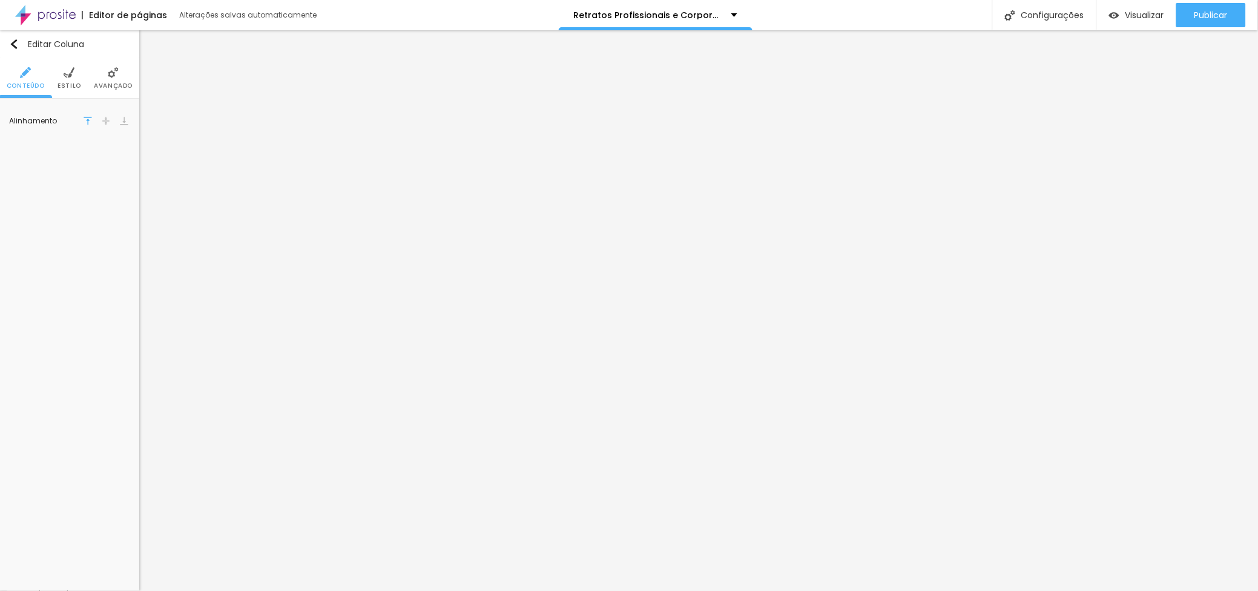
click at [105, 76] on li "Avançado" at bounding box center [113, 78] width 39 height 40
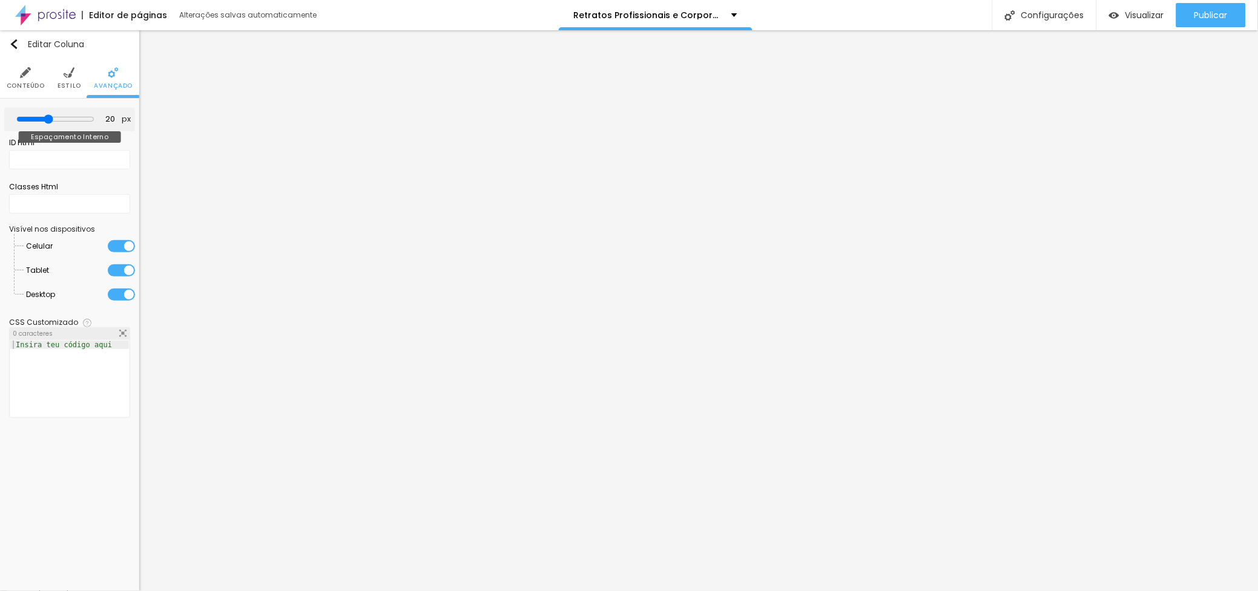
type input "30"
type input "50"
type input "0"
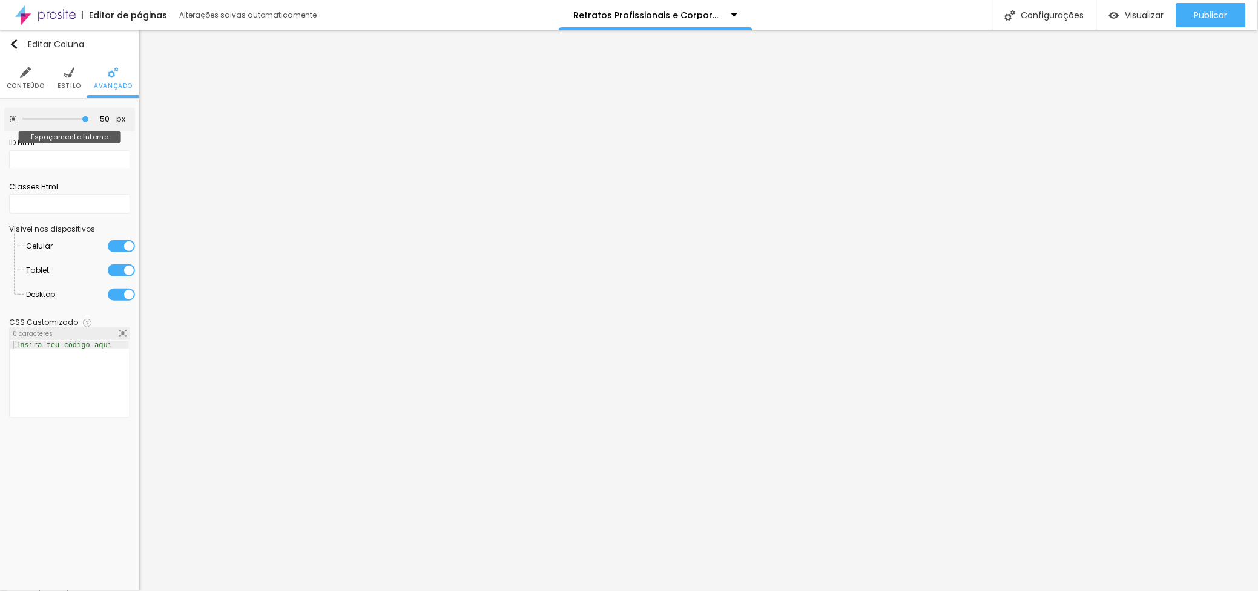
type input "0"
type input "35"
type input "50"
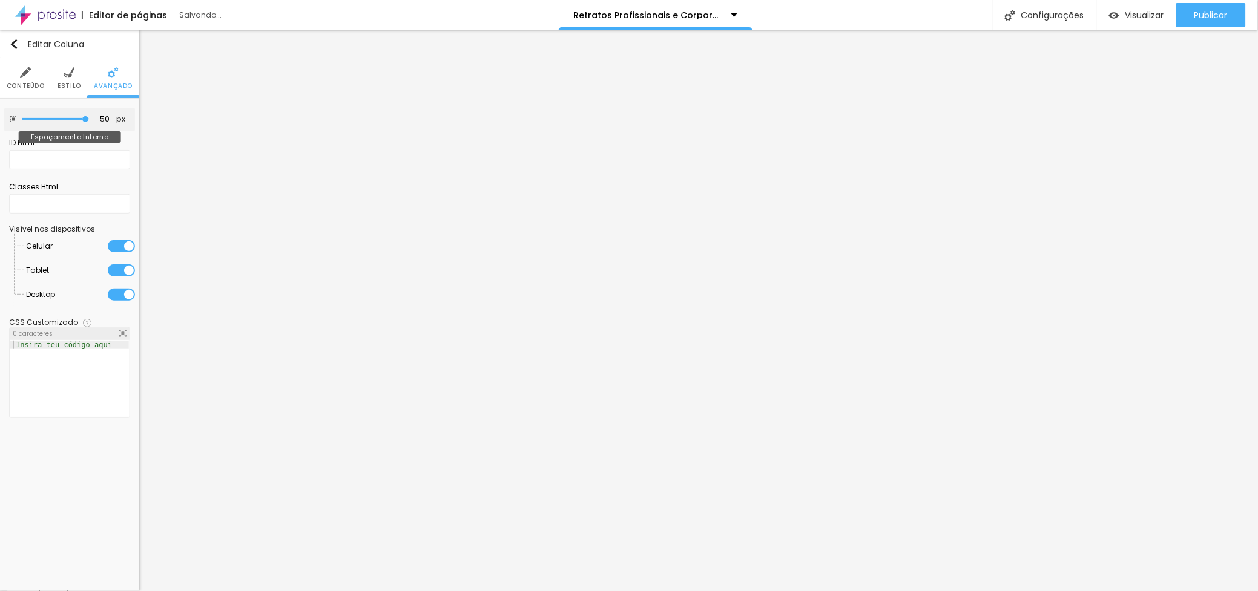
type input "0"
drag, startPoint x: 91, startPoint y: 118, endPoint x: -28, endPoint y: 118, distance: 119.3
type input "0"
click at [22, 118] on input "range" at bounding box center [55, 119] width 67 height 6
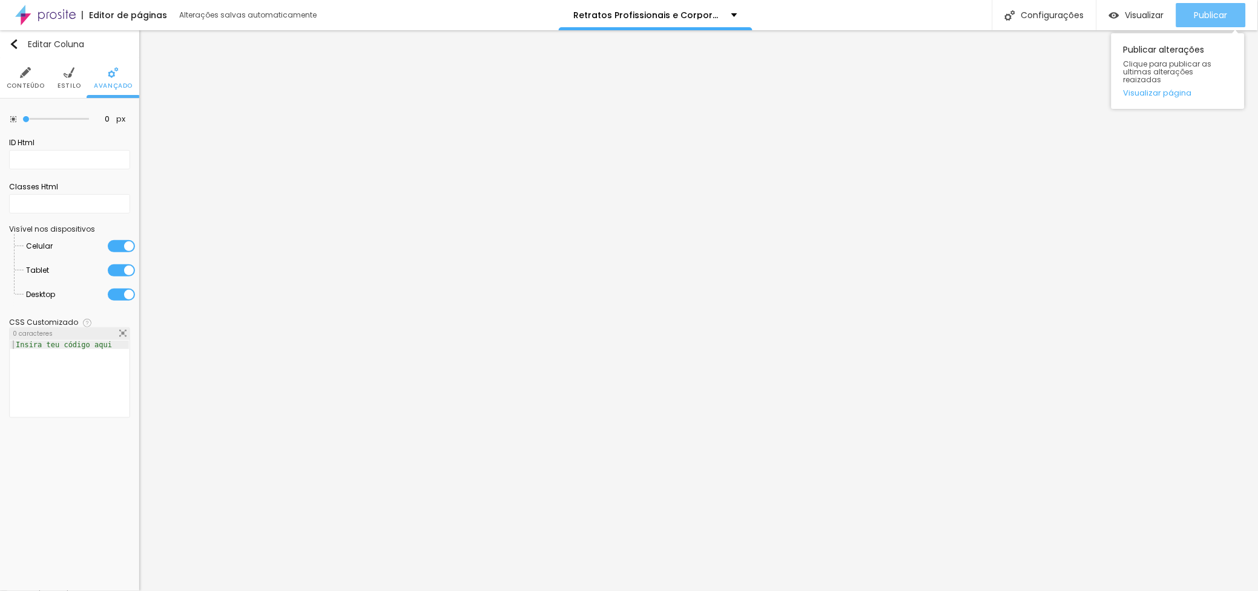
click at [1219, 3] on div "Publicar" at bounding box center [1210, 15] width 33 height 24
